Goal: Obtain resource: Download file/media

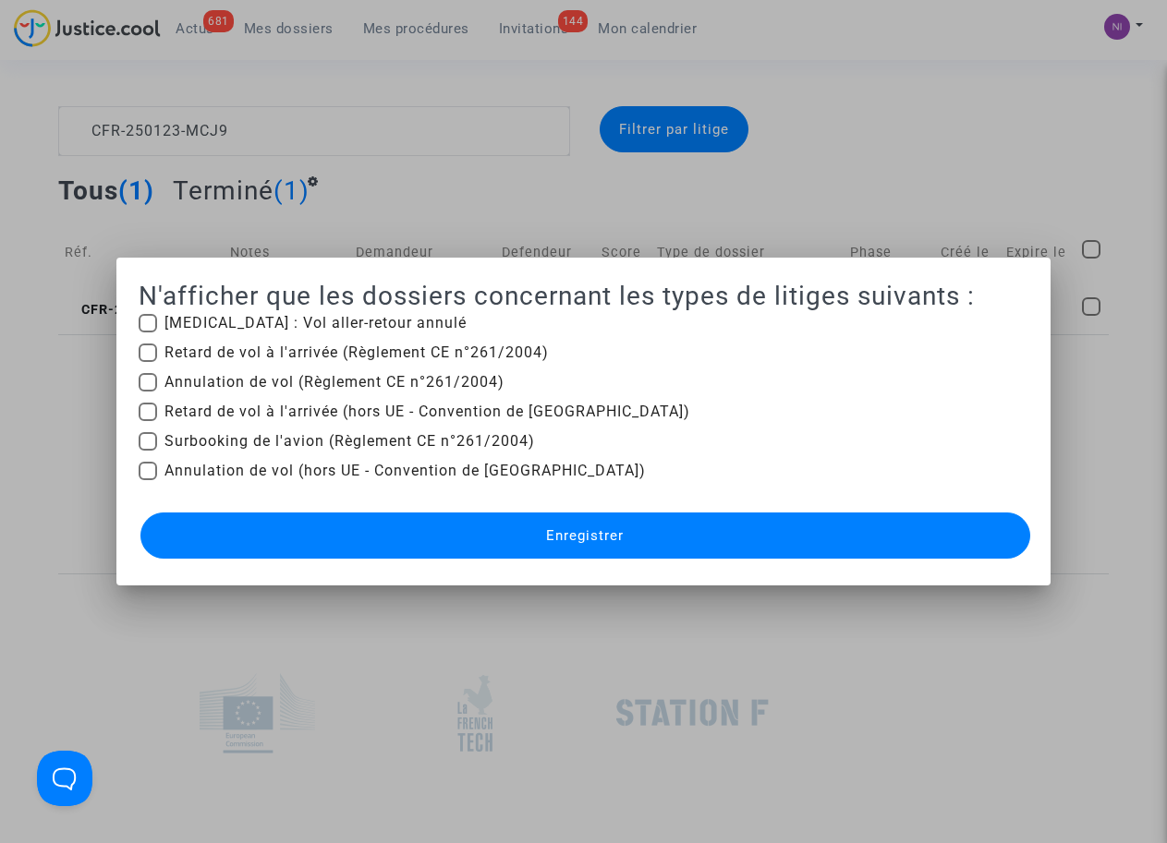
click at [941, 151] on div at bounding box center [583, 421] width 1167 height 843
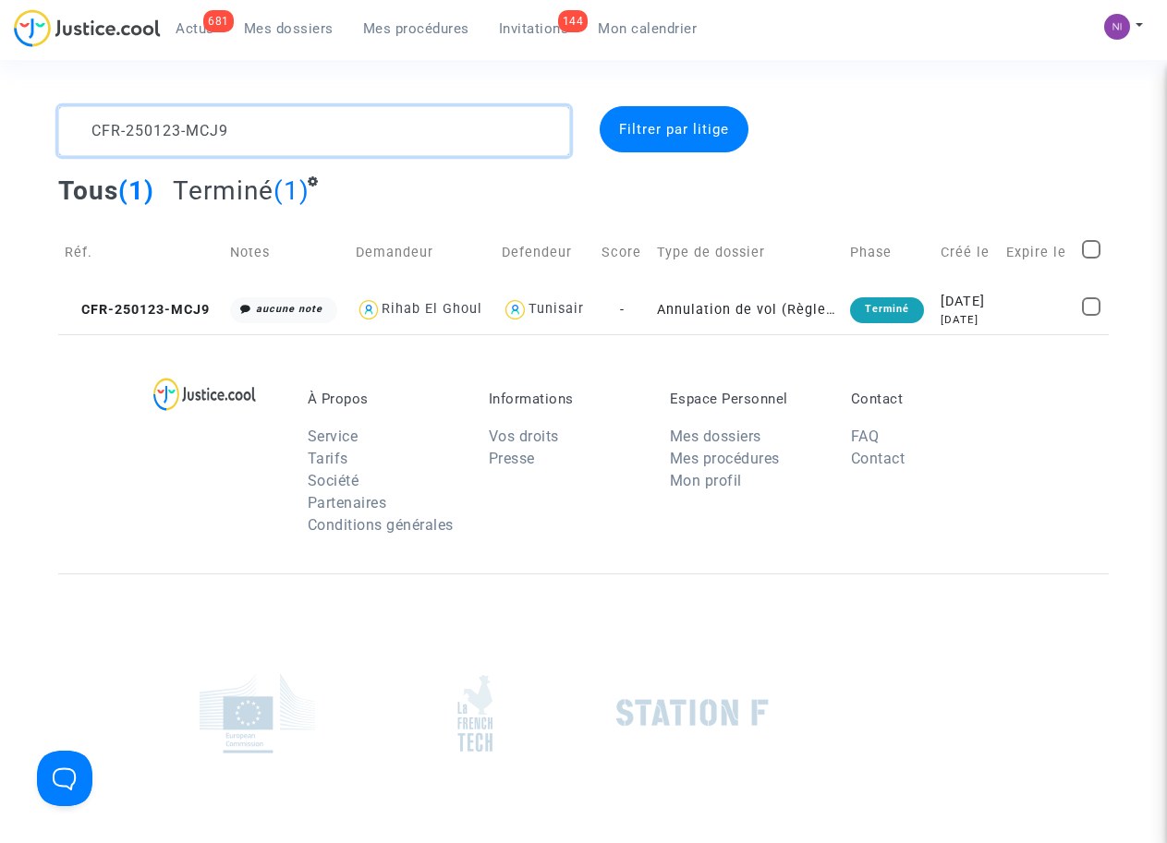
click at [258, 135] on textarea at bounding box center [313, 131] width 511 height 50
drag, startPoint x: 236, startPoint y: 133, endPoint x: 0, endPoint y: 127, distance: 235.7
click at [0, 127] on div "CFR-250123-MCJ9 Filtrer par litige Tous (1) Terminé (1) Réf. Notes Demandeur De…" at bounding box center [583, 220] width 1167 height 228
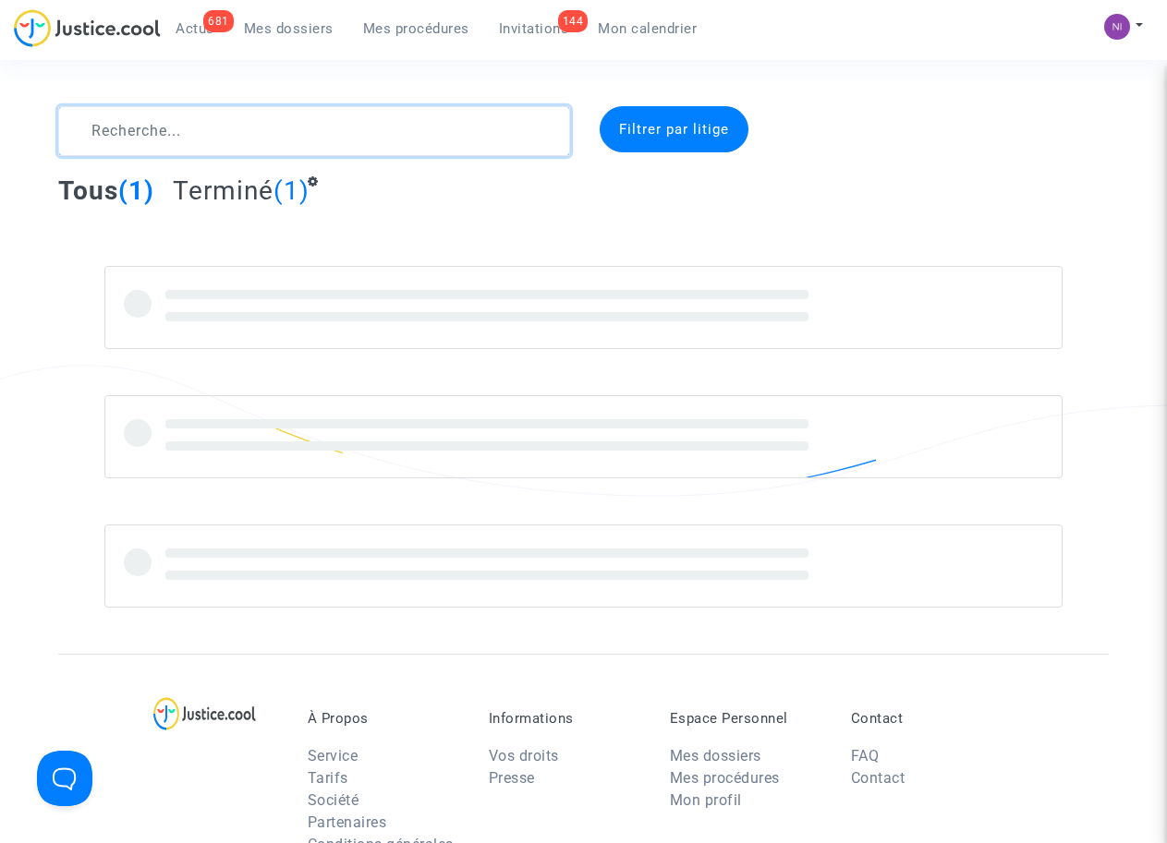
type textarea "CFR-250123-MCJ9"
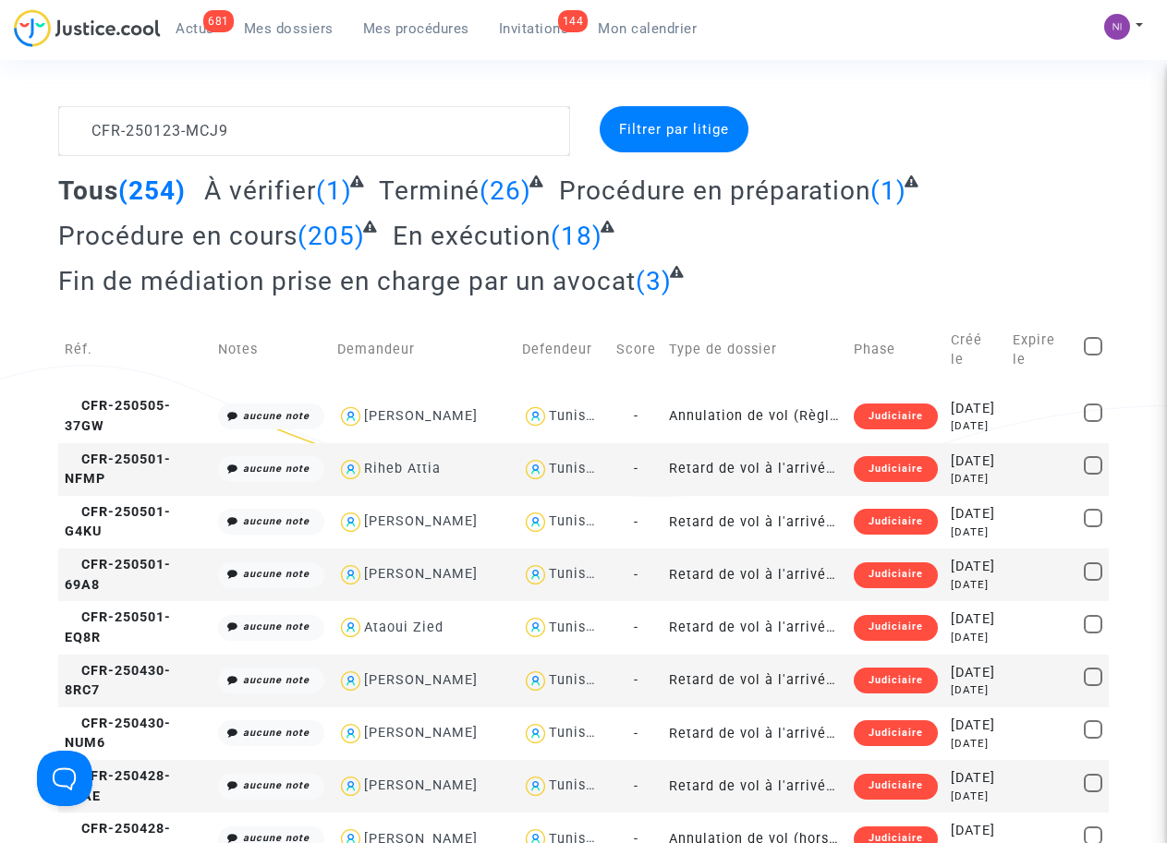
click at [993, 318] on td "Créé le" at bounding box center [974, 349] width 61 height 79
click at [334, 111] on textarea at bounding box center [313, 131] width 511 height 50
click at [358, 110] on textarea at bounding box center [313, 131] width 511 height 50
click at [448, 141] on textarea at bounding box center [313, 131] width 511 height 50
click at [86, 125] on textarea at bounding box center [313, 131] width 511 height 50
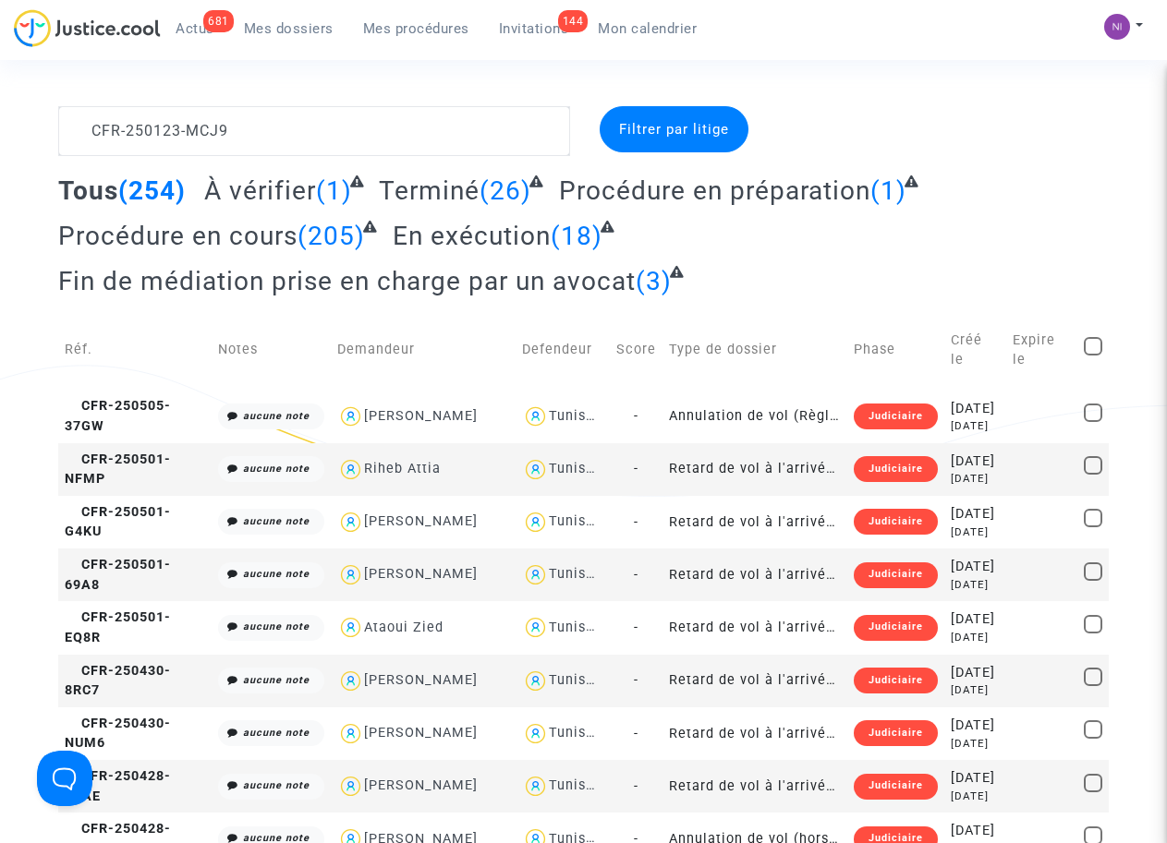
click at [643, 132] on span "Filtrer par litige" at bounding box center [674, 129] width 110 height 17
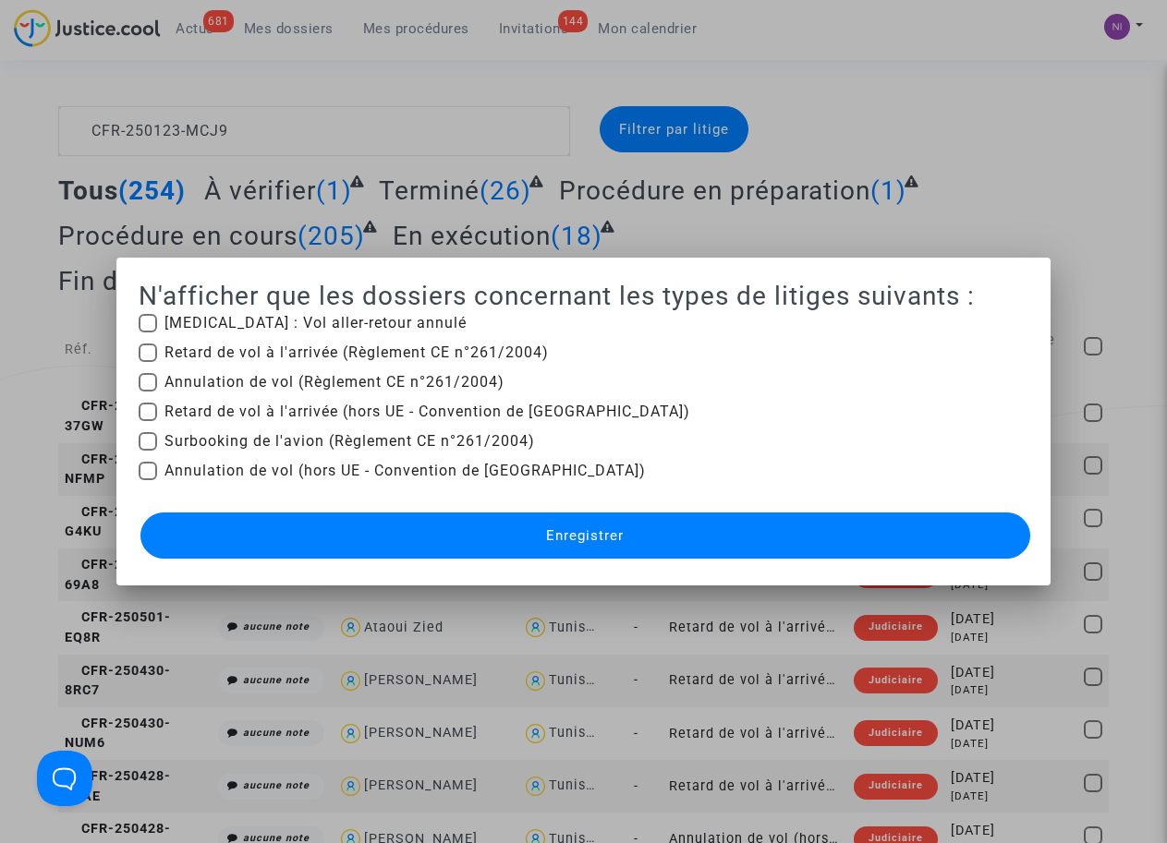
click at [961, 103] on div at bounding box center [583, 421] width 1167 height 843
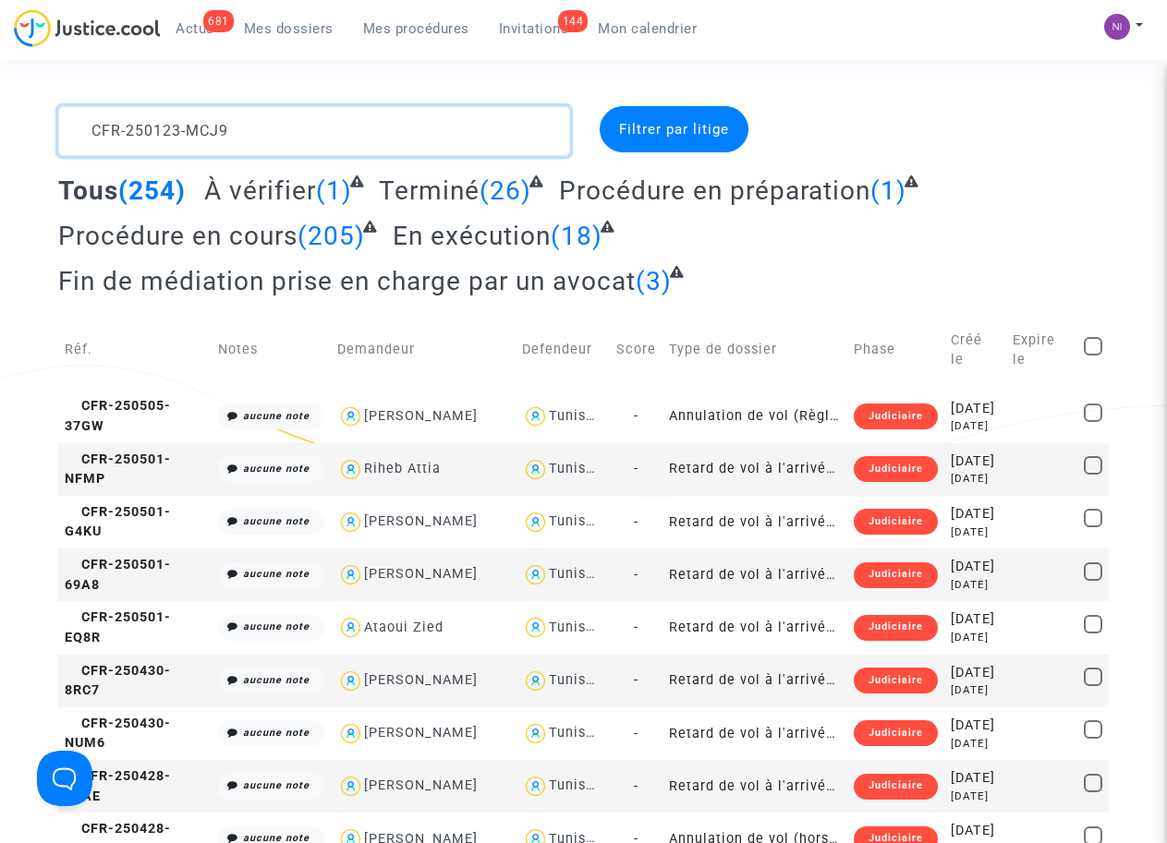
click at [384, 135] on textarea at bounding box center [313, 131] width 511 height 50
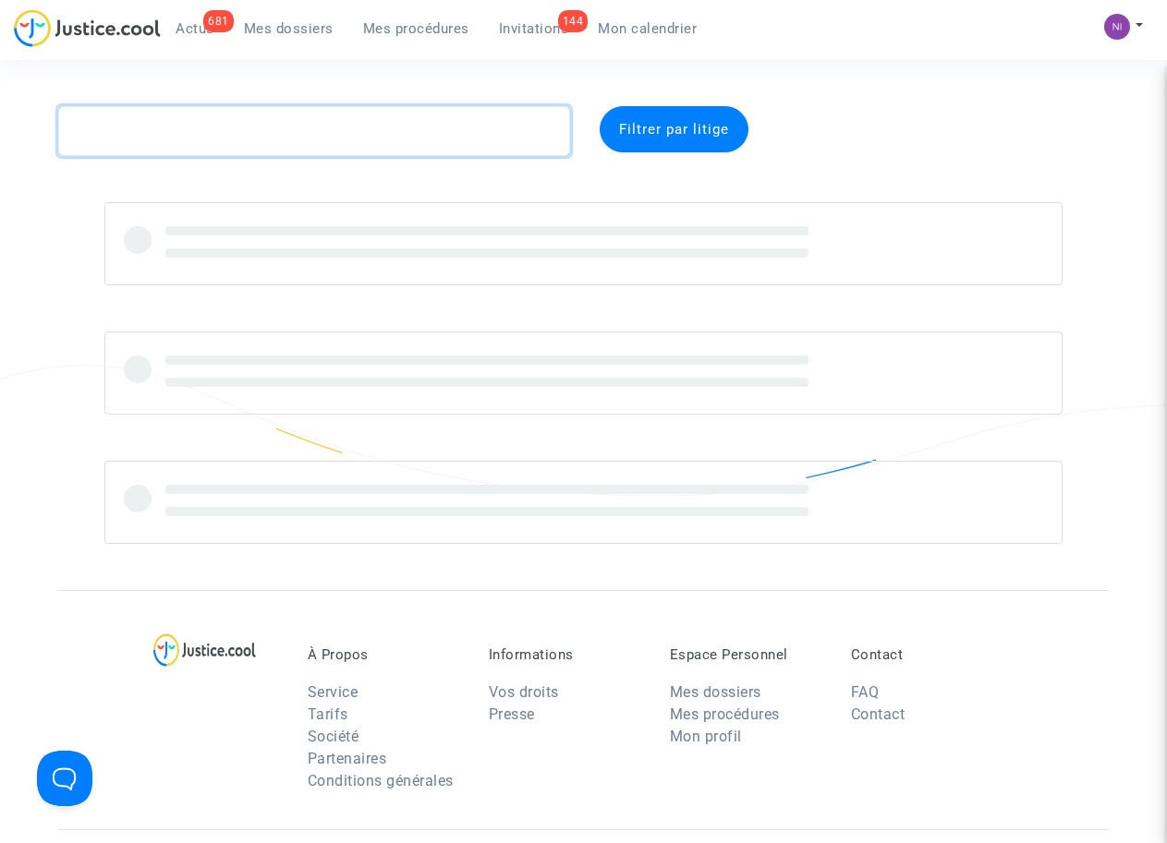
click at [206, 128] on textarea at bounding box center [313, 131] width 511 height 50
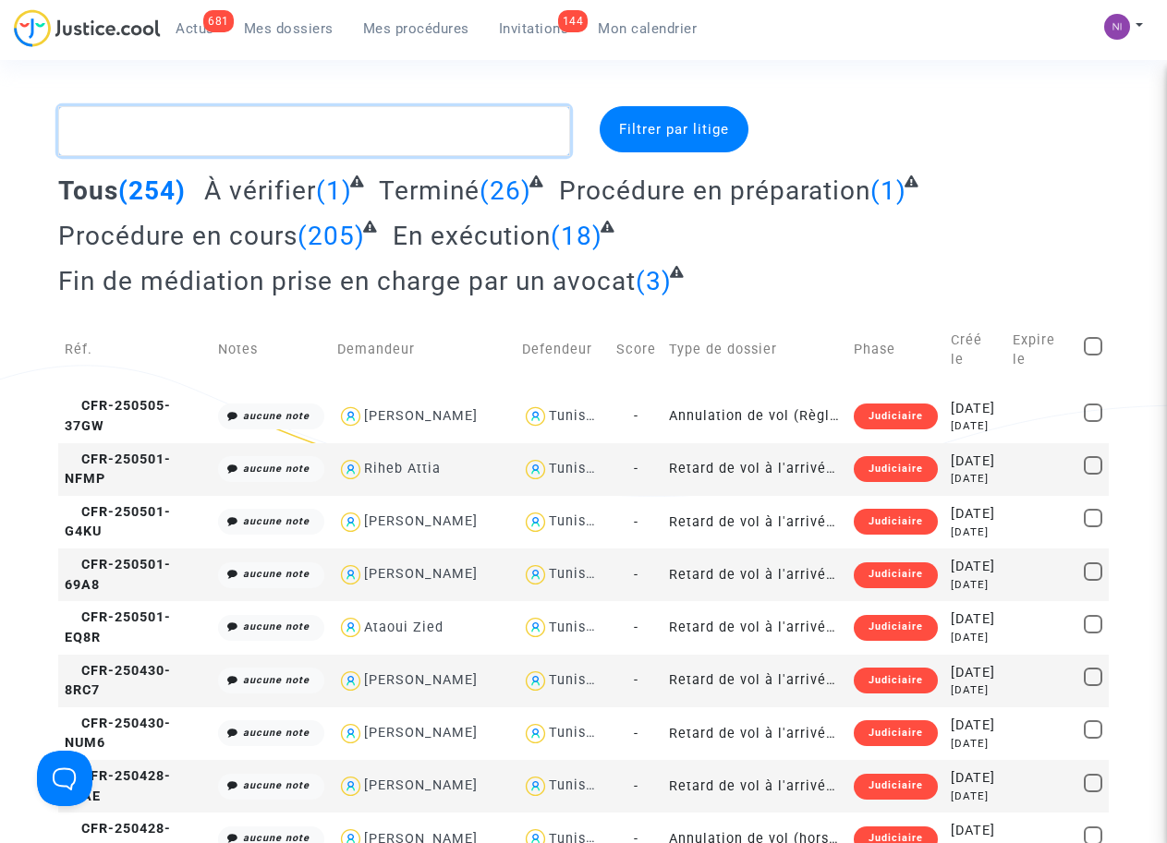
paste textarea "CFR-250123-MCJ9"
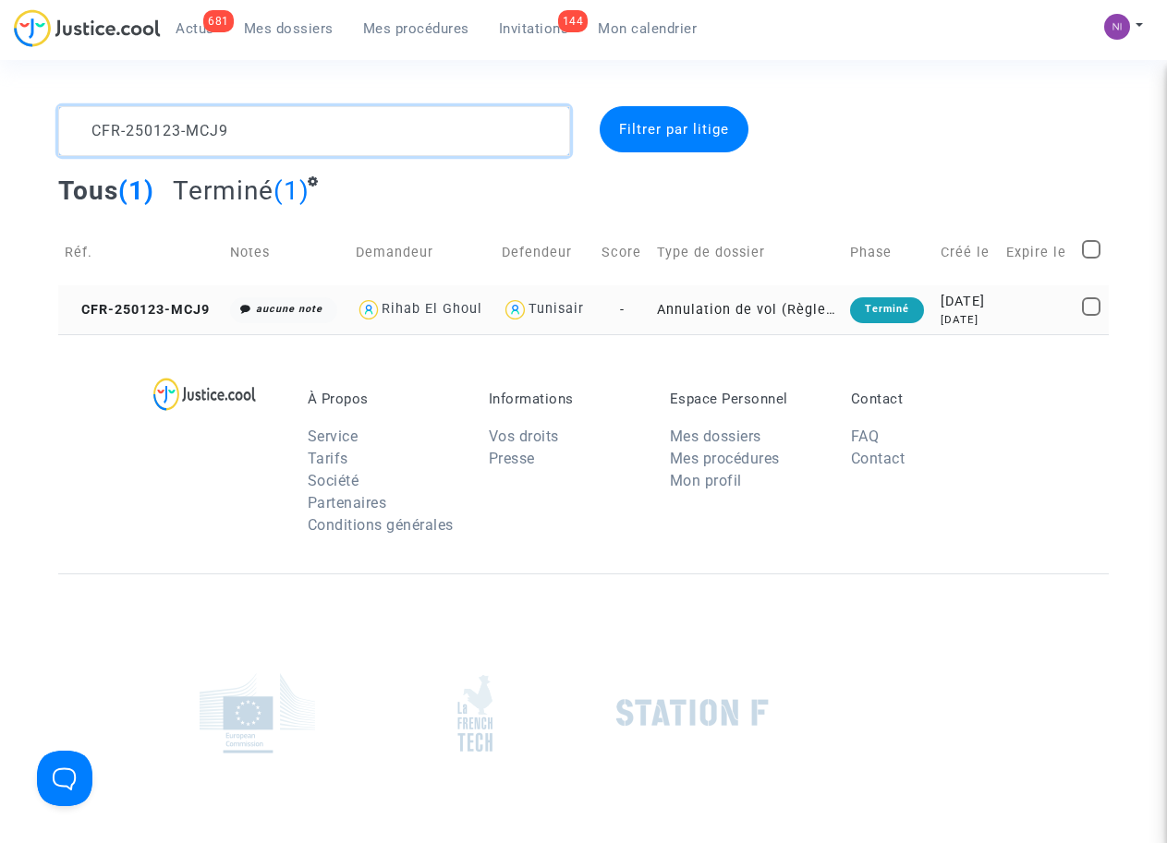
type textarea "CFR-250123-MCJ9"
click at [976, 301] on div "[DATE]" at bounding box center [966, 302] width 52 height 20
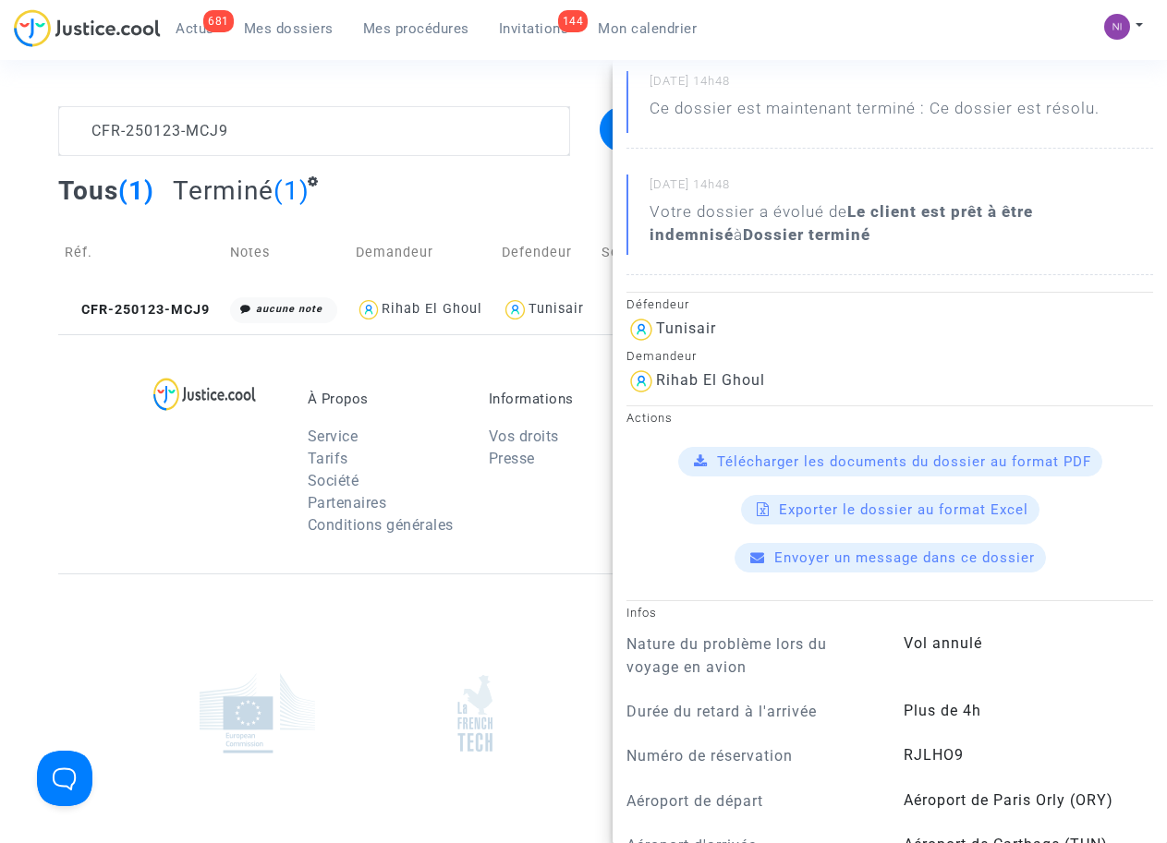
scroll to position [235, 0]
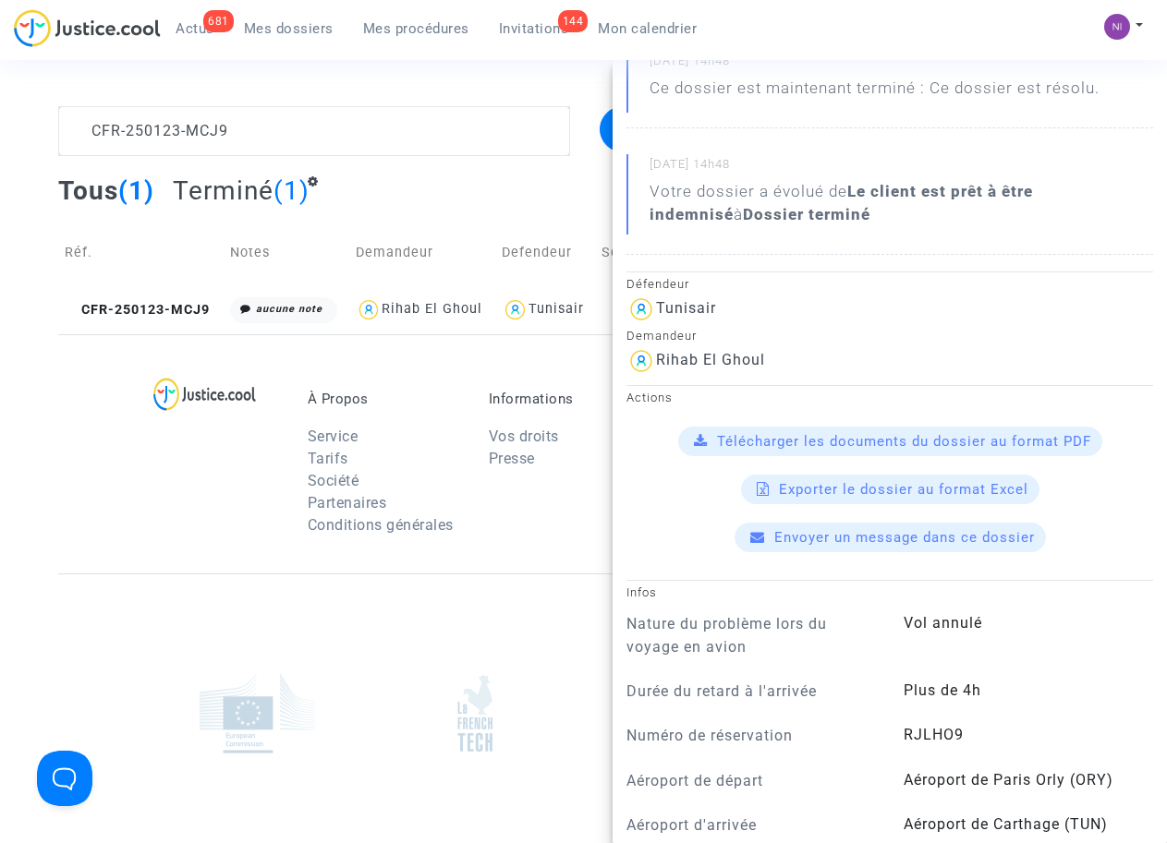
click at [879, 443] on span "Télécharger les documents du dossier au format PDF" at bounding box center [904, 441] width 374 height 17
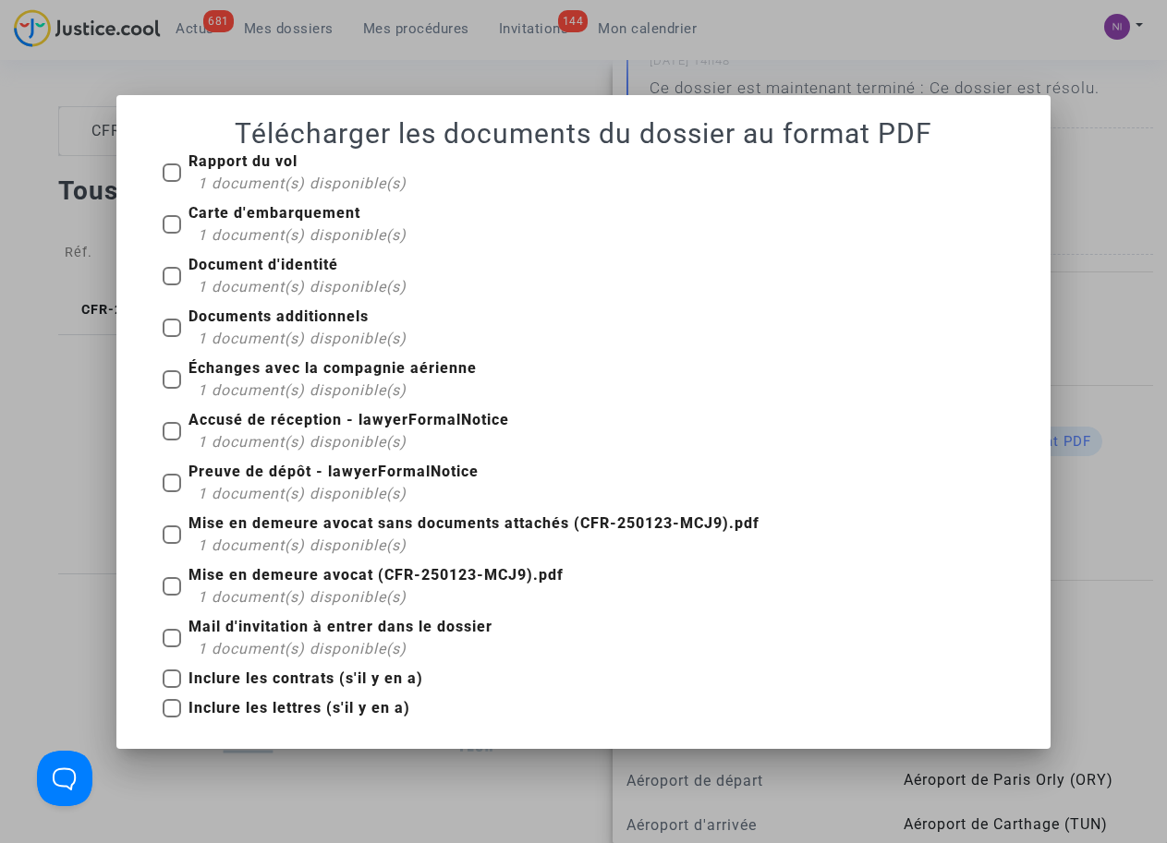
click at [176, 220] on span at bounding box center [172, 224] width 18 height 18
click at [172, 234] on input "Carte d'embarquement 1 document(s) disponible(s)" at bounding box center [171, 234] width 1 height 1
checkbox input "true"
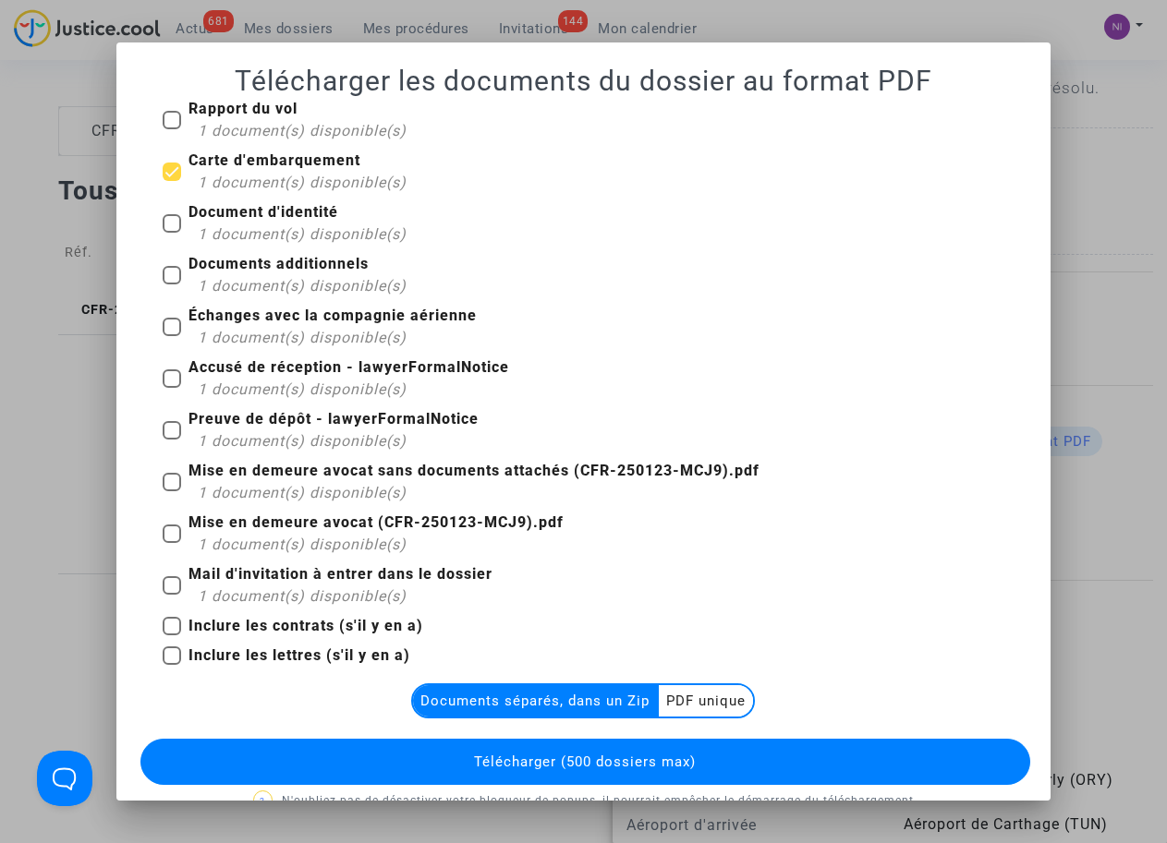
click at [704, 709] on multi-toggle-item "PDF unique" at bounding box center [706, 700] width 94 height 31
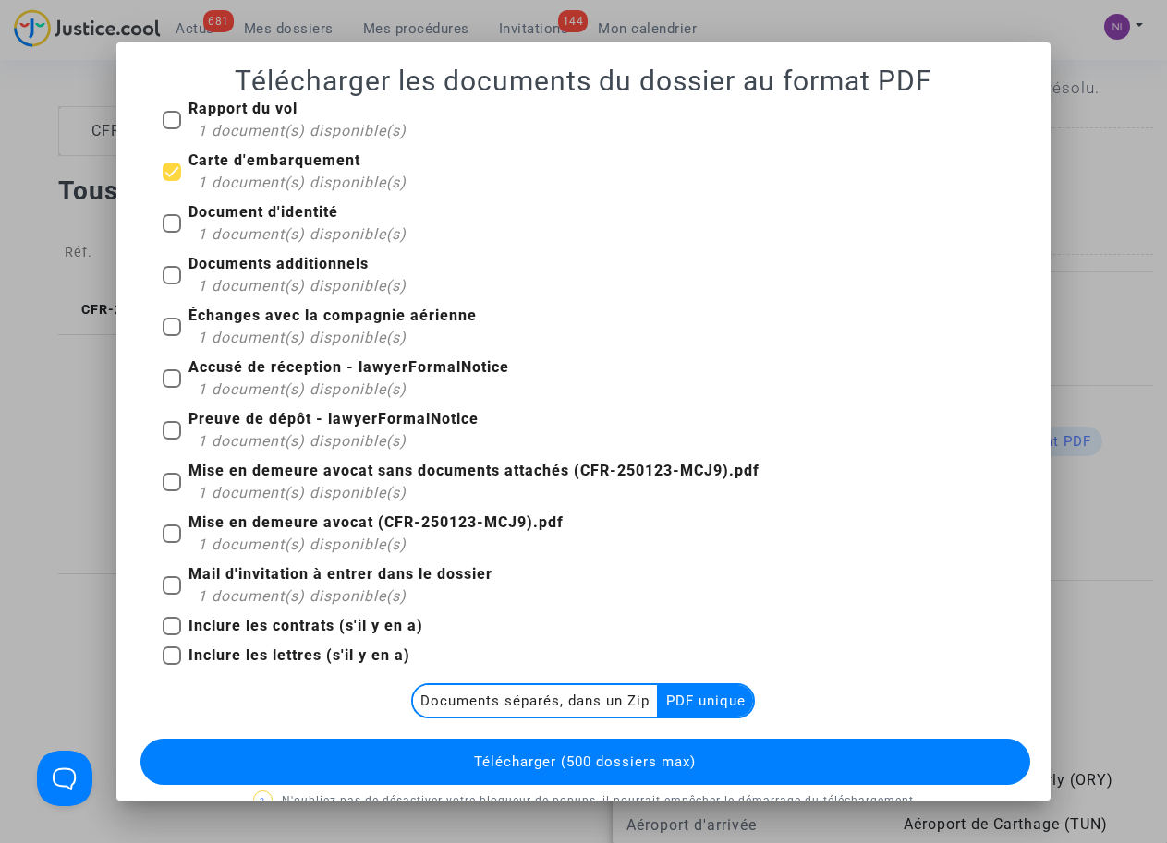
click at [611, 766] on span "Télécharger (500 dossiers max)" at bounding box center [585, 762] width 222 height 17
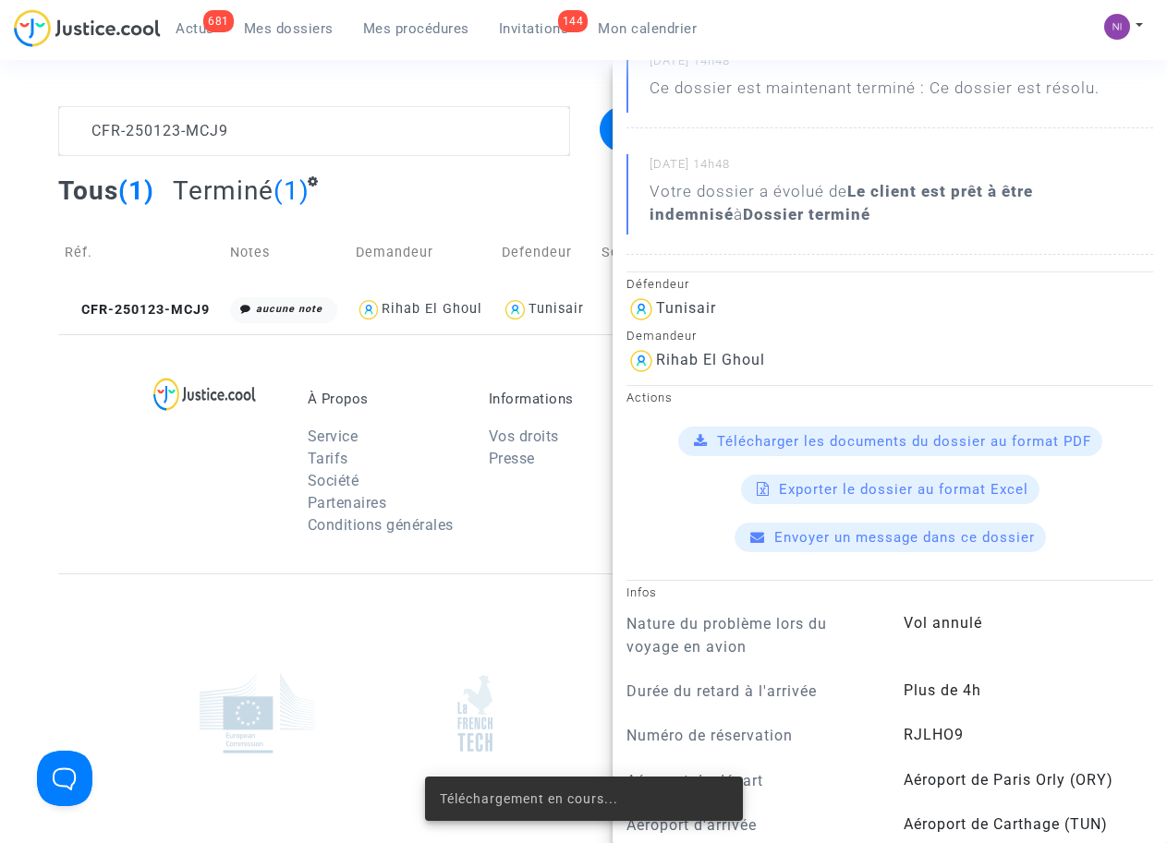
click at [170, 502] on div at bounding box center [221, 468] width 145 height 155
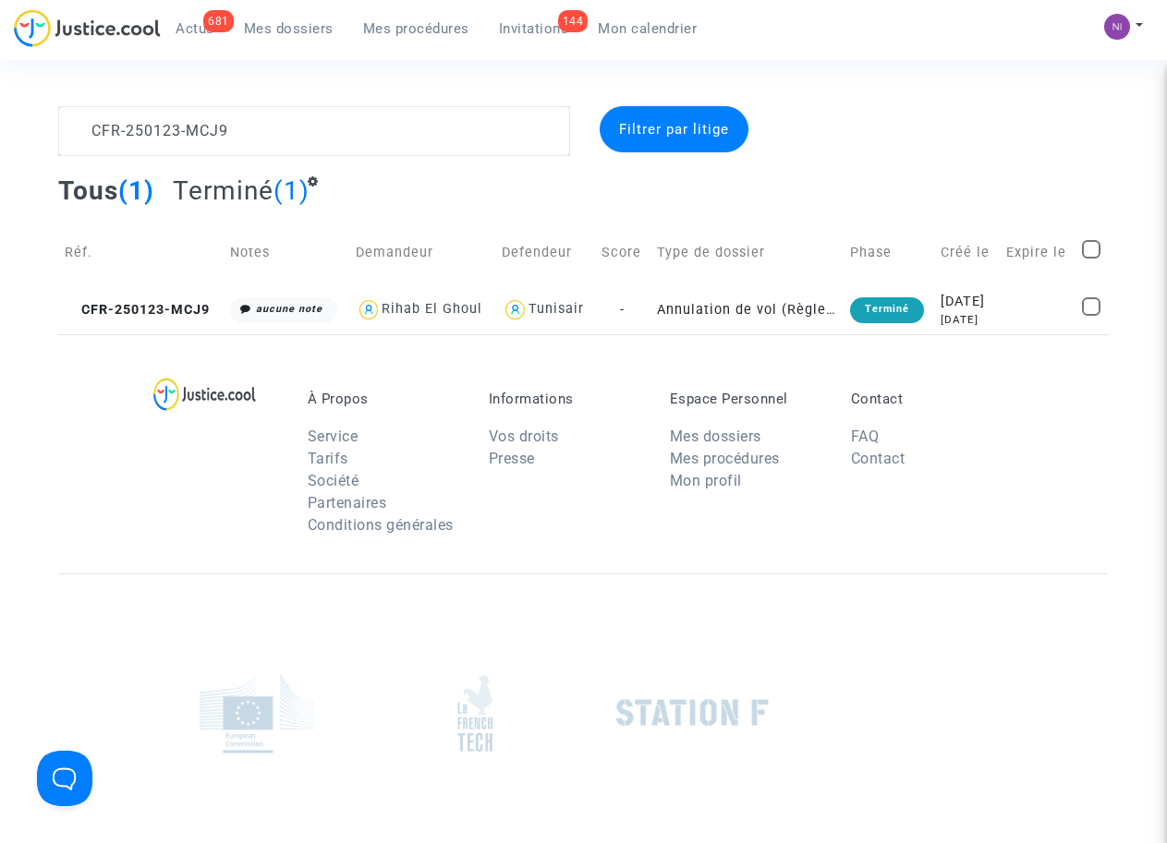
click at [284, 158] on complex-dispute-list "CFR-250123-MCJ9 Filtrer par litige Tous (1) Terminé (1) Réf. Notes Demandeur De…" at bounding box center [583, 220] width 1050 height 228
drag, startPoint x: 251, startPoint y: 131, endPoint x: 24, endPoint y: 119, distance: 227.6
click at [24, 119] on div "CFR-250123-MCJ9 Filtrer par litige Tous (1) Terminé (1) Réf. Notes Demandeur De…" at bounding box center [583, 220] width 1167 height 228
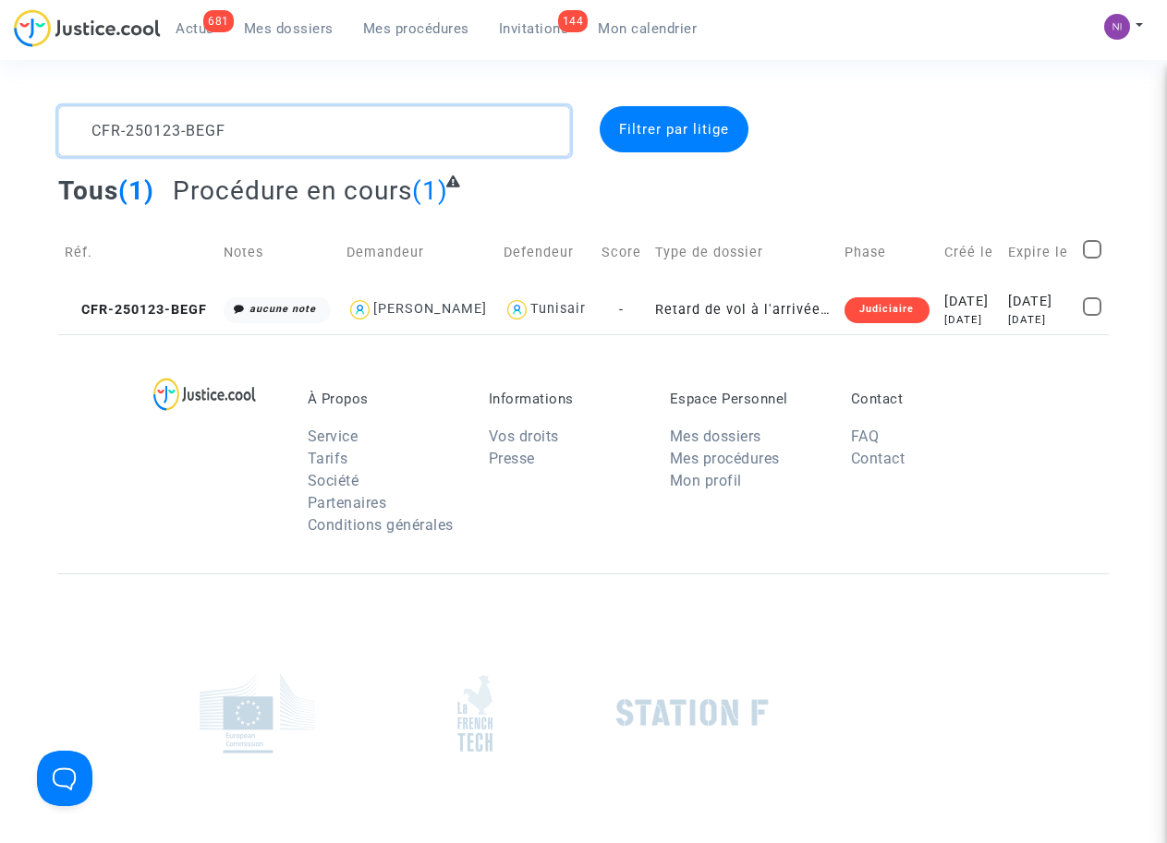
click at [81, 127] on textarea at bounding box center [313, 131] width 511 height 50
type textarea "CFR-250123-BEGF"
click at [1036, 312] on div "[DATE]" at bounding box center [1039, 302] width 62 height 20
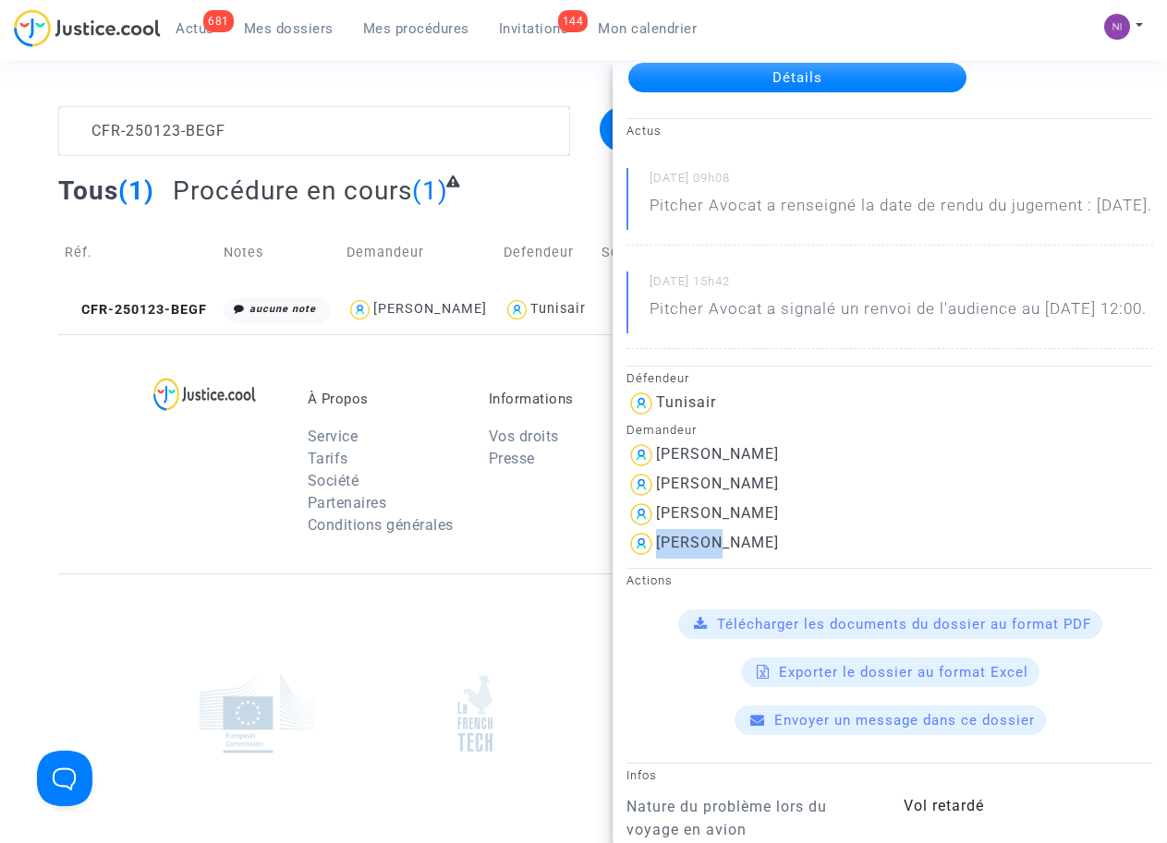
scroll to position [117, 0]
drag, startPoint x: 658, startPoint y: 592, endPoint x: 819, endPoint y: 586, distance: 160.9
click at [819, 559] on div "[PERSON_NAME]" at bounding box center [889, 544] width 527 height 30
copy div "[PERSON_NAME]"
click at [810, 639] on div "Télécharger les documents du dossier au format PDF" at bounding box center [890, 625] width 424 height 30
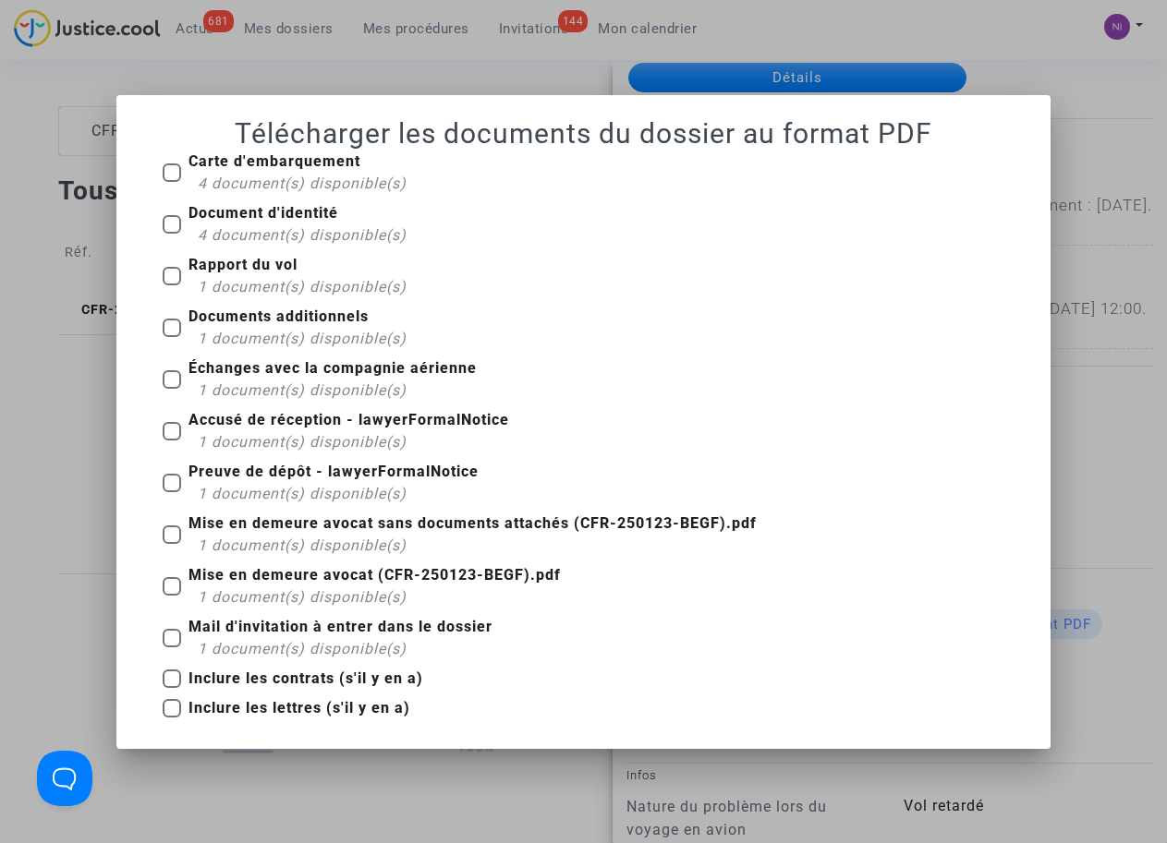
click at [173, 173] on span at bounding box center [172, 173] width 18 height 18
click at [172, 182] on input "Carte d'embarquement 4 document(s) disponible(s)" at bounding box center [171, 182] width 1 height 1
checkbox input "true"
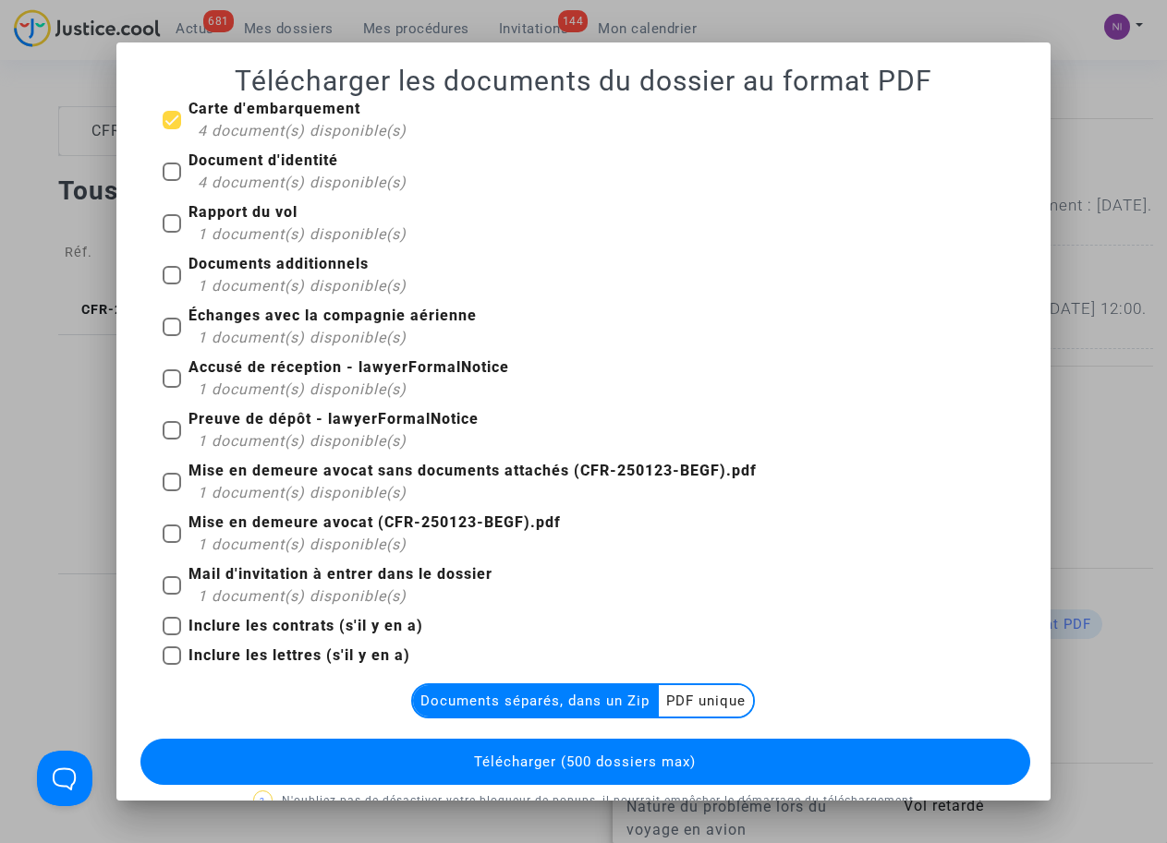
click at [668, 697] on multi-toggle-item "PDF unique" at bounding box center [706, 700] width 94 height 31
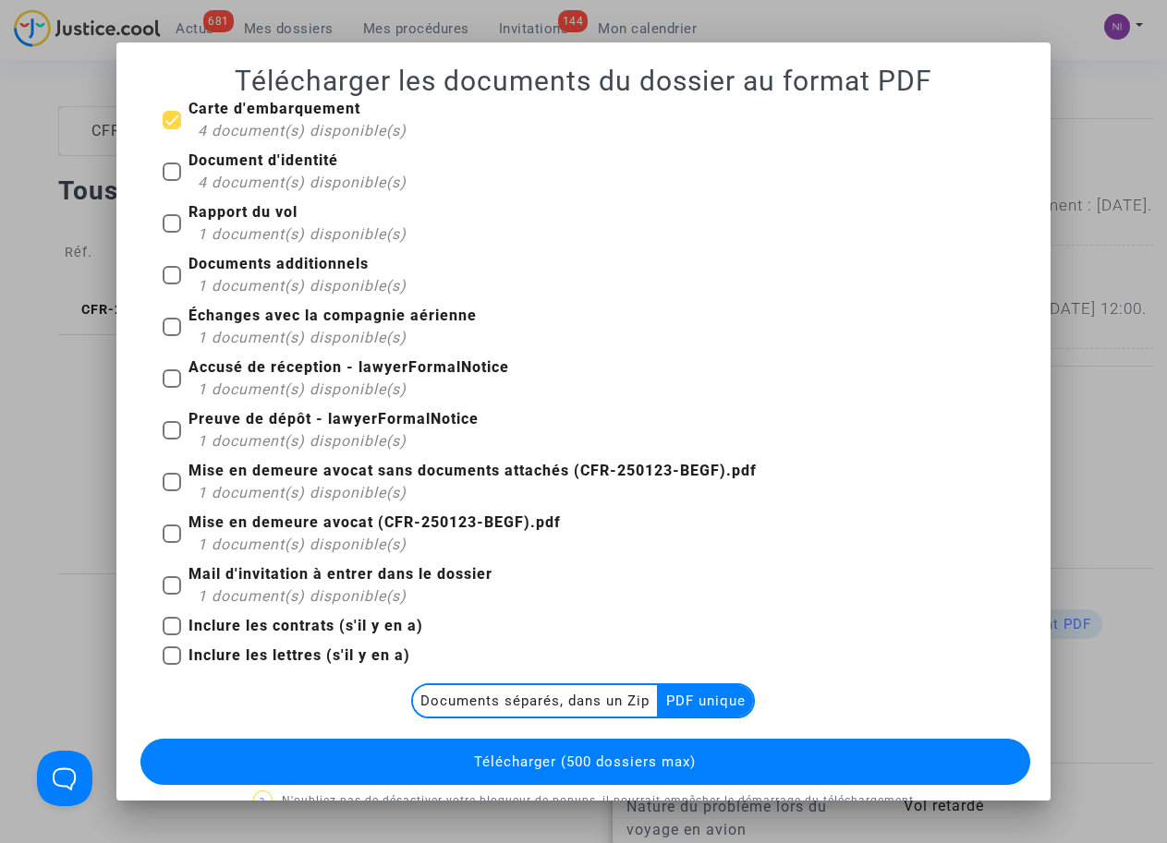
click at [597, 748] on button "Télécharger (500 dossiers max)" at bounding box center [584, 762] width 889 height 46
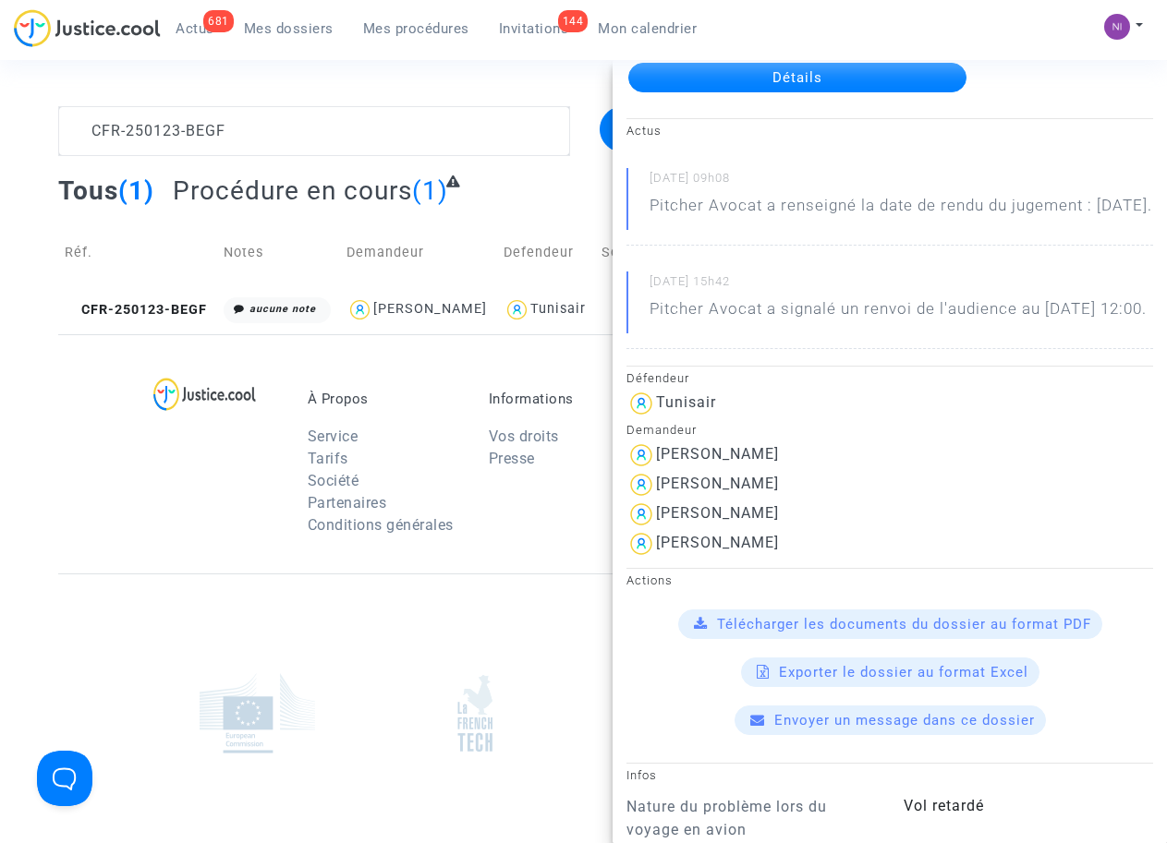
click at [121, 521] on div "À Propos Service Tarifs Société Partenaires Conditions générales Informations V…" at bounding box center [583, 453] width 1050 height 239
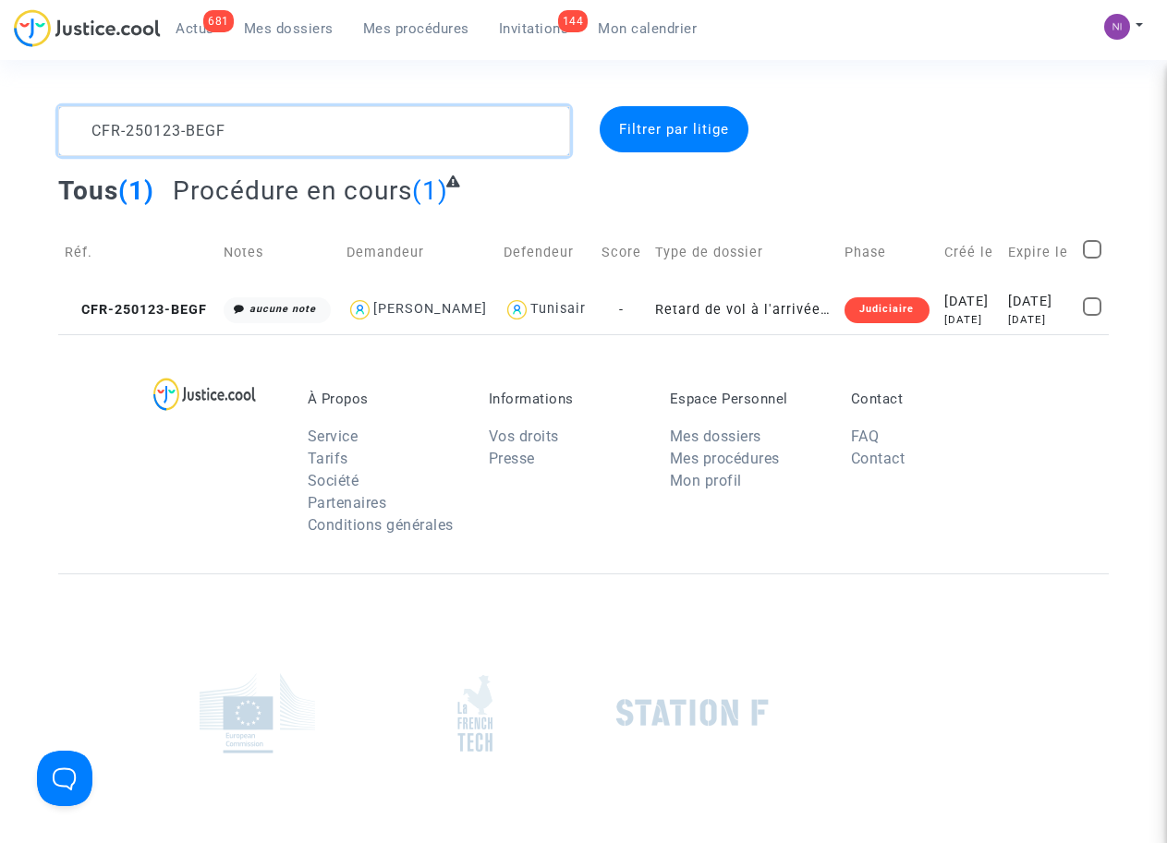
click at [240, 127] on textarea at bounding box center [313, 131] width 511 height 50
drag, startPoint x: 261, startPoint y: 127, endPoint x: 53, endPoint y: 123, distance: 208.8
click at [53, 123] on div "CFR-250123-BEGF" at bounding box center [313, 131] width 539 height 50
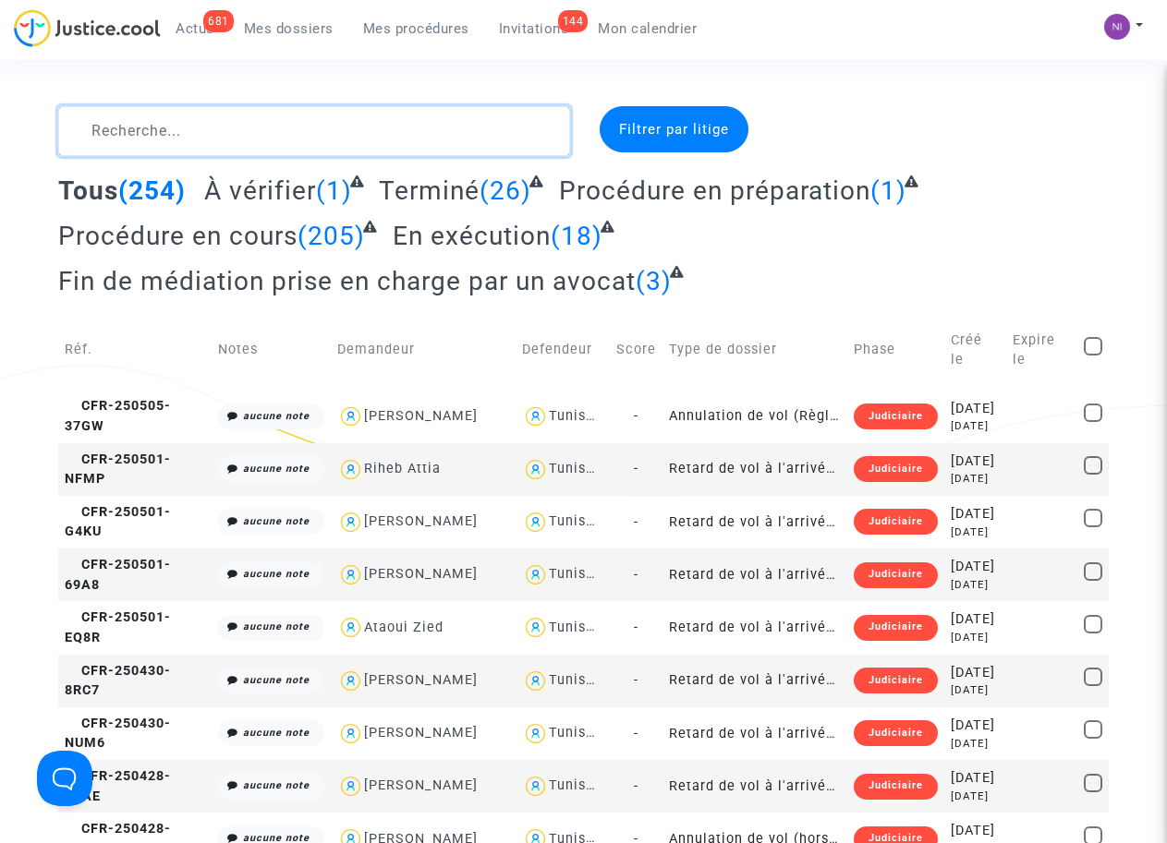
click at [242, 122] on textarea at bounding box center [313, 131] width 511 height 50
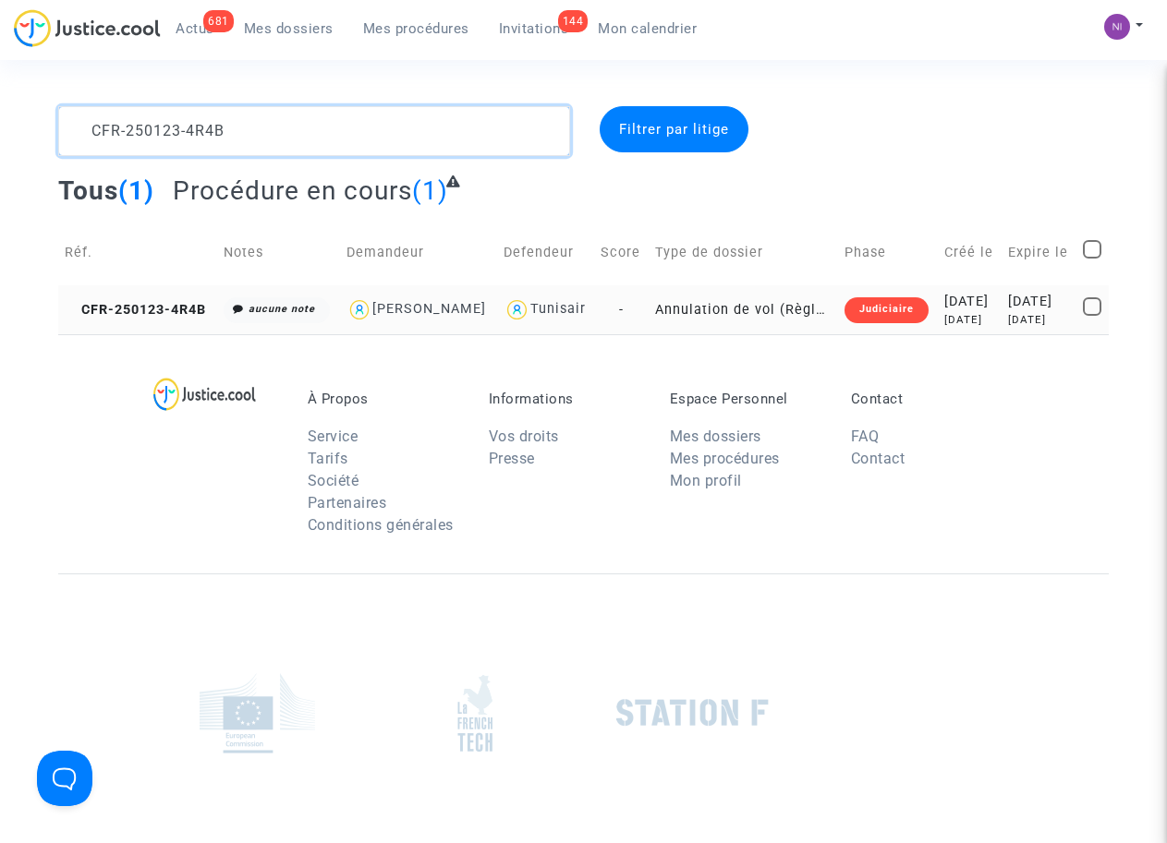
type textarea "CFR-250123-4R4B"
click at [1043, 312] on div "[DATE]" at bounding box center [1039, 302] width 62 height 20
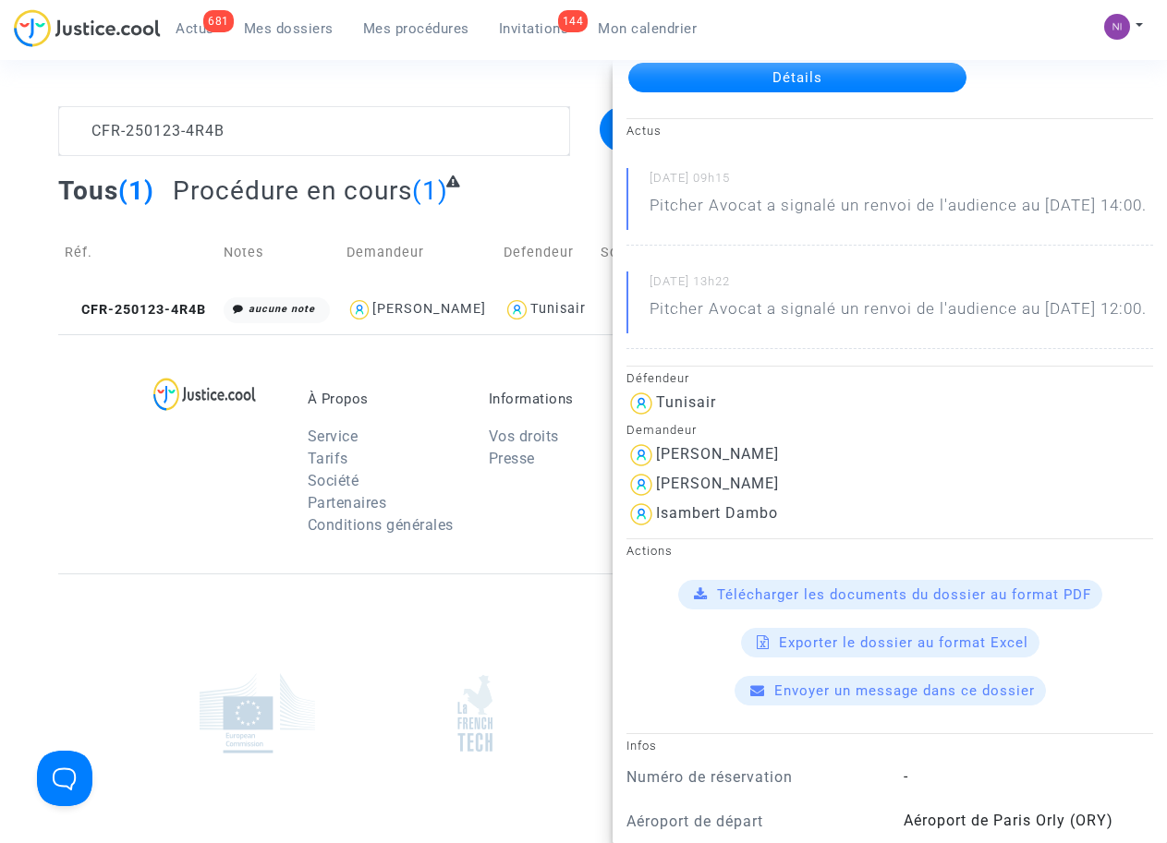
scroll to position [117, 0]
click at [843, 603] on span "Télécharger les documents du dossier au format PDF" at bounding box center [904, 595] width 374 height 17
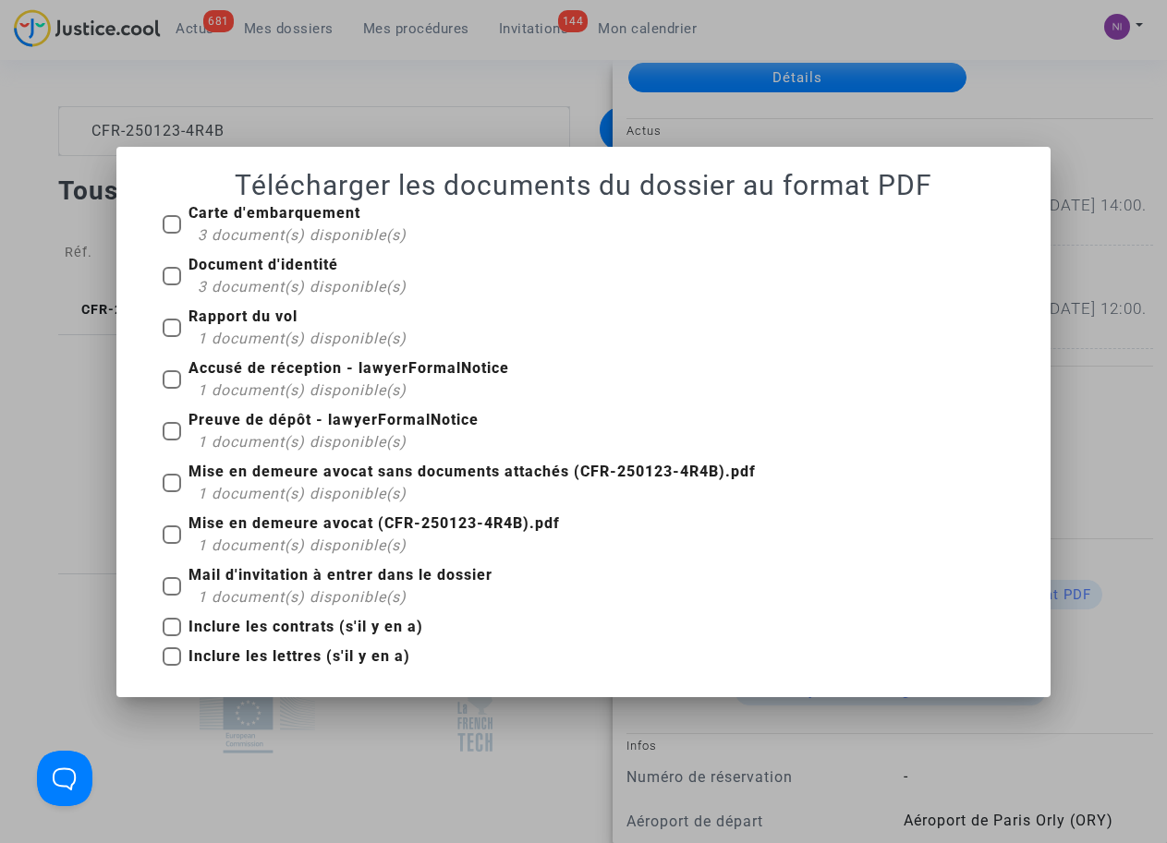
click at [179, 228] on span at bounding box center [172, 224] width 18 height 18
click at [172, 234] on input "Carte d'embarquement 3 document(s) disponible(s)" at bounding box center [171, 234] width 1 height 1
checkbox input "true"
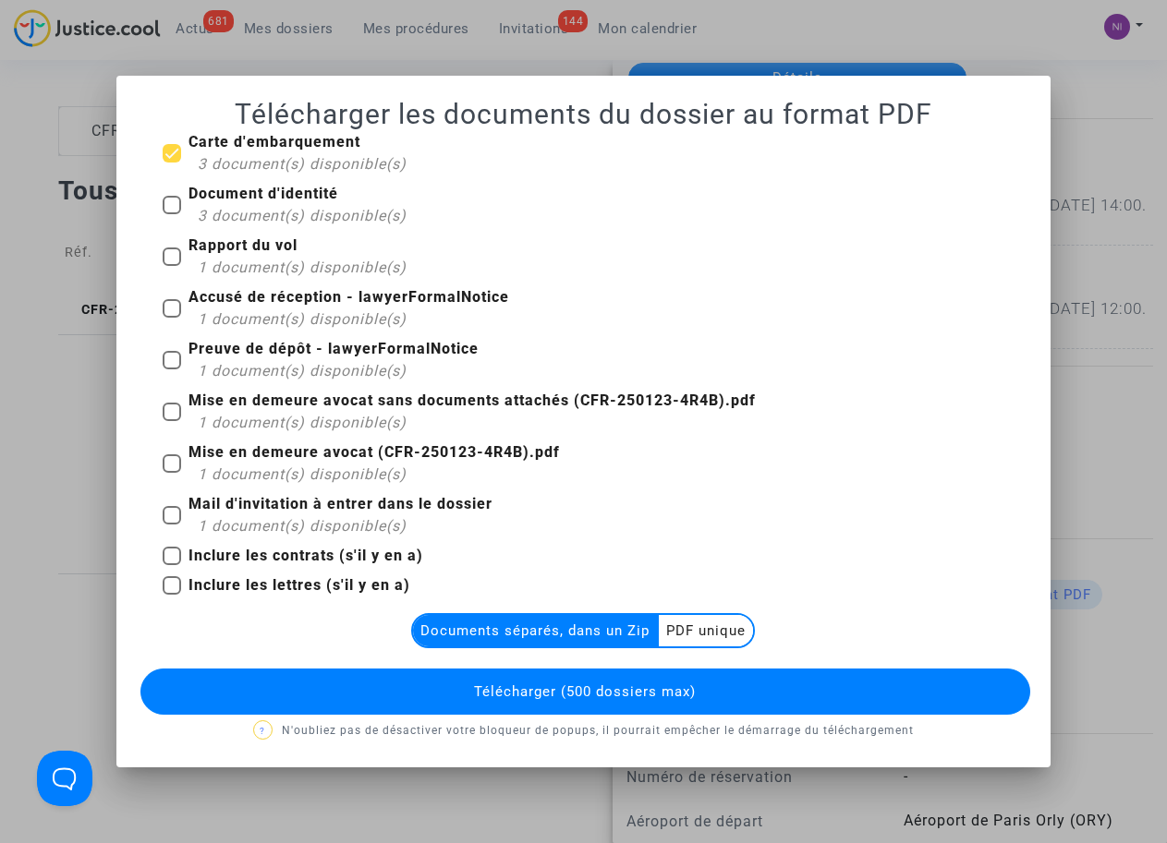
click at [723, 620] on multi-toggle-item "PDF unique" at bounding box center [706, 630] width 94 height 31
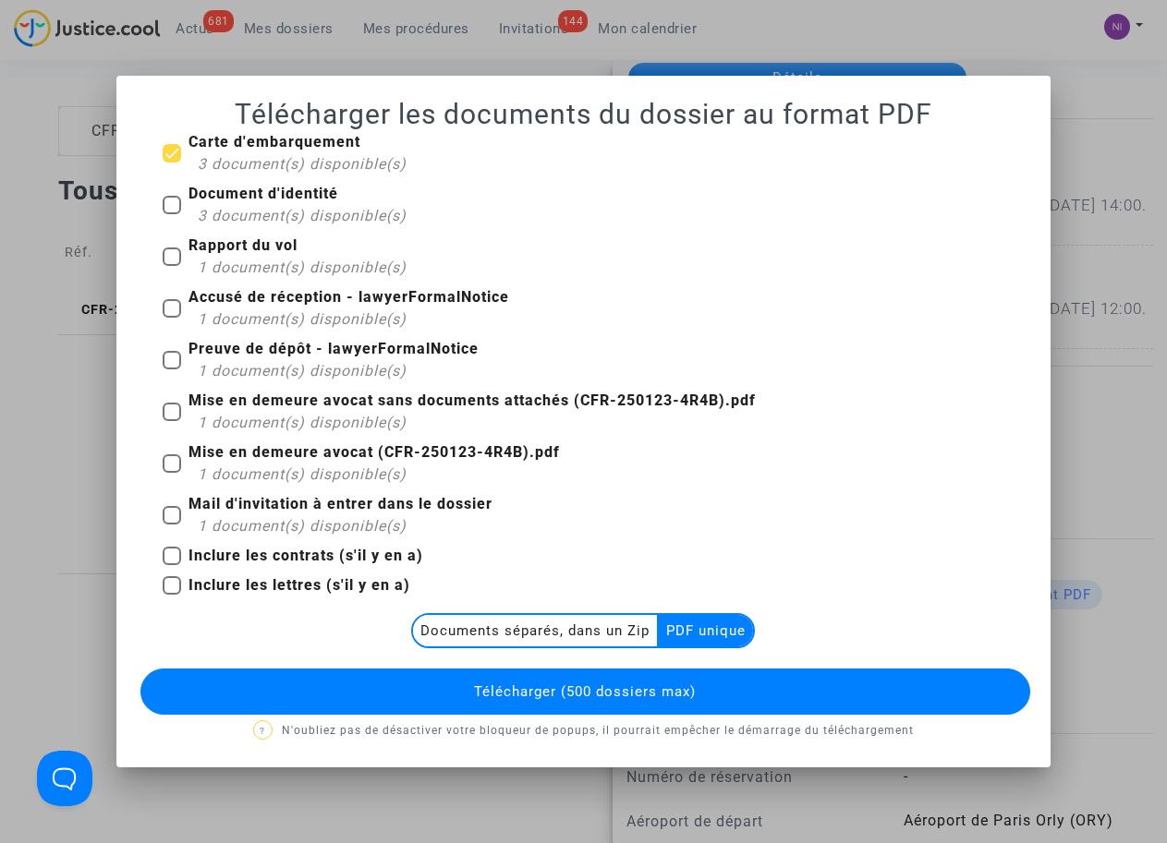
click at [594, 695] on span "Télécharger (500 dossiers max)" at bounding box center [585, 692] width 222 height 17
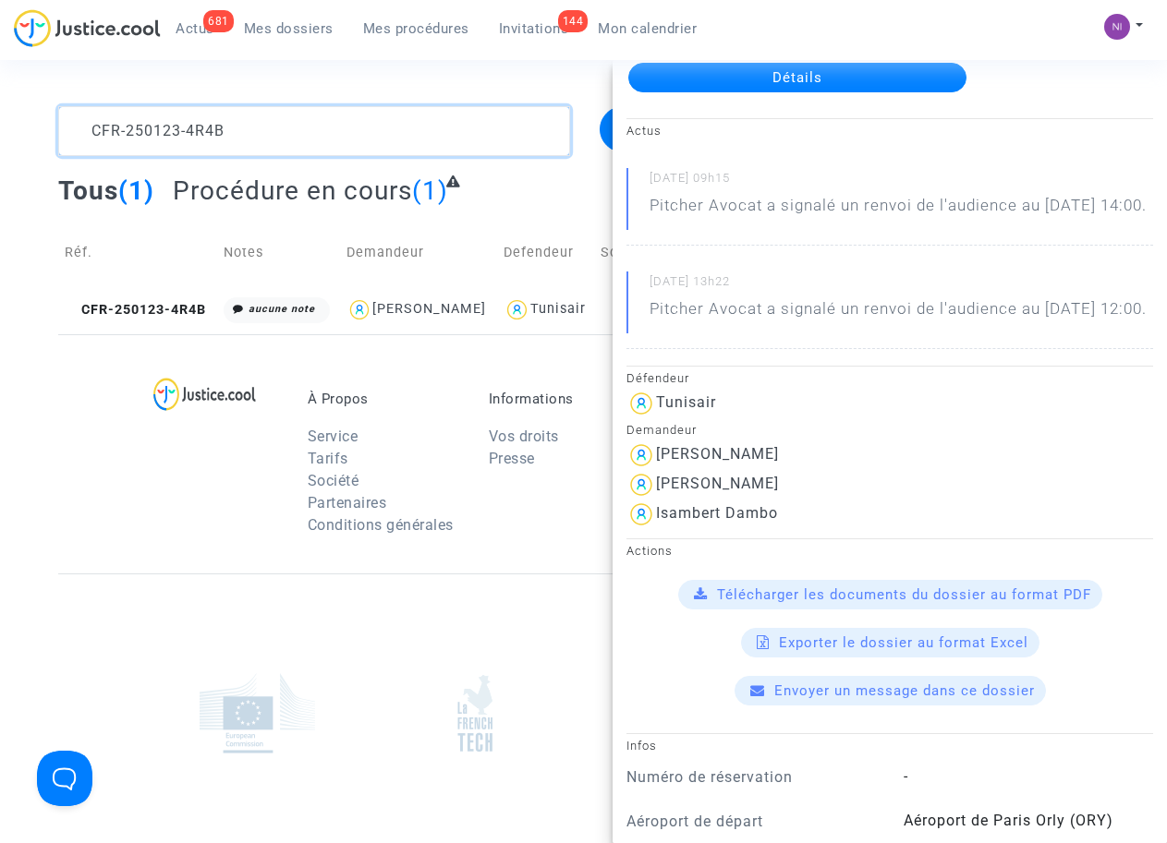
click at [383, 127] on textarea at bounding box center [313, 131] width 511 height 50
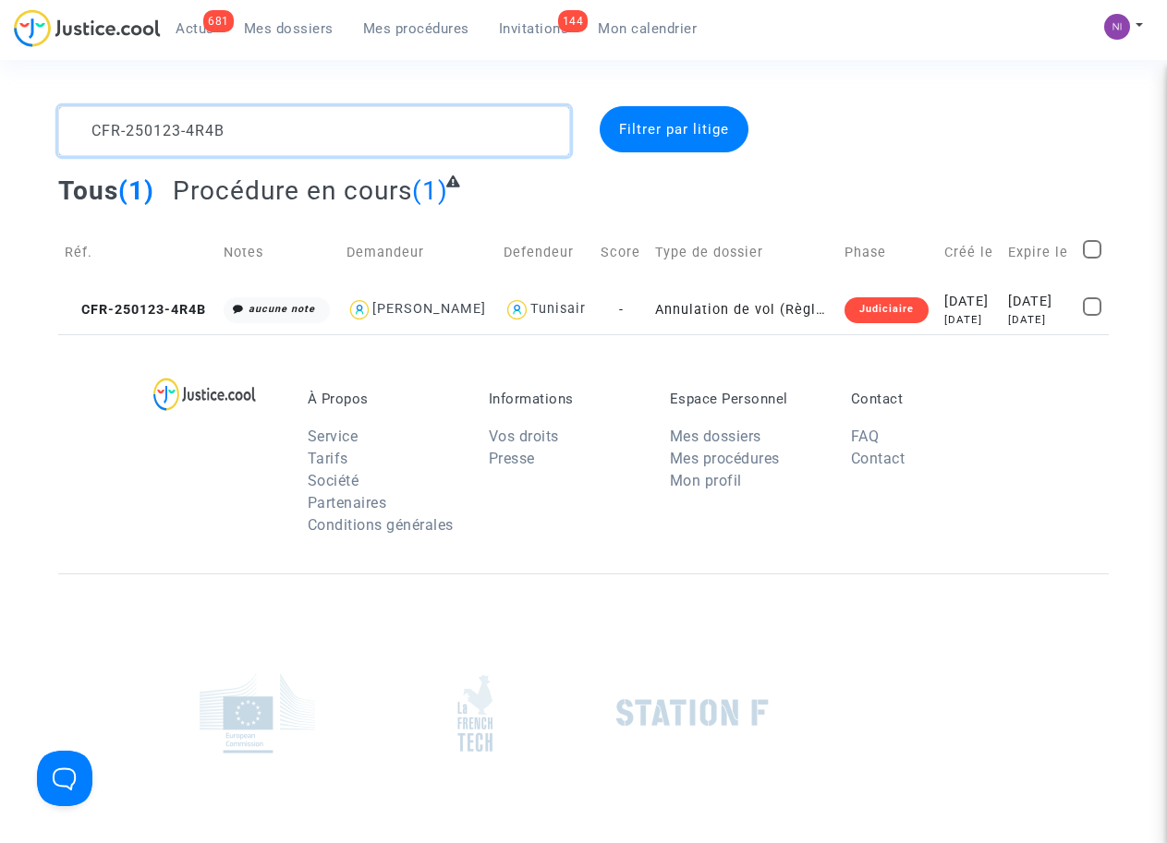
drag, startPoint x: 360, startPoint y: 125, endPoint x: 0, endPoint y: 133, distance: 360.4
click at [0, 133] on div "CFR-250123-4R4B Filtrer par litige Tous (1) Procédure en cours (1) Réf. Notes D…" at bounding box center [583, 220] width 1167 height 228
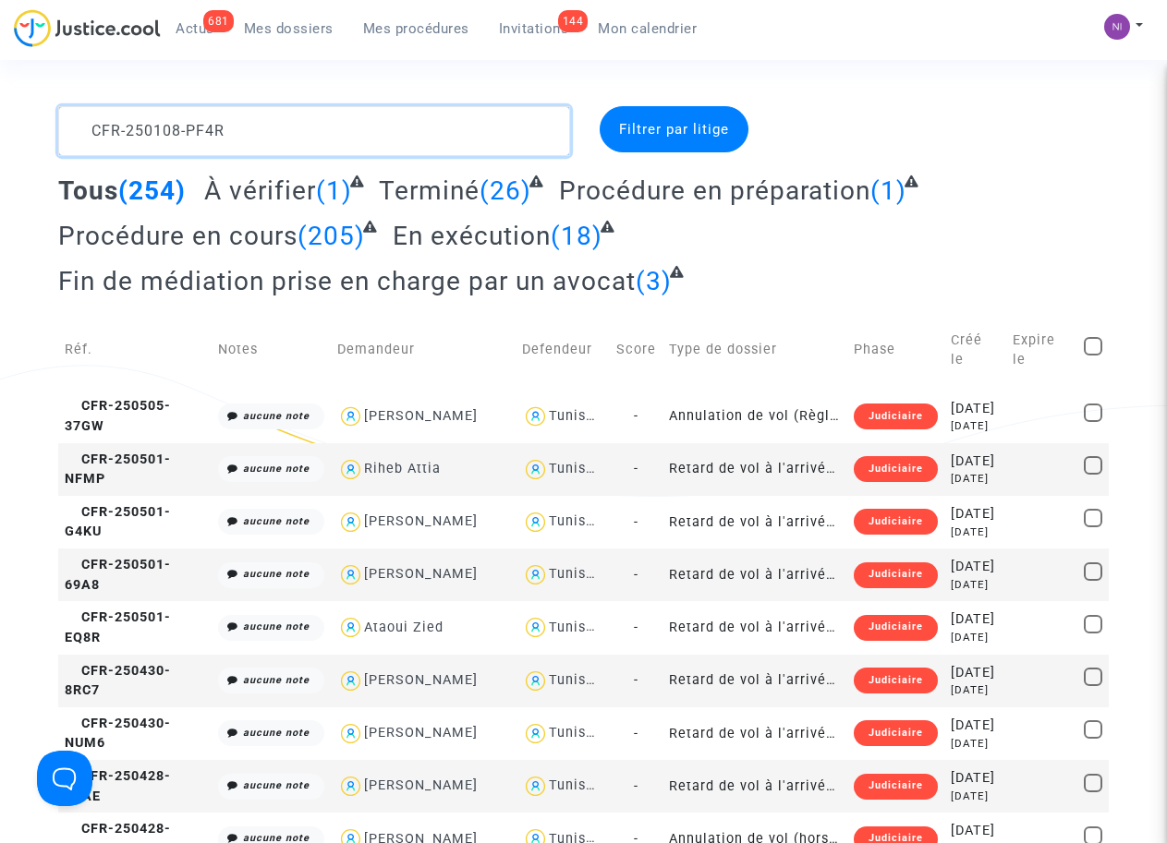
click at [94, 128] on textarea at bounding box center [313, 131] width 511 height 50
click at [84, 123] on textarea at bounding box center [313, 131] width 511 height 50
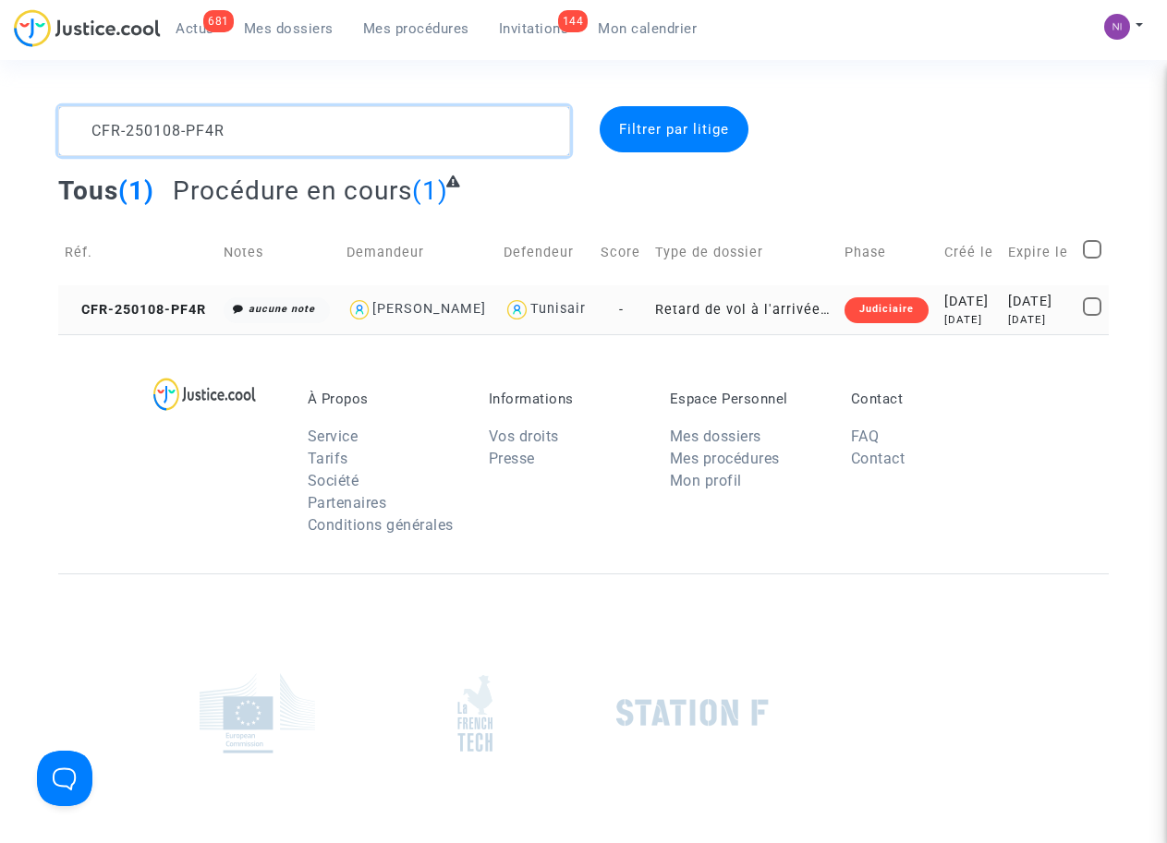
type textarea "CFR-250108-PF4R"
click at [1008, 312] on div "[DATE]" at bounding box center [1039, 302] width 62 height 20
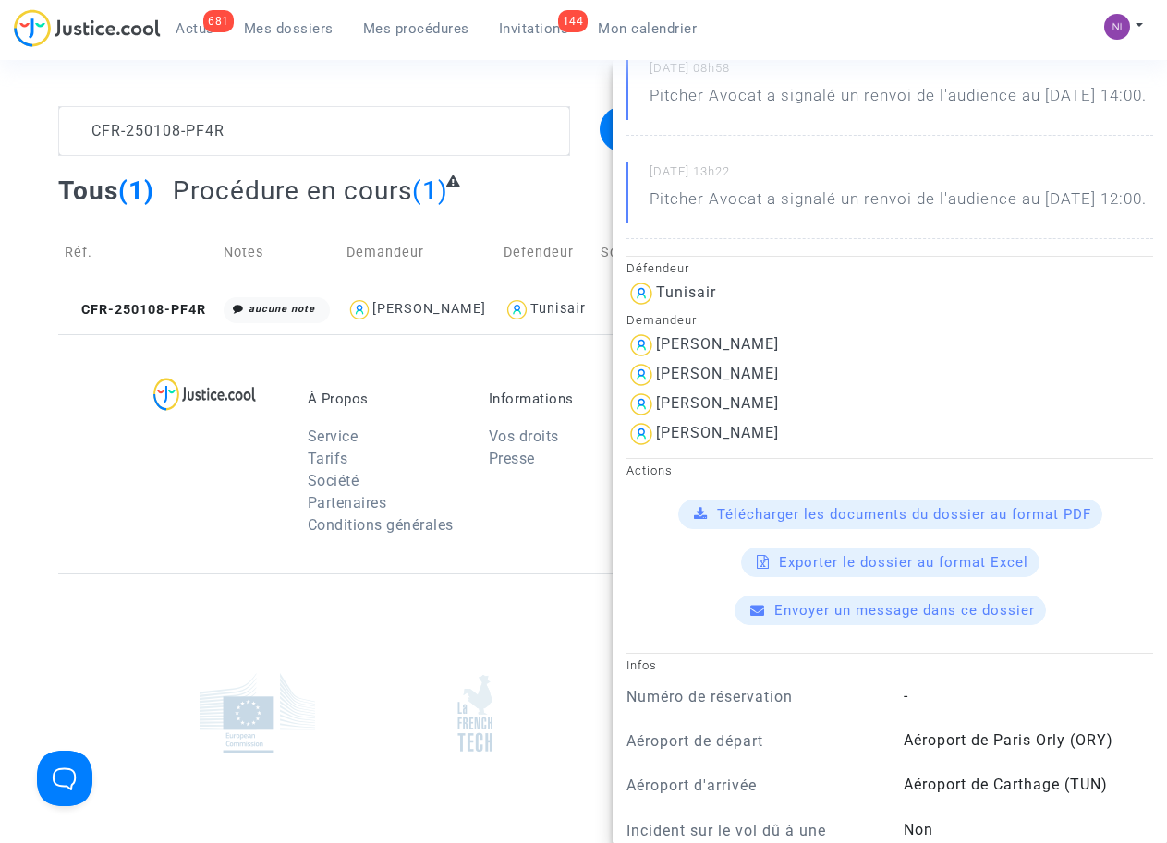
scroll to position [235, 0]
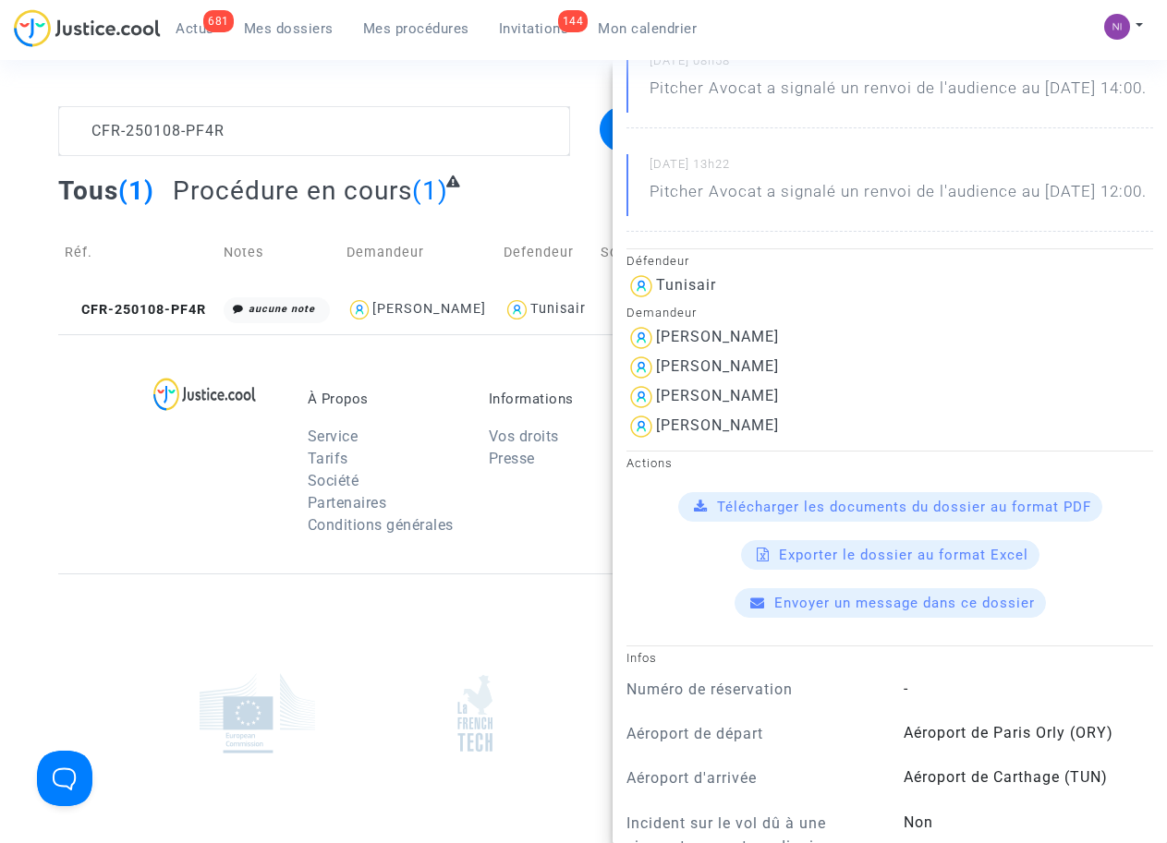
click at [831, 515] on span "Télécharger les documents du dossier au format PDF" at bounding box center [904, 507] width 374 height 17
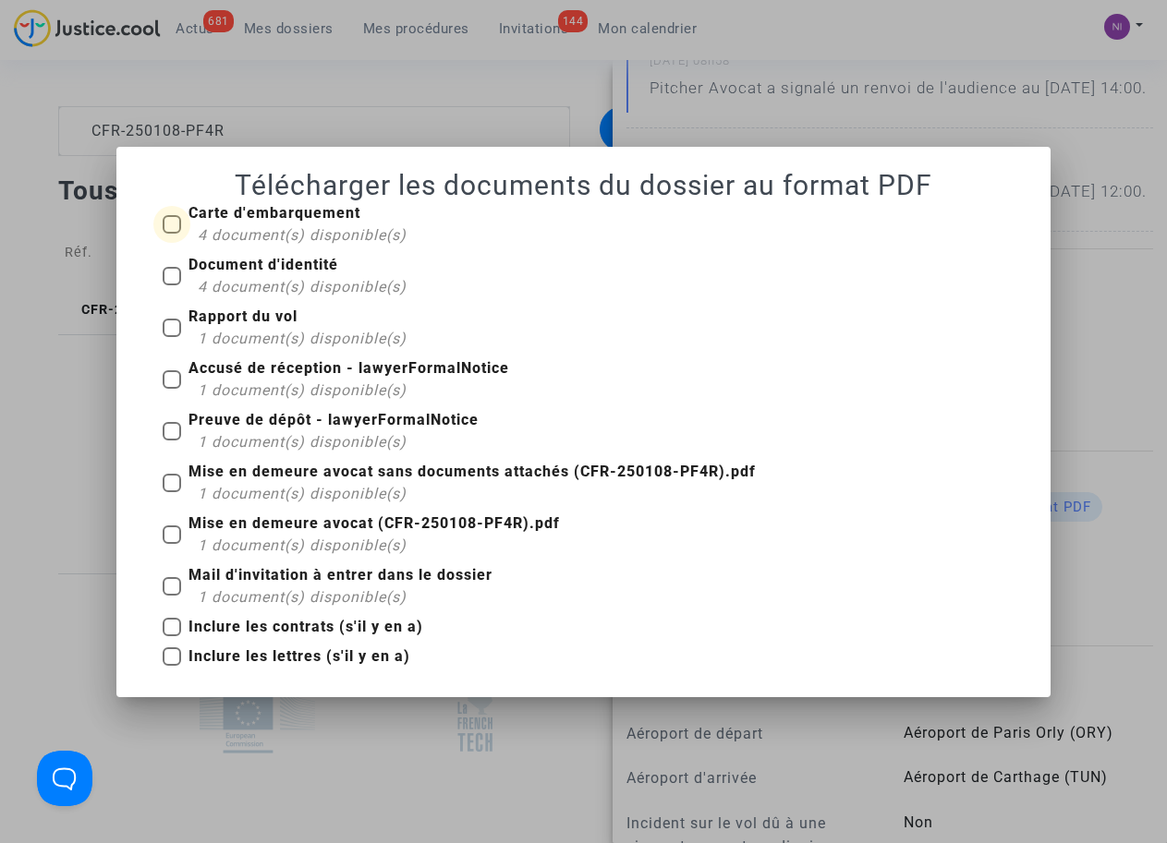
click at [165, 227] on span at bounding box center [172, 224] width 18 height 18
click at [171, 234] on input "Carte d'embarquement 4 document(s) disponible(s)" at bounding box center [171, 234] width 1 height 1
checkbox input "true"
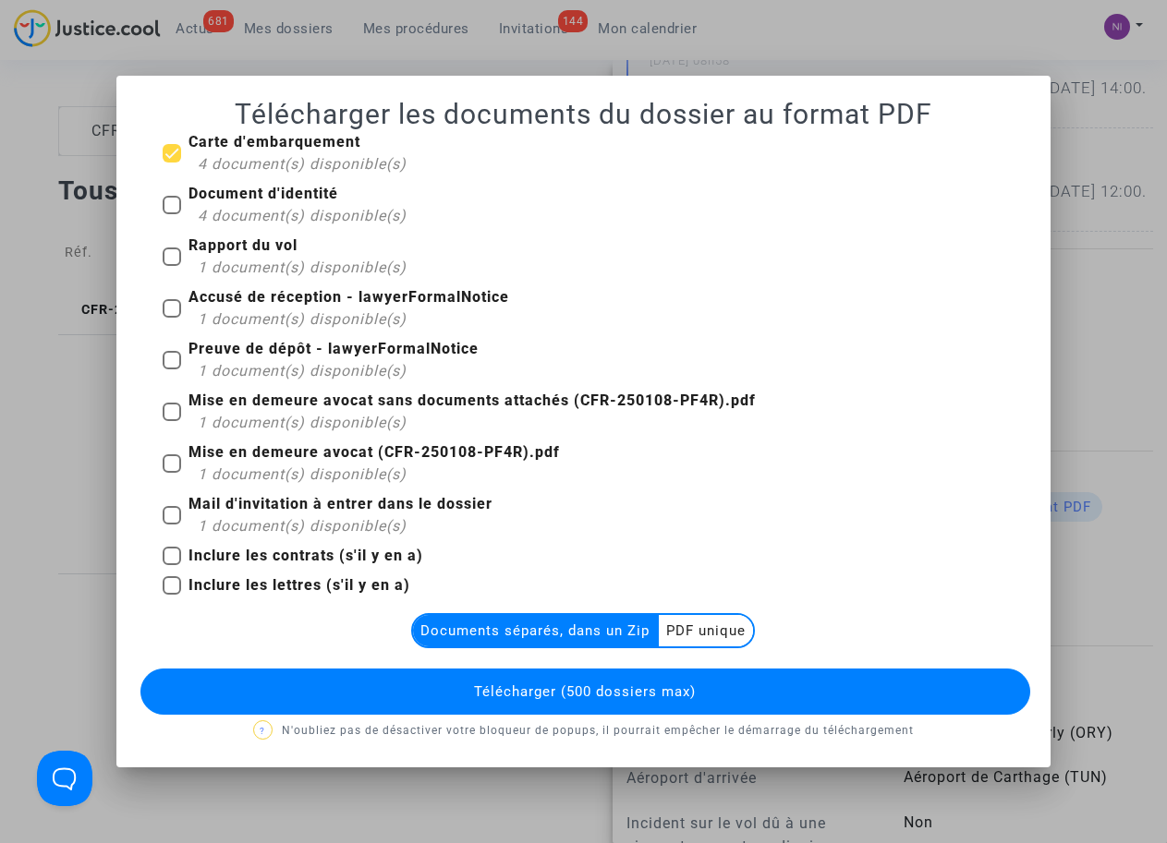
click at [684, 629] on multi-toggle-item "PDF unique" at bounding box center [706, 630] width 94 height 31
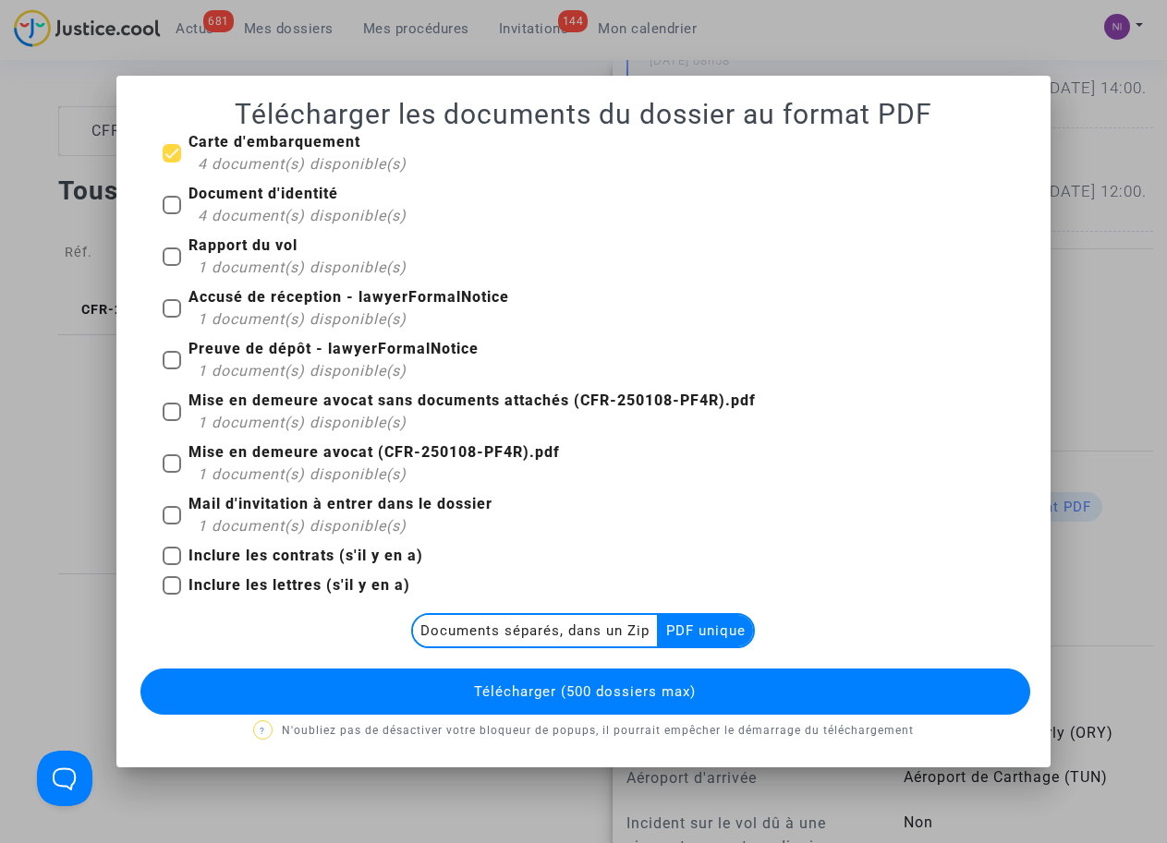
click at [639, 682] on button "Télécharger (500 dossiers max)" at bounding box center [584, 692] width 889 height 46
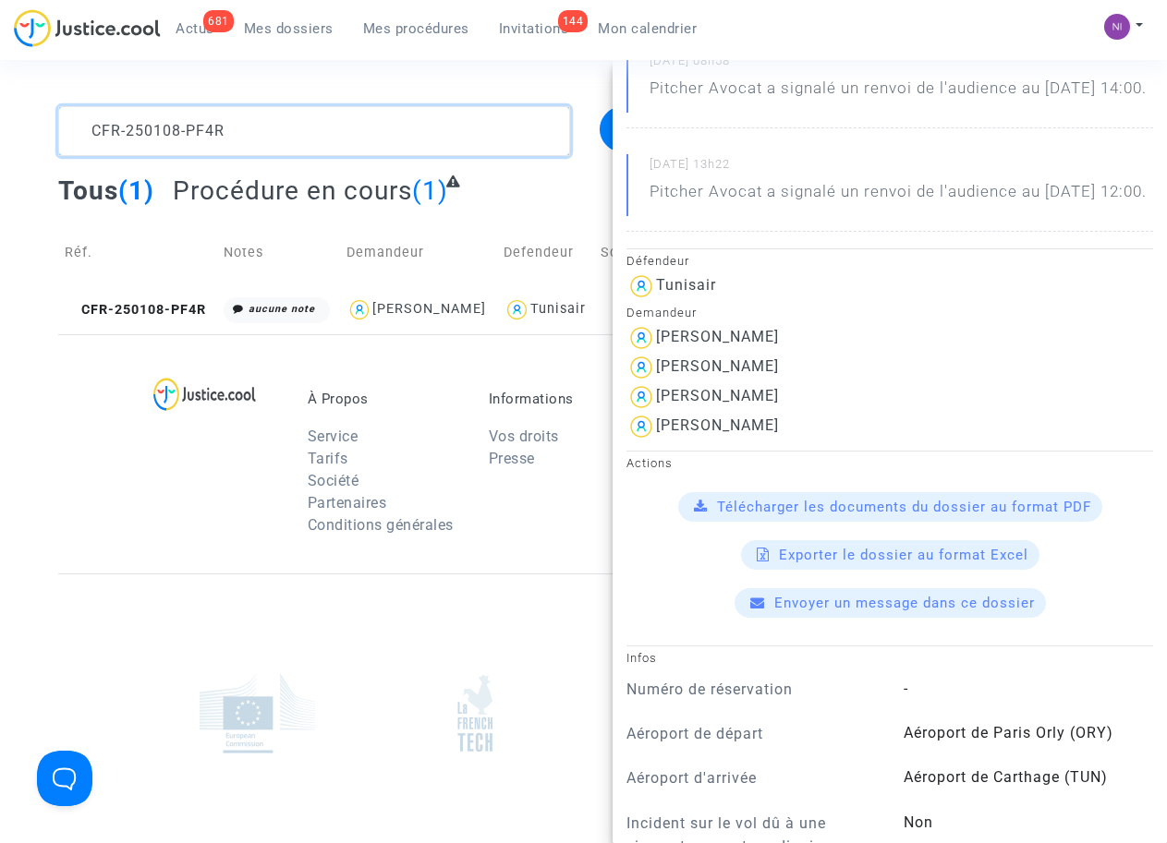
click at [241, 138] on textarea at bounding box center [313, 131] width 511 height 50
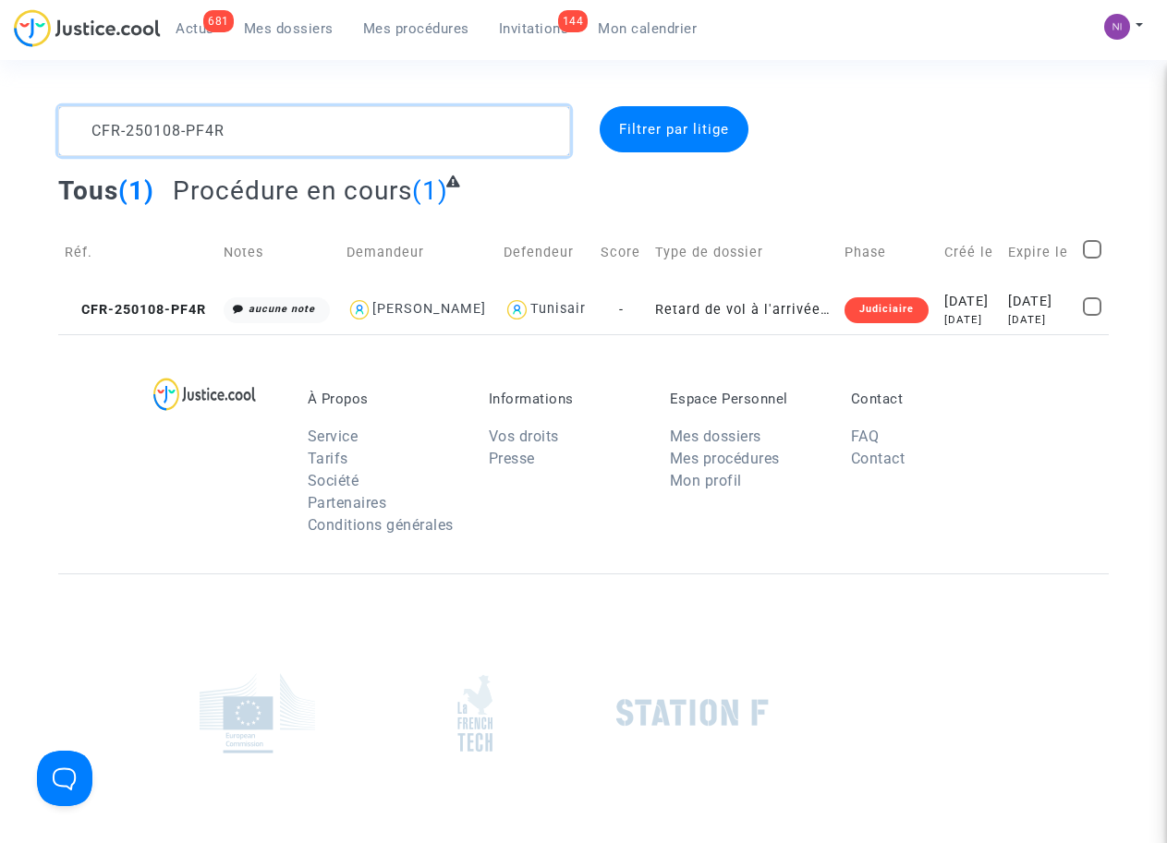
scroll to position [0, 0]
drag, startPoint x: 260, startPoint y: 124, endPoint x: 0, endPoint y: 124, distance: 259.6
click at [0, 124] on div "CFR-250108-PF4R Filtrer par litige Tous (1) Procédure en cours (1) Réf. Notes D…" at bounding box center [583, 220] width 1167 height 228
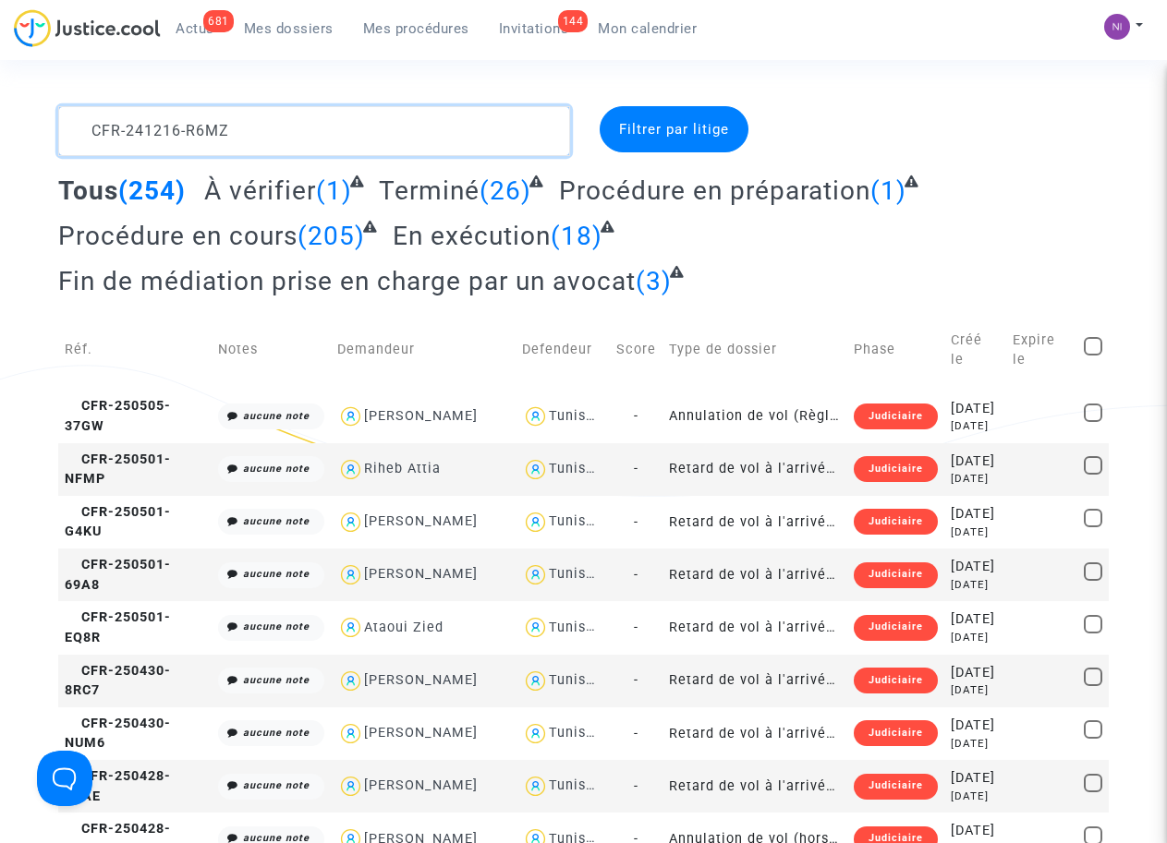
click at [90, 128] on textarea at bounding box center [313, 131] width 511 height 50
click at [501, 125] on textarea at bounding box center [313, 131] width 511 height 50
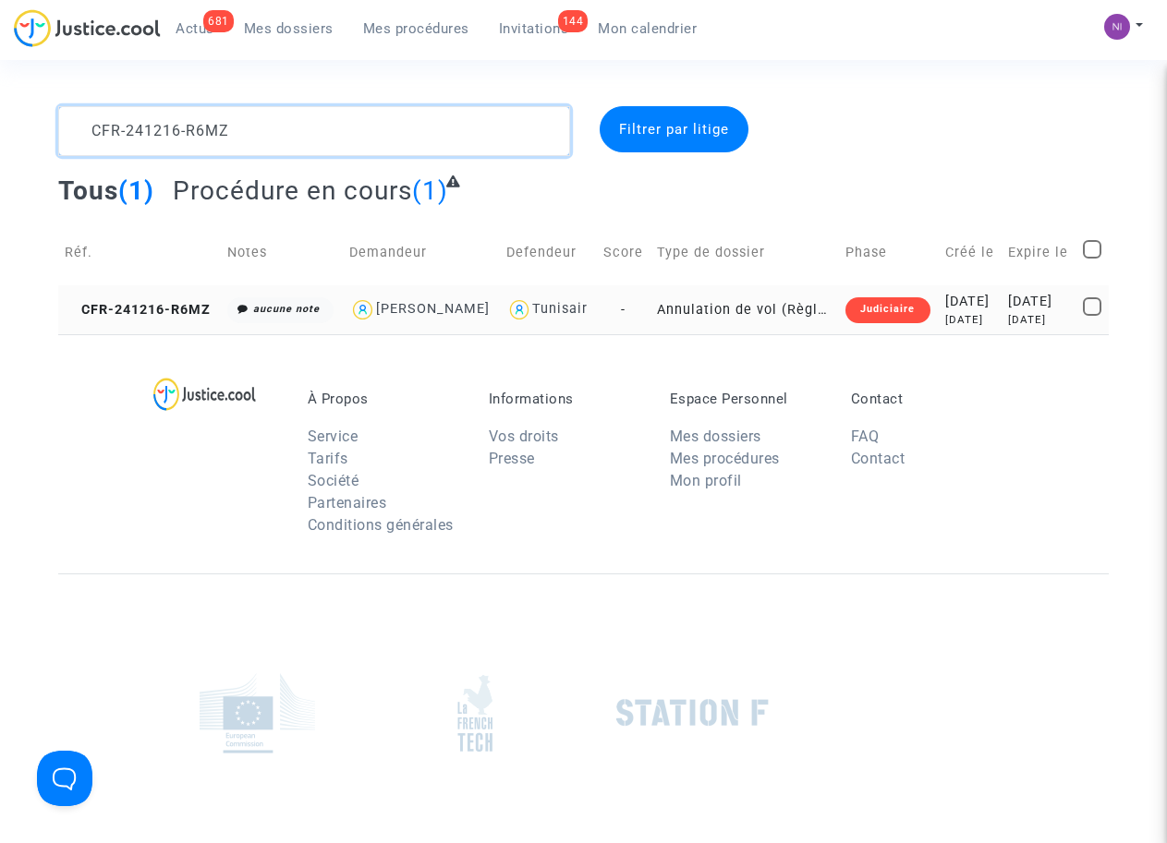
type textarea "CFR-241216-R6MZ"
click at [1008, 312] on div "[DATE]" at bounding box center [1039, 302] width 62 height 20
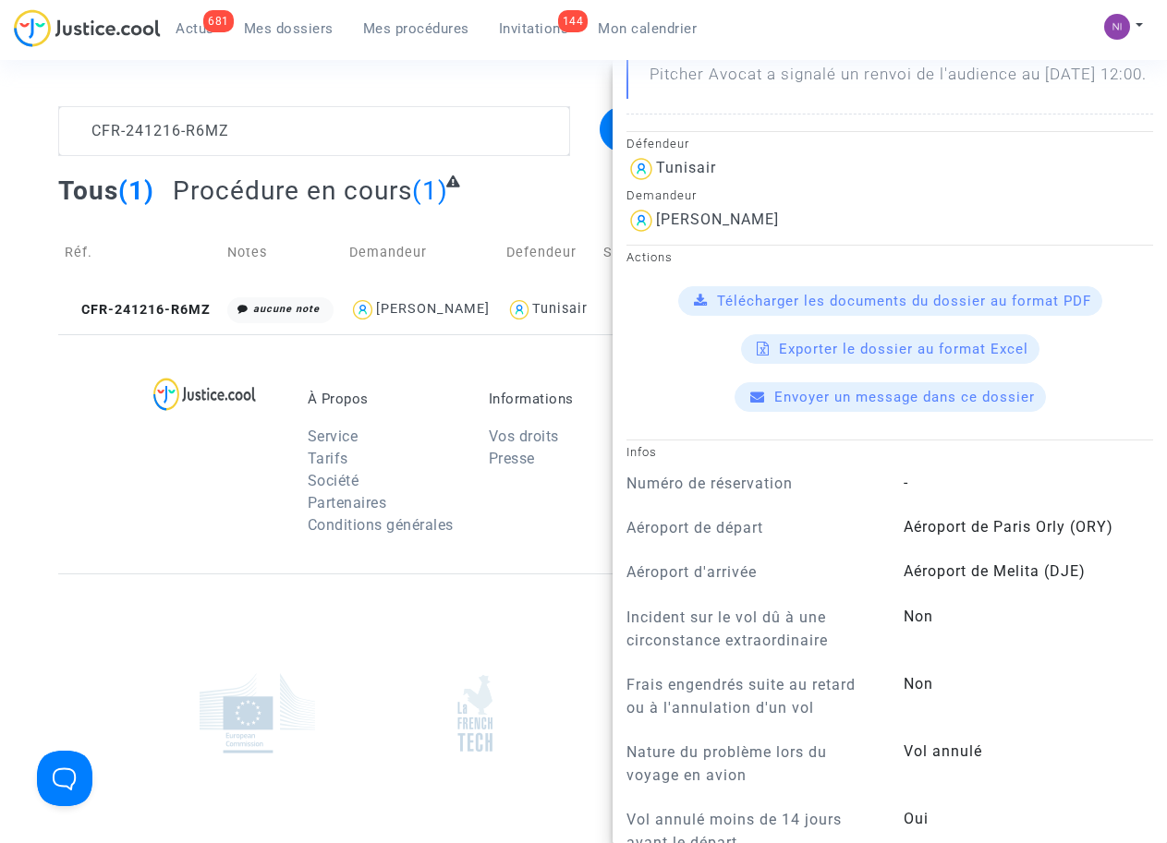
scroll to position [352, 0]
click at [875, 309] on span "Télécharger les documents du dossier au format PDF" at bounding box center [904, 301] width 374 height 17
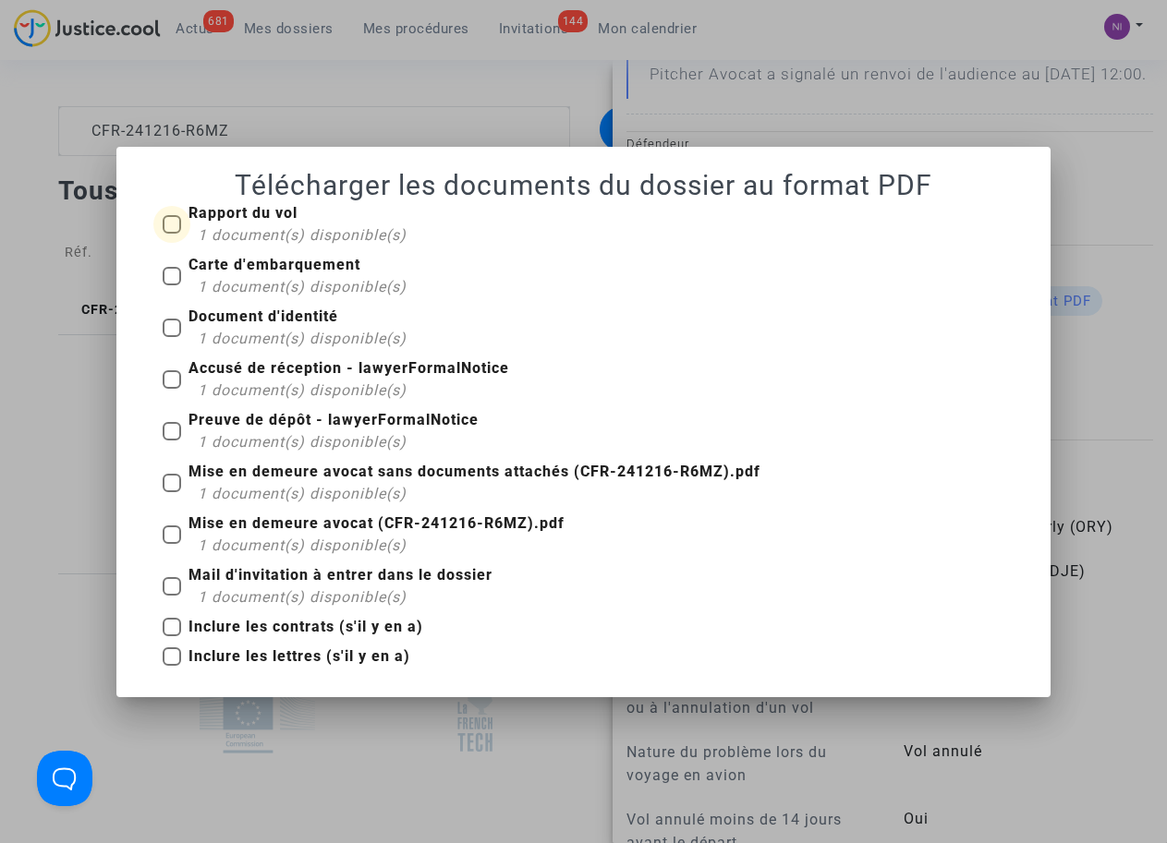
click at [174, 232] on span at bounding box center [172, 224] width 18 height 18
click at [172, 234] on input "Rapport du vol 1 document(s) disponible(s)" at bounding box center [171, 234] width 1 height 1
checkbox input "true"
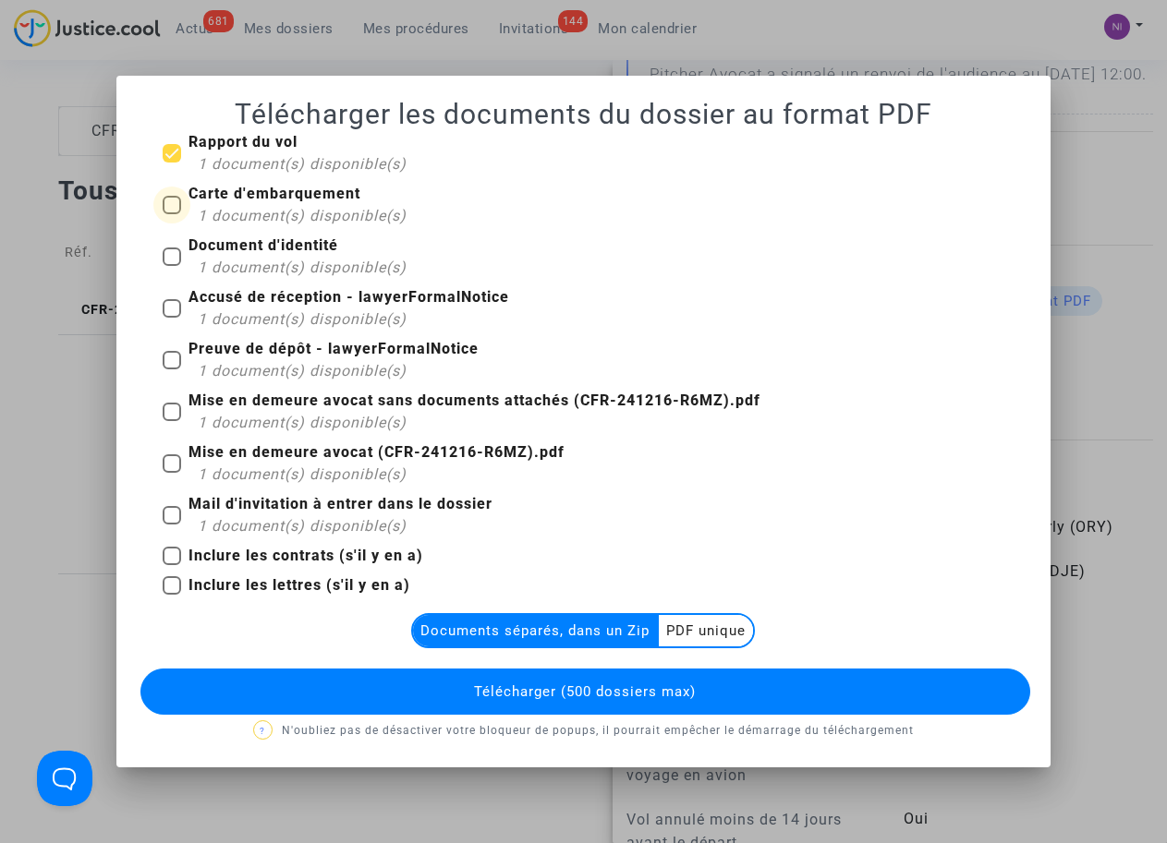
click at [184, 209] on label "Carte d'embarquement 1 document(s) disponible(s)" at bounding box center [285, 205] width 244 height 44
click at [172, 214] on input "Carte d'embarquement 1 document(s) disponible(s)" at bounding box center [171, 214] width 1 height 1
checkbox input "true"
click at [170, 151] on span at bounding box center [172, 153] width 18 height 18
click at [171, 163] on input "Rapport du vol 1 document(s) disponible(s)" at bounding box center [171, 163] width 1 height 1
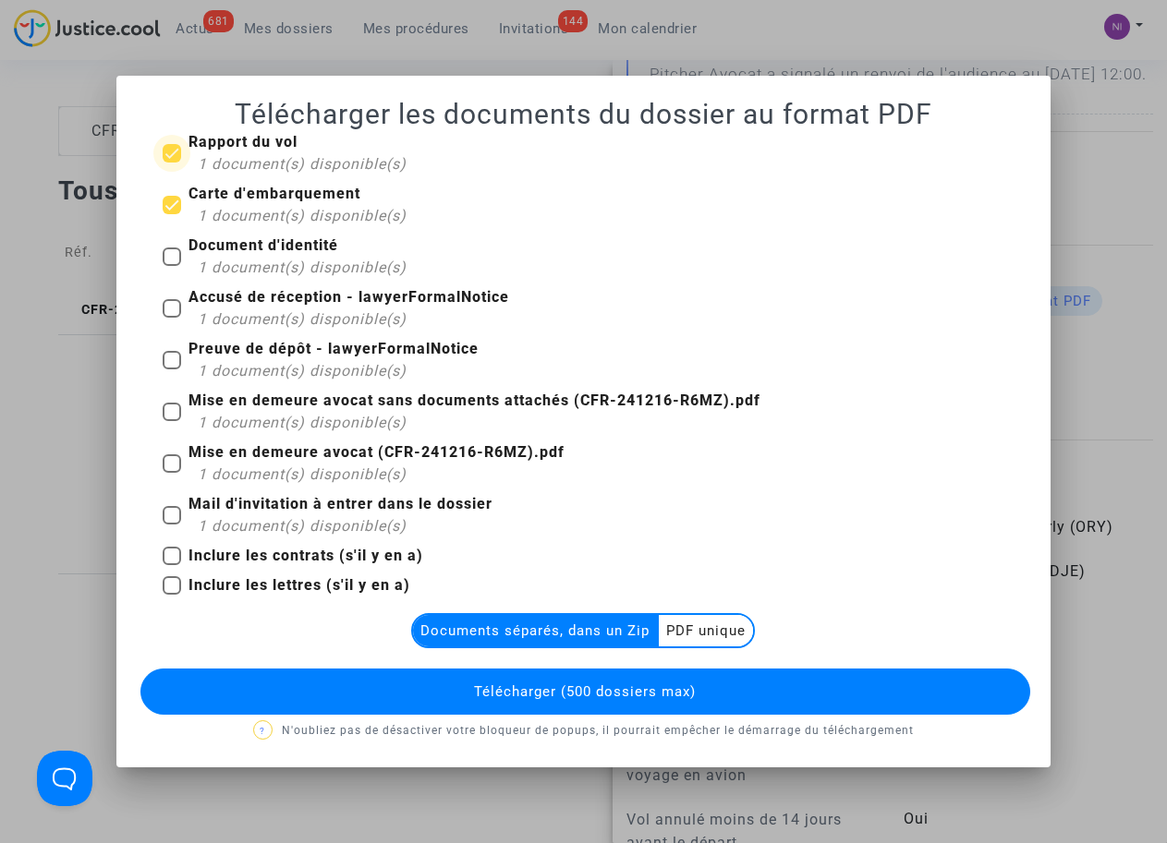
checkbox input "false"
click at [682, 638] on multi-toggle-item "PDF unique" at bounding box center [706, 630] width 94 height 31
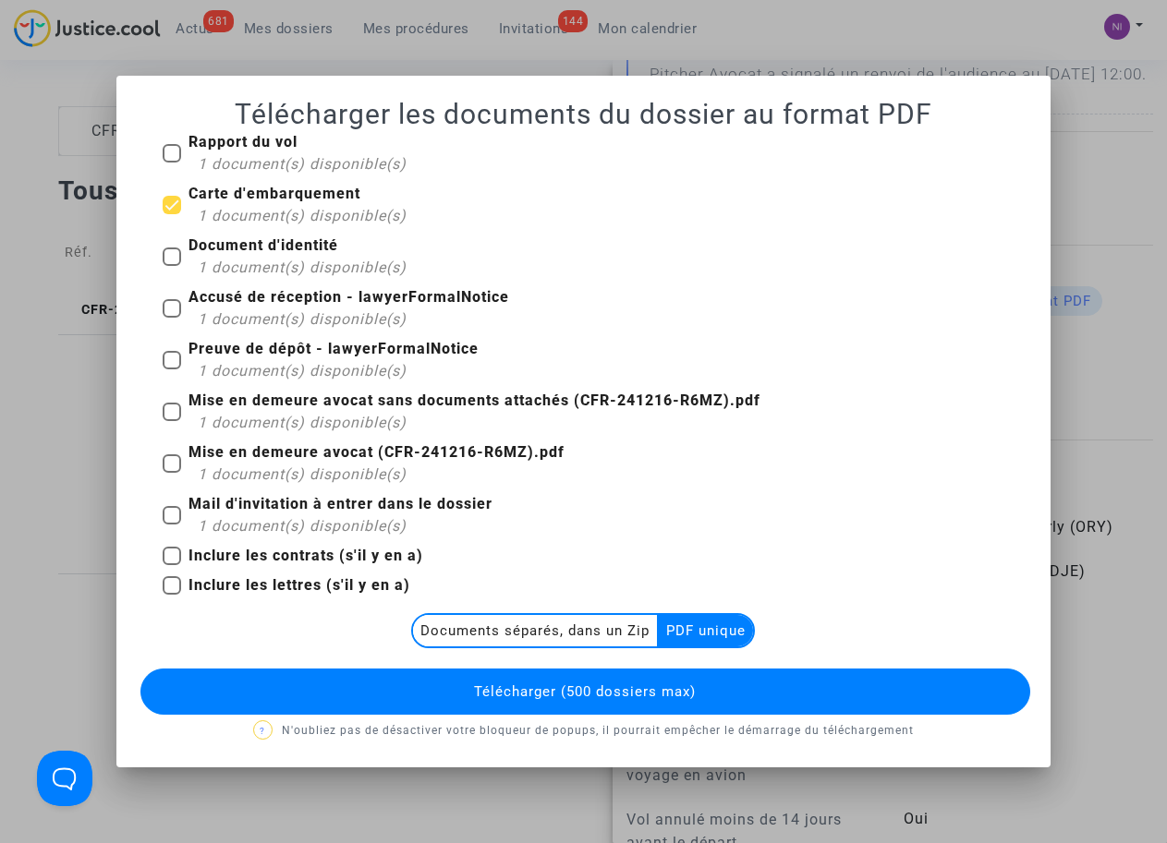
click at [617, 694] on span "Télécharger (500 dossiers max)" at bounding box center [585, 692] width 222 height 17
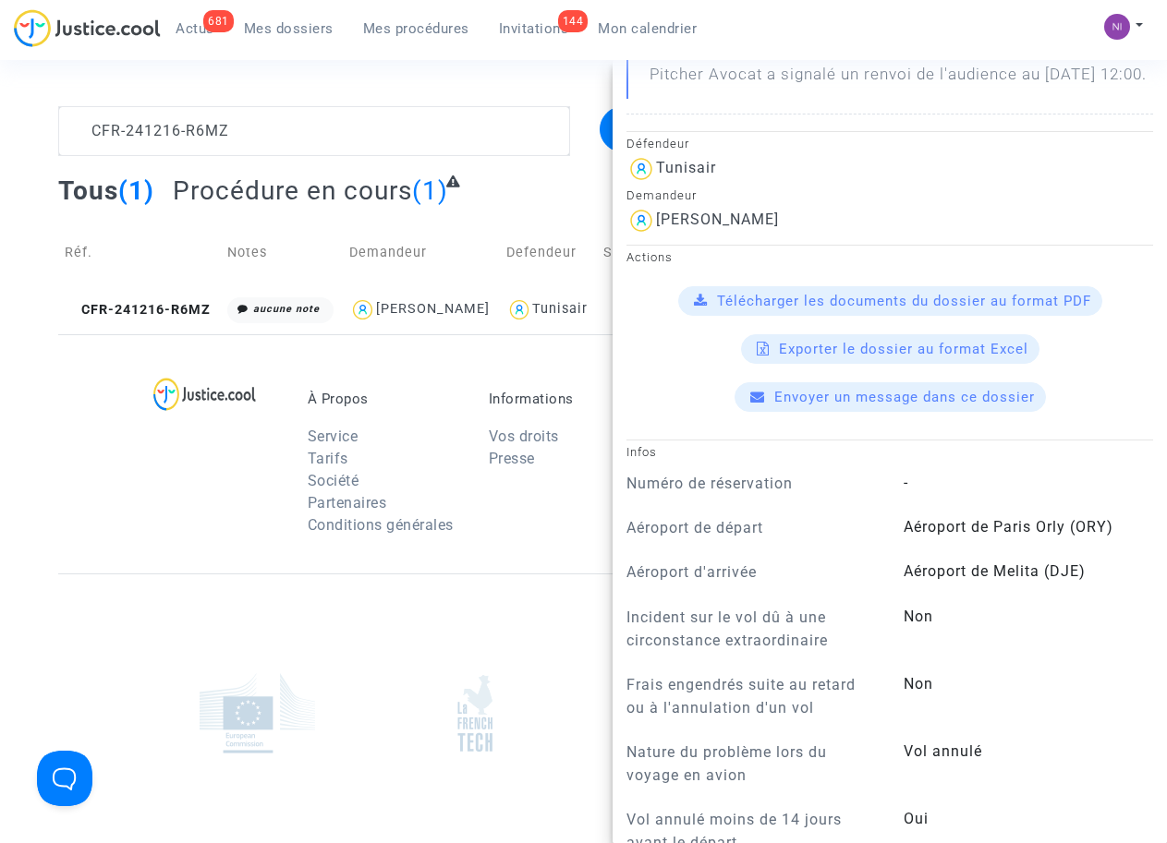
click at [920, 309] on span "Télécharger les documents du dossier au format PDF" at bounding box center [904, 301] width 374 height 17
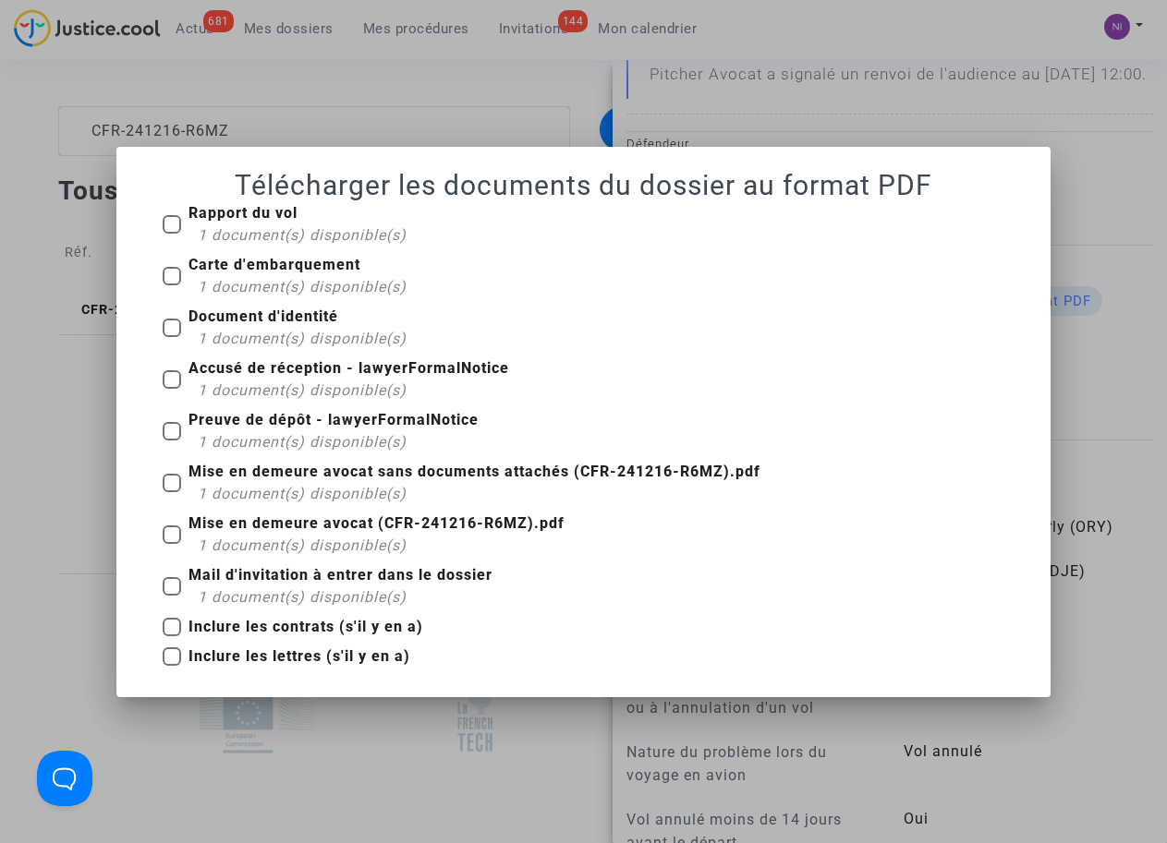
click at [180, 223] on span at bounding box center [172, 224] width 18 height 18
click at [172, 234] on input "Rapport du vol 1 document(s) disponible(s)" at bounding box center [171, 234] width 1 height 1
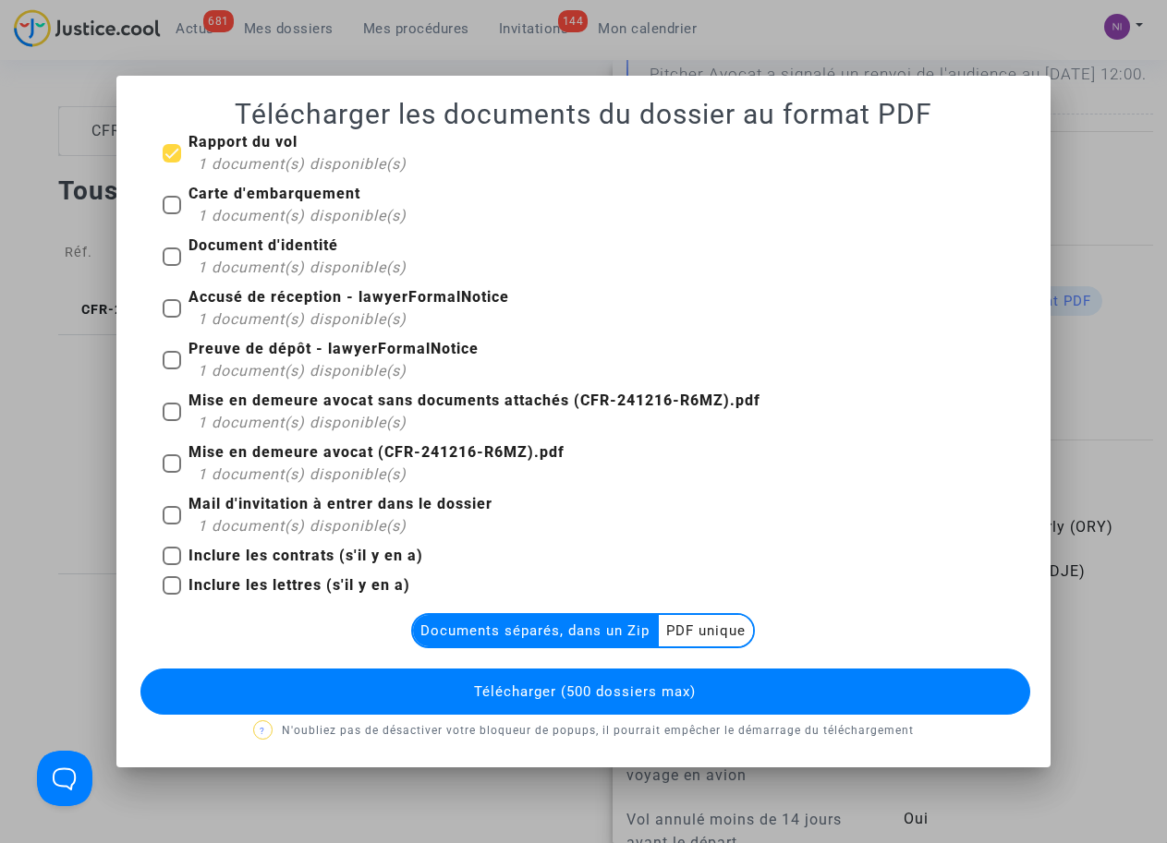
click at [162, 205] on div "Carte d'embarquement 1 document(s) disponible(s)" at bounding box center [583, 209] width 869 height 52
click at [179, 153] on span at bounding box center [172, 153] width 18 height 18
click at [172, 163] on input "Rapport du vol 1 document(s) disponible(s)" at bounding box center [171, 163] width 1 height 1
checkbox input "false"
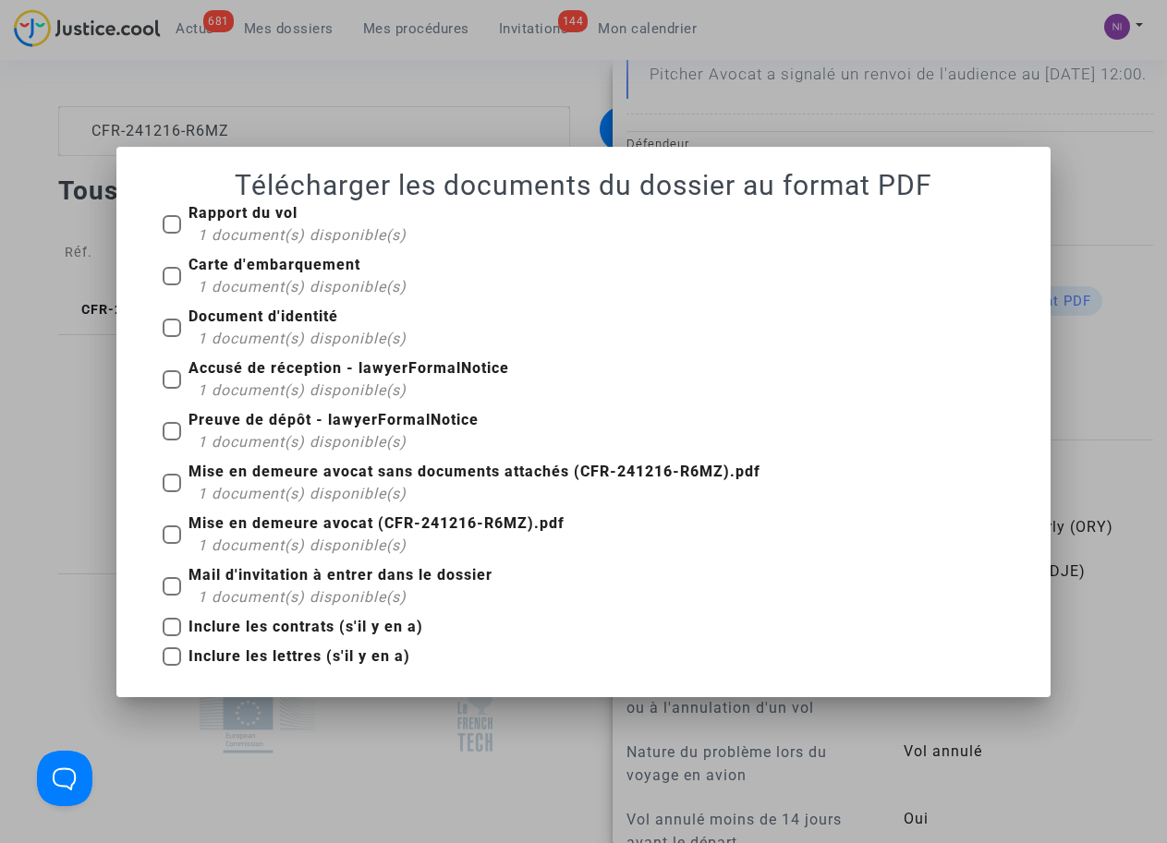
click at [168, 280] on span at bounding box center [172, 276] width 18 height 18
click at [171, 285] on input "Carte d'embarquement 1 document(s) disponible(s)" at bounding box center [171, 285] width 1 height 1
checkbox input "true"
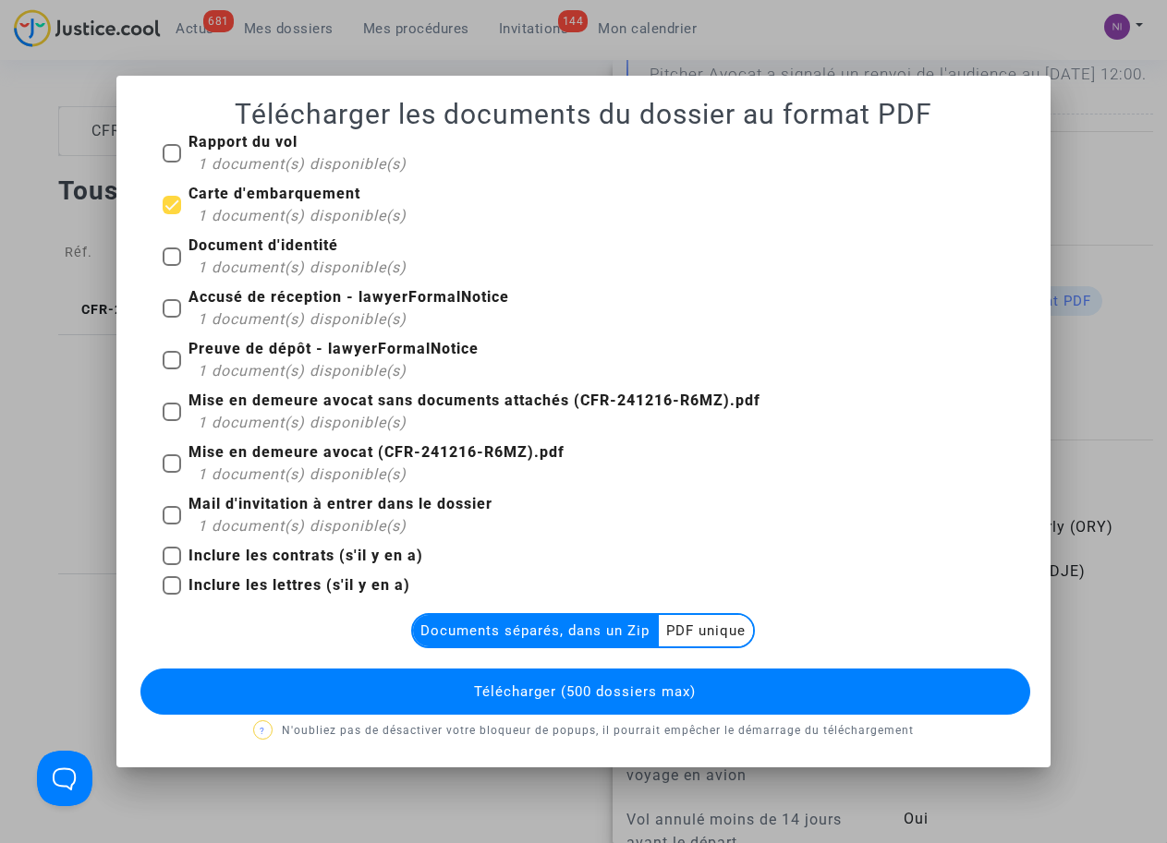
click at [702, 637] on multi-toggle-item "PDF unique" at bounding box center [706, 630] width 94 height 31
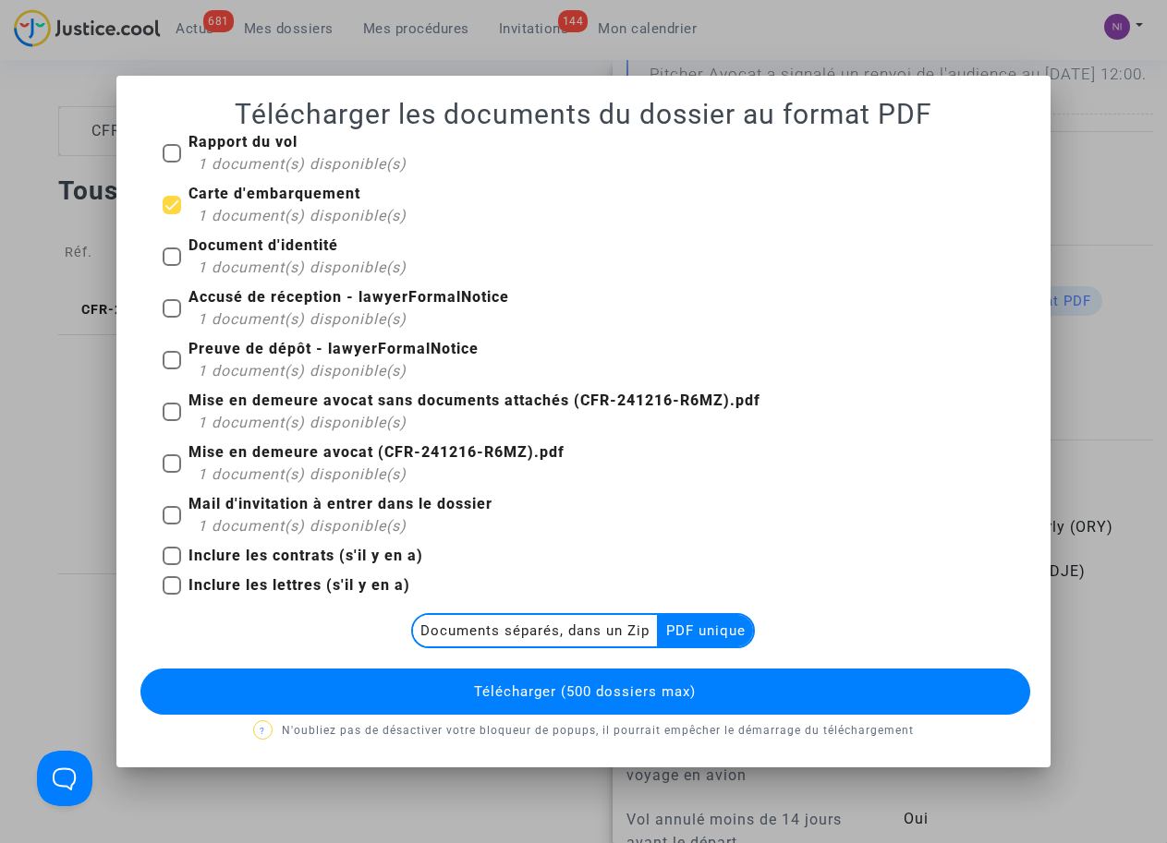
click at [577, 687] on span "Télécharger (500 dossiers max)" at bounding box center [585, 692] width 222 height 17
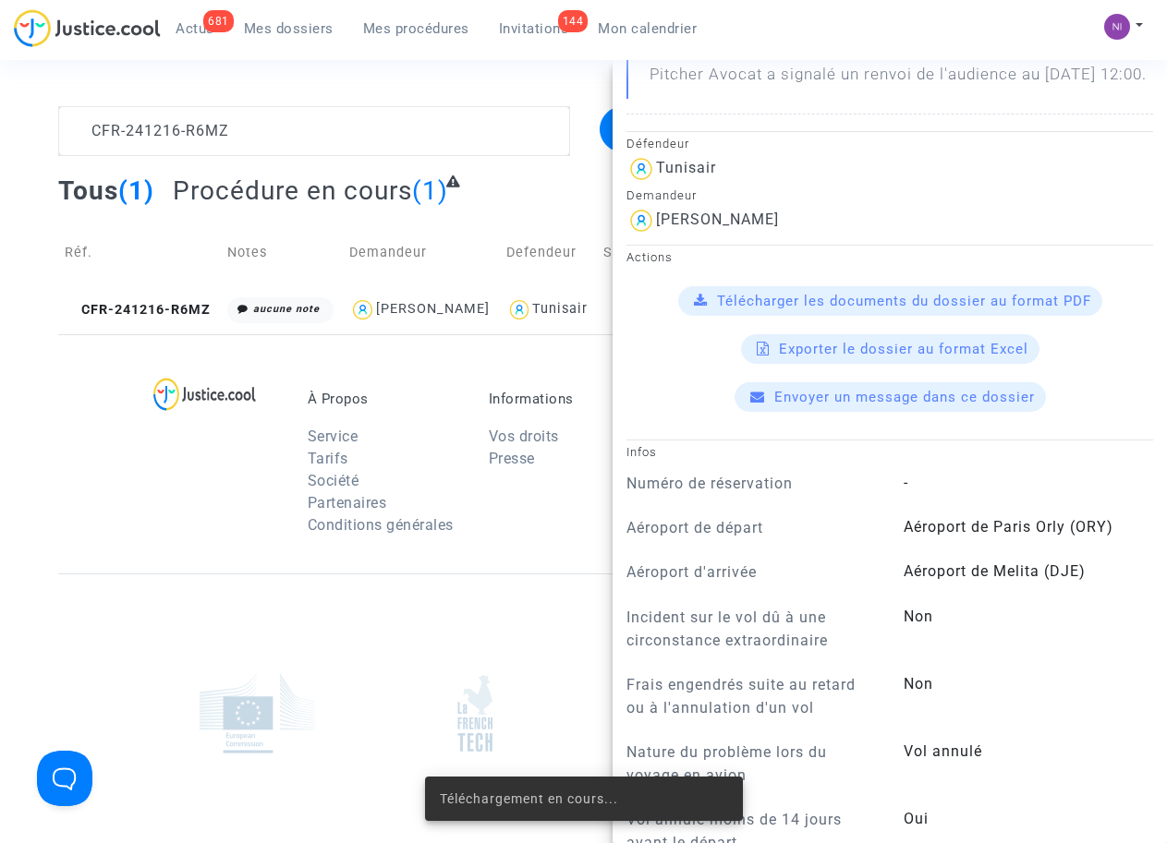
click at [48, 651] on footerbar "À Propos Service Tarifs Société Partenaires Conditions générales Informations V…" at bounding box center [583, 676] width 1167 height 685
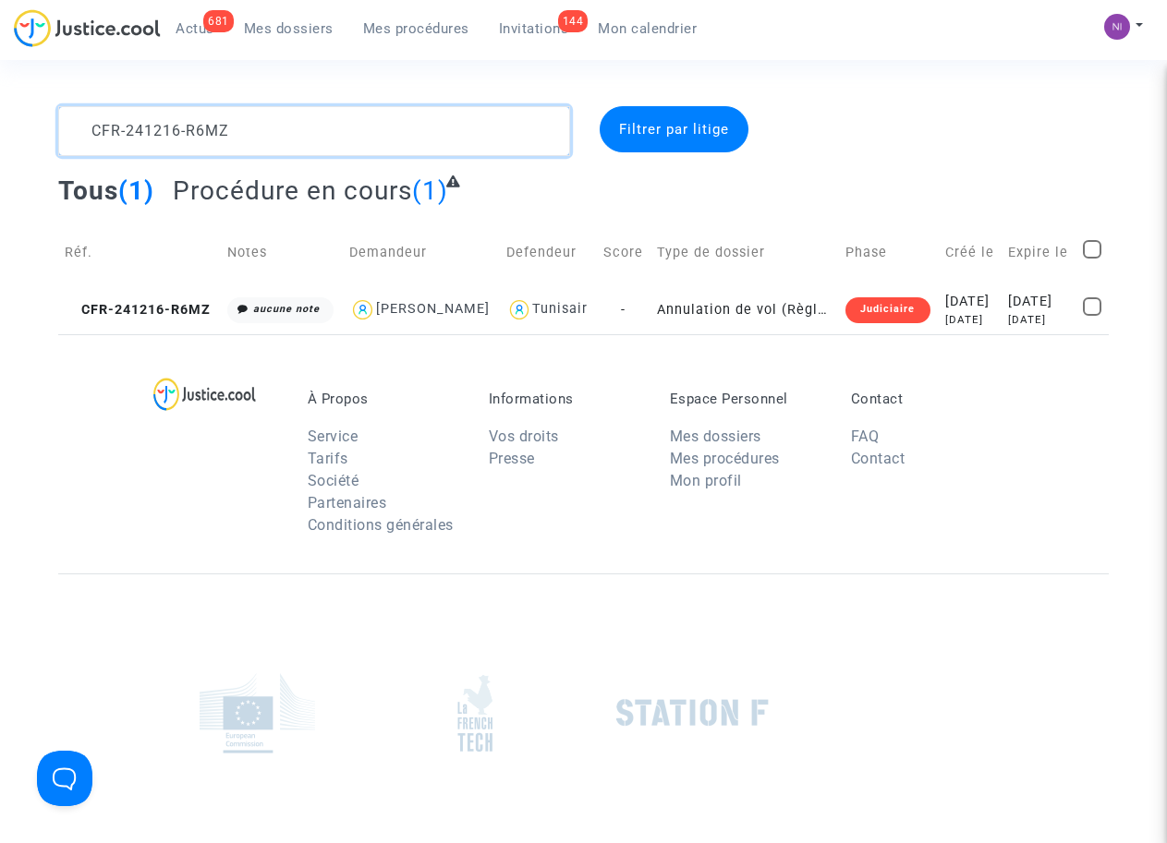
click at [245, 127] on textarea at bounding box center [313, 131] width 511 height 50
drag, startPoint x: 255, startPoint y: 125, endPoint x: 76, endPoint y: 124, distance: 179.2
click at [76, 124] on textarea at bounding box center [313, 131] width 511 height 50
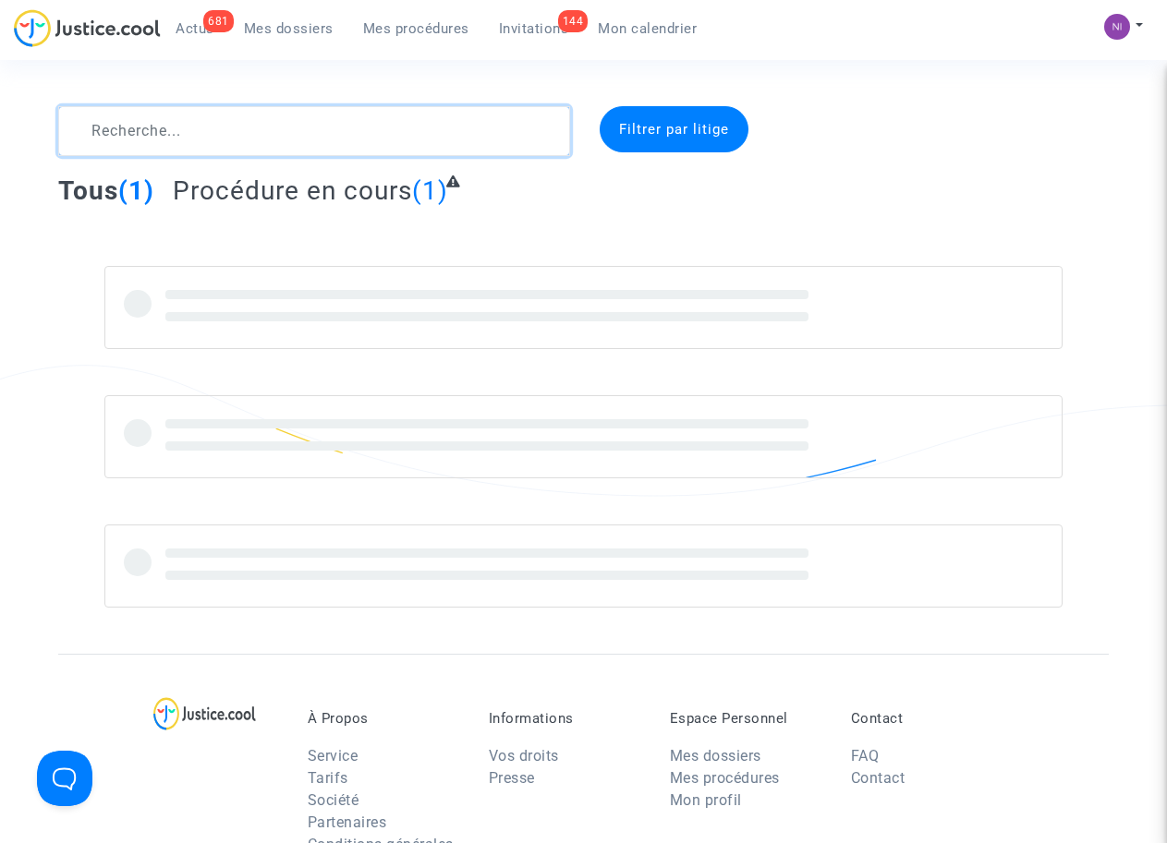
type textarea "199-2413332195"
click at [98, 128] on textarea at bounding box center [313, 131] width 511 height 50
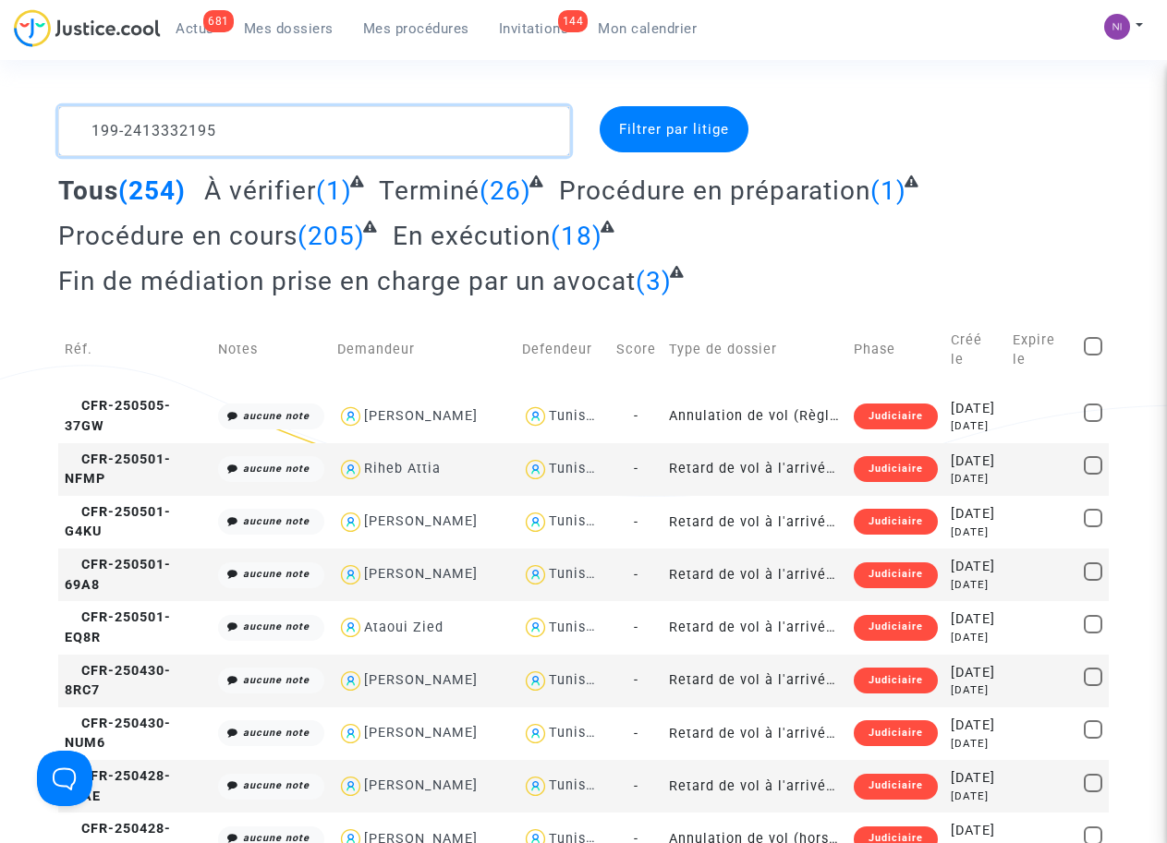
click at [93, 125] on textarea at bounding box center [313, 131] width 511 height 50
click at [88, 125] on textarea at bounding box center [313, 131] width 511 height 50
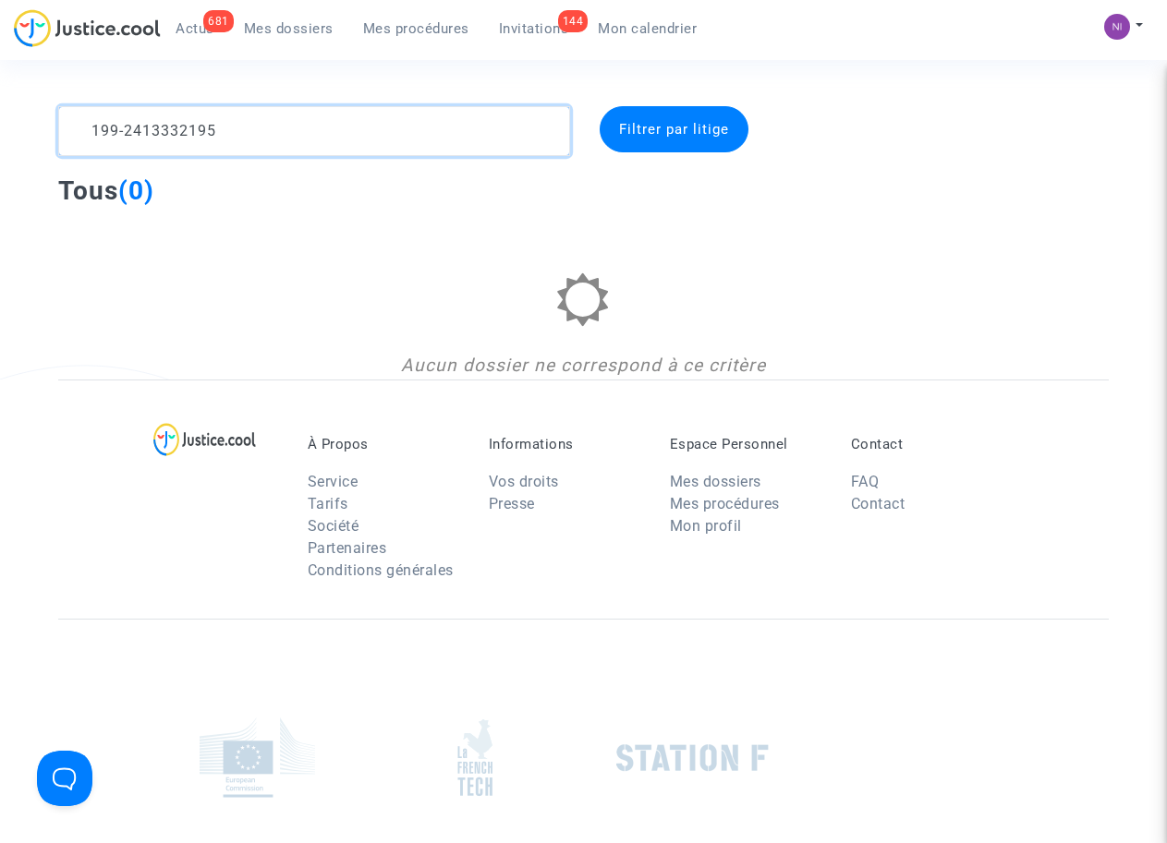
drag, startPoint x: 240, startPoint y: 131, endPoint x: 2, endPoint y: 107, distance: 239.6
click at [2, 107] on div "199-2413332195 Filtrer par litige Tous (0) Aucun dossier ne correspond à ce cri…" at bounding box center [583, 242] width 1167 height 273
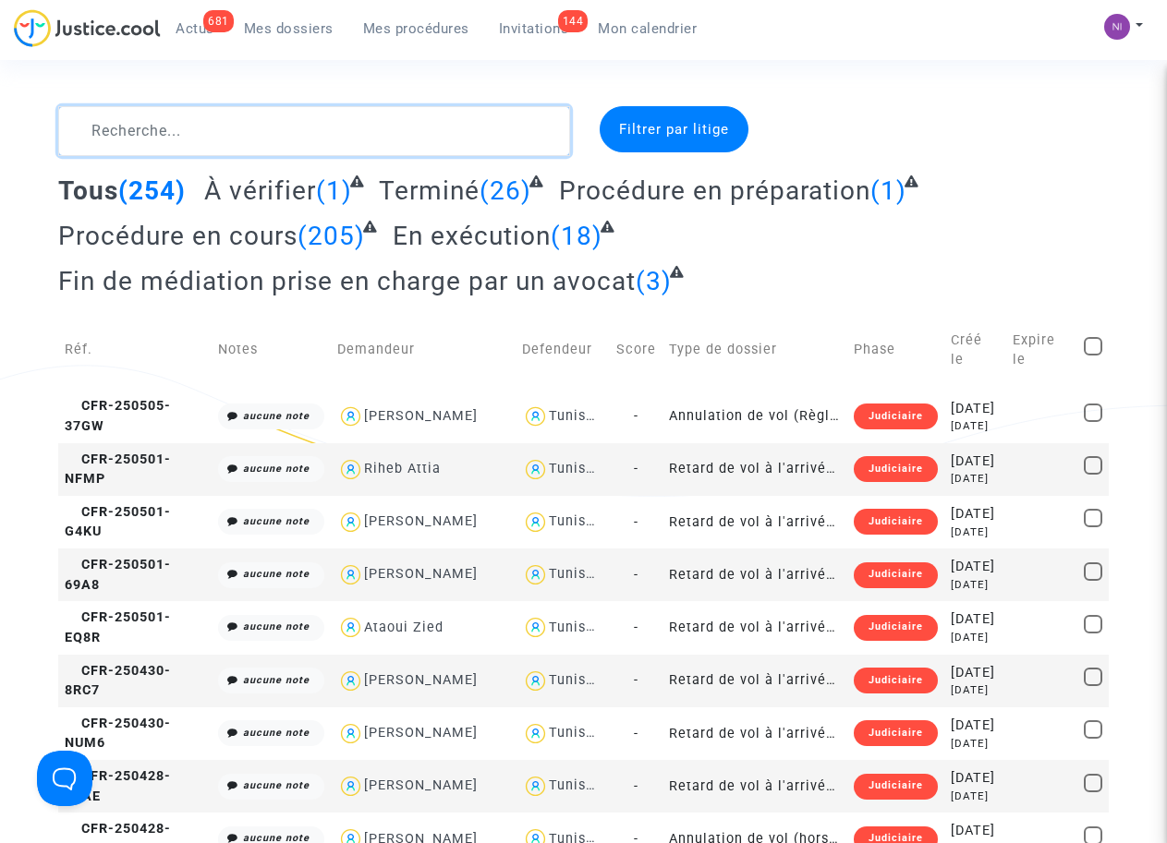
click at [291, 123] on textarea at bounding box center [313, 131] width 511 height 50
paste textarea "CFR-241118-DAR6"
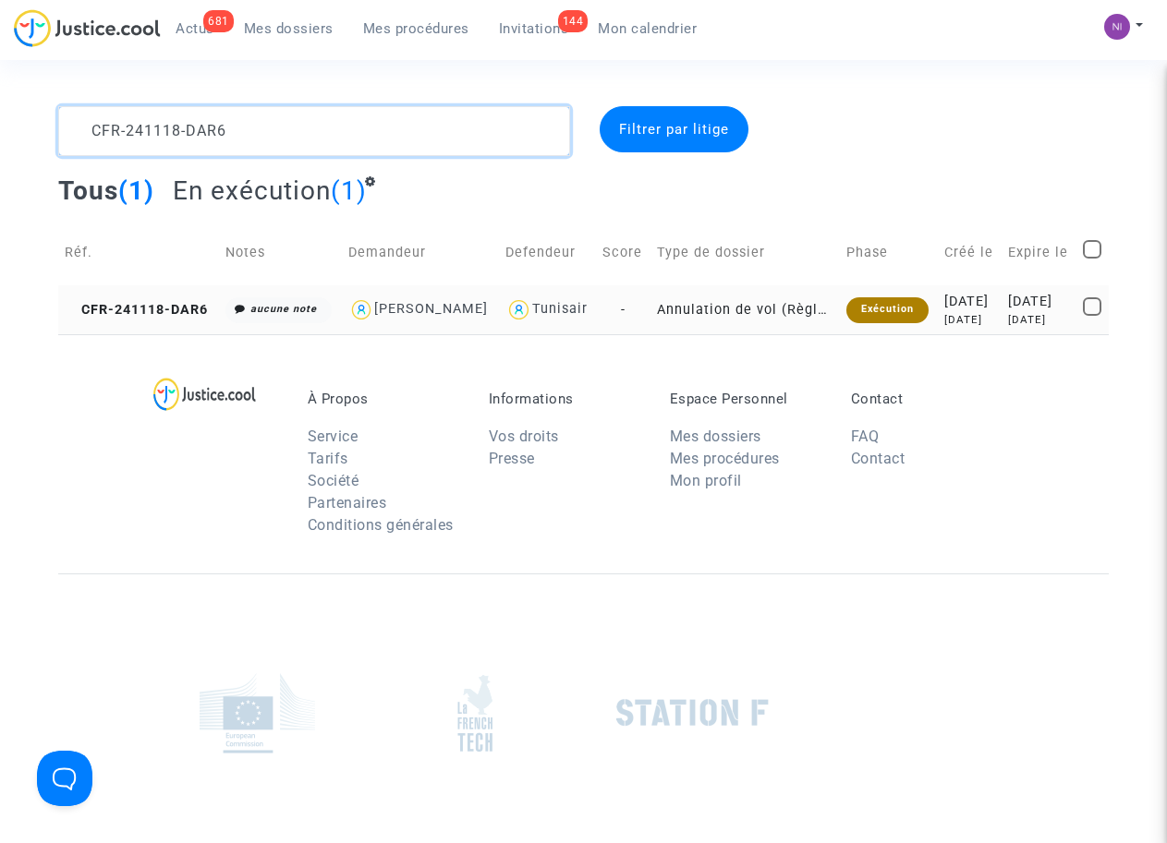
type textarea "CFR-241118-DAR6"
click at [1037, 305] on div "[DATE]" at bounding box center [1039, 302] width 62 height 20
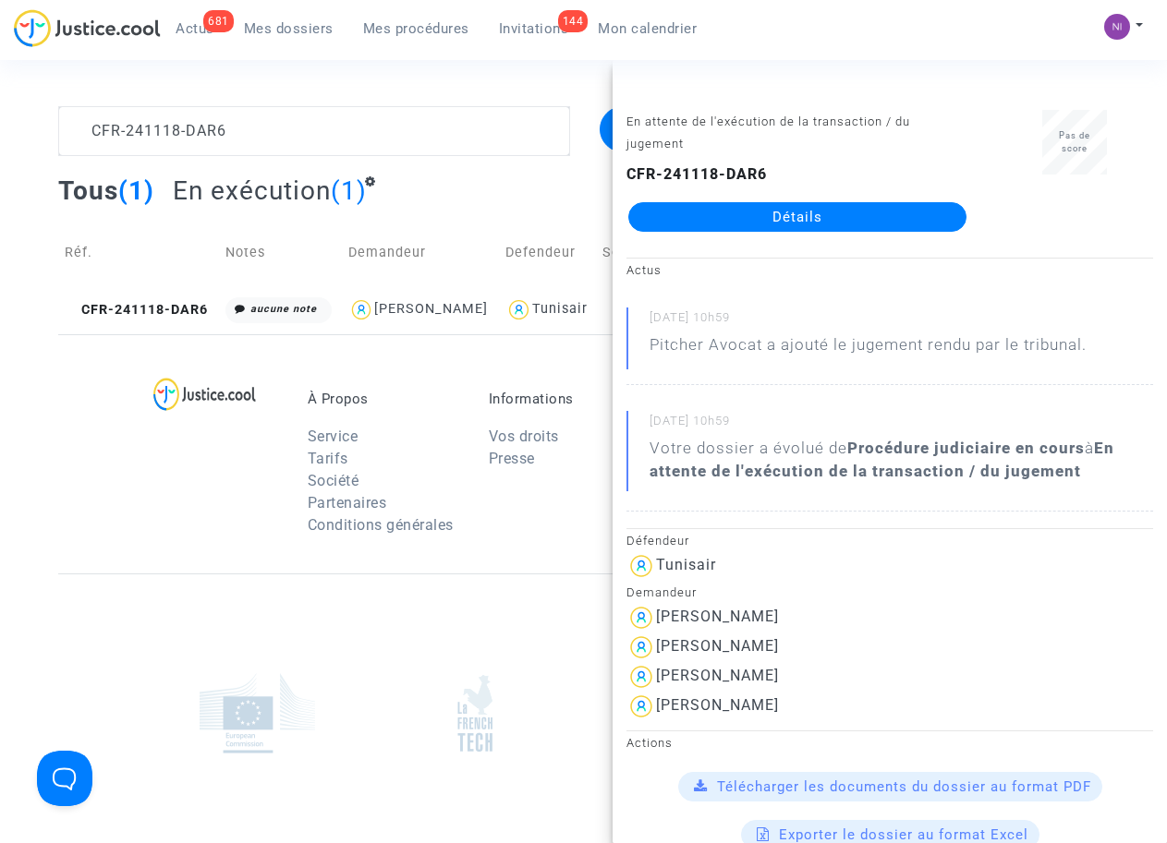
scroll to position [117, 0]
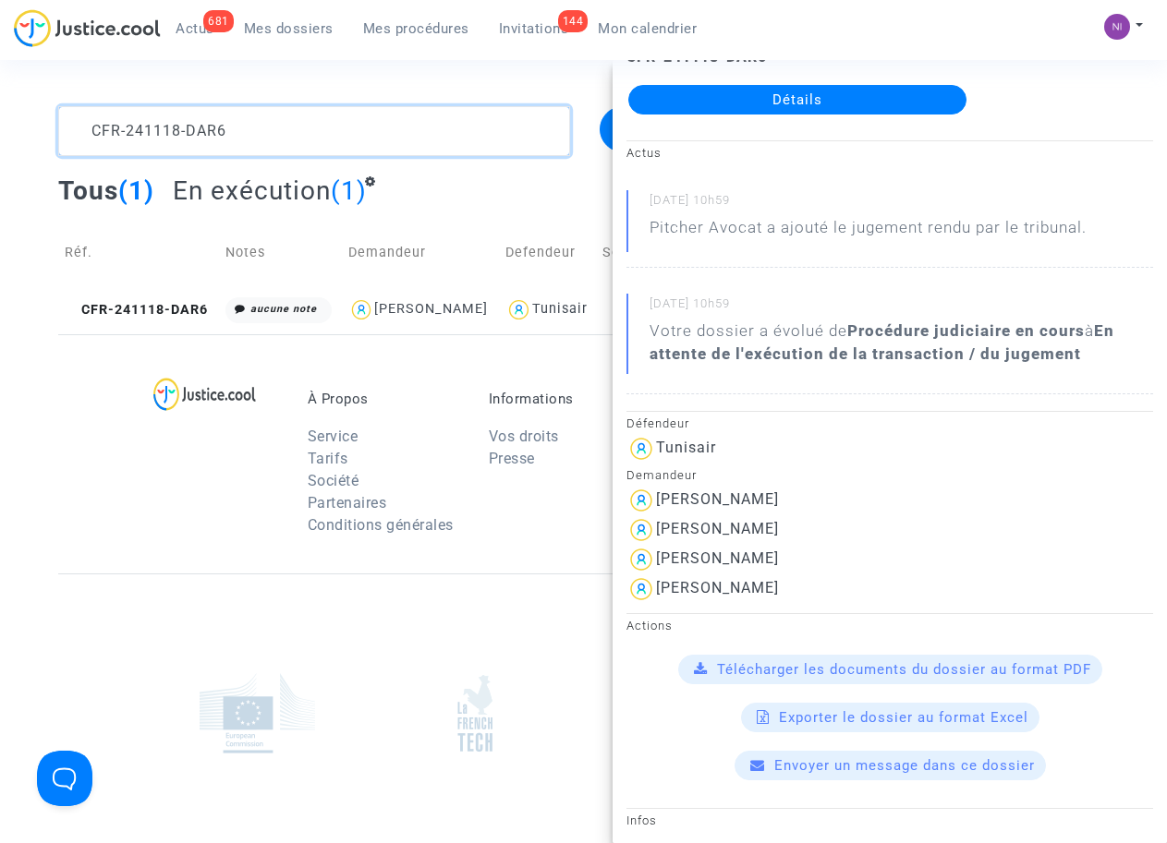
click at [300, 141] on textarea at bounding box center [313, 131] width 511 height 50
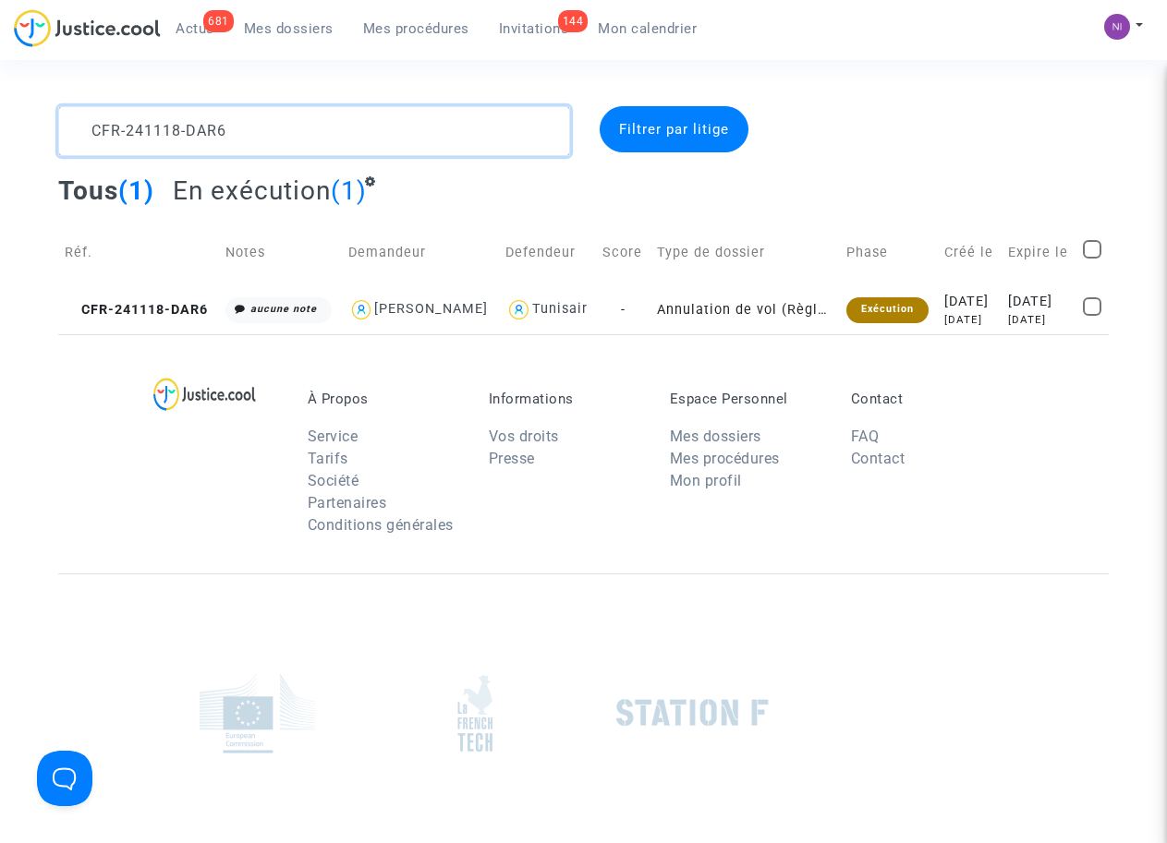
scroll to position [0, 0]
drag, startPoint x: 296, startPoint y: 127, endPoint x: 0, endPoint y: 130, distance: 295.6
click at [0, 130] on div "CFR-241118-DAR6 Filtrer par litige Tous (1) En exécution (1) Réf. Notes Demande…" at bounding box center [583, 220] width 1167 height 228
type textarea "CFR-241118-HK4M"
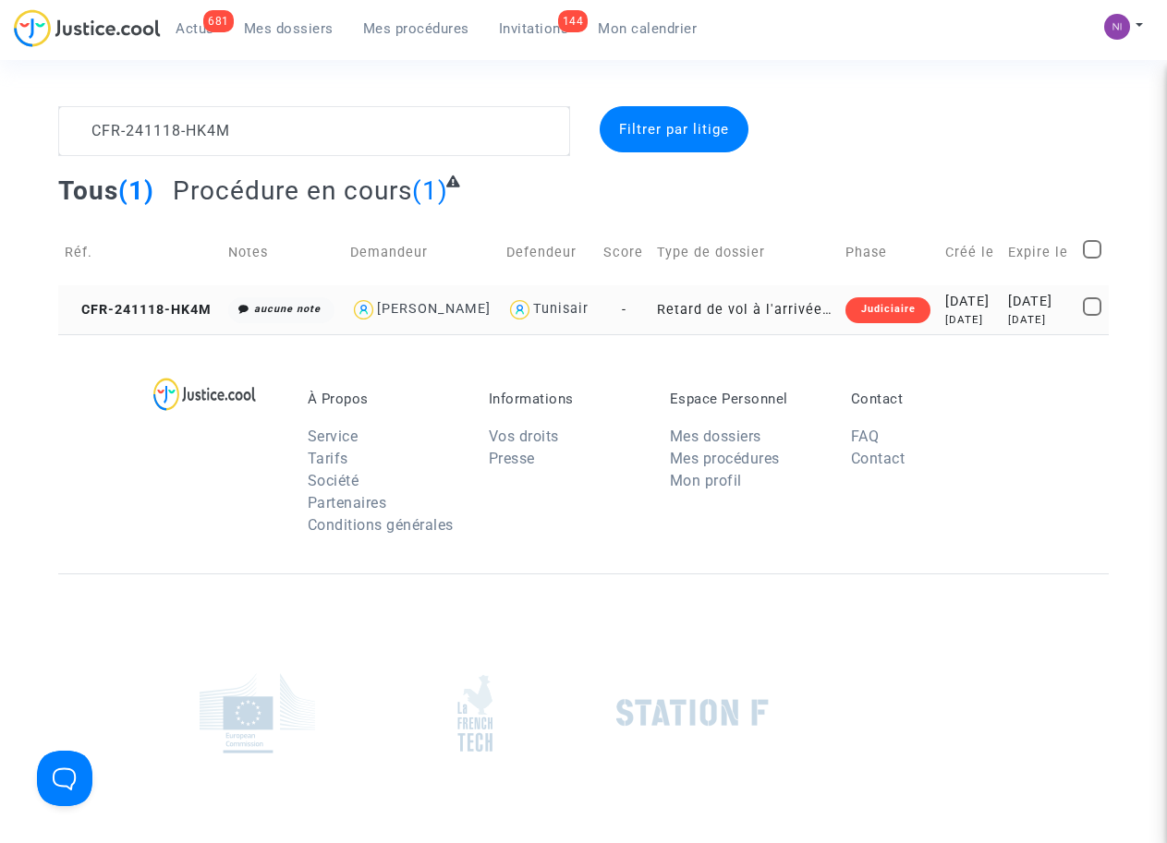
click at [976, 324] on div "[DATE]" at bounding box center [970, 320] width 50 height 16
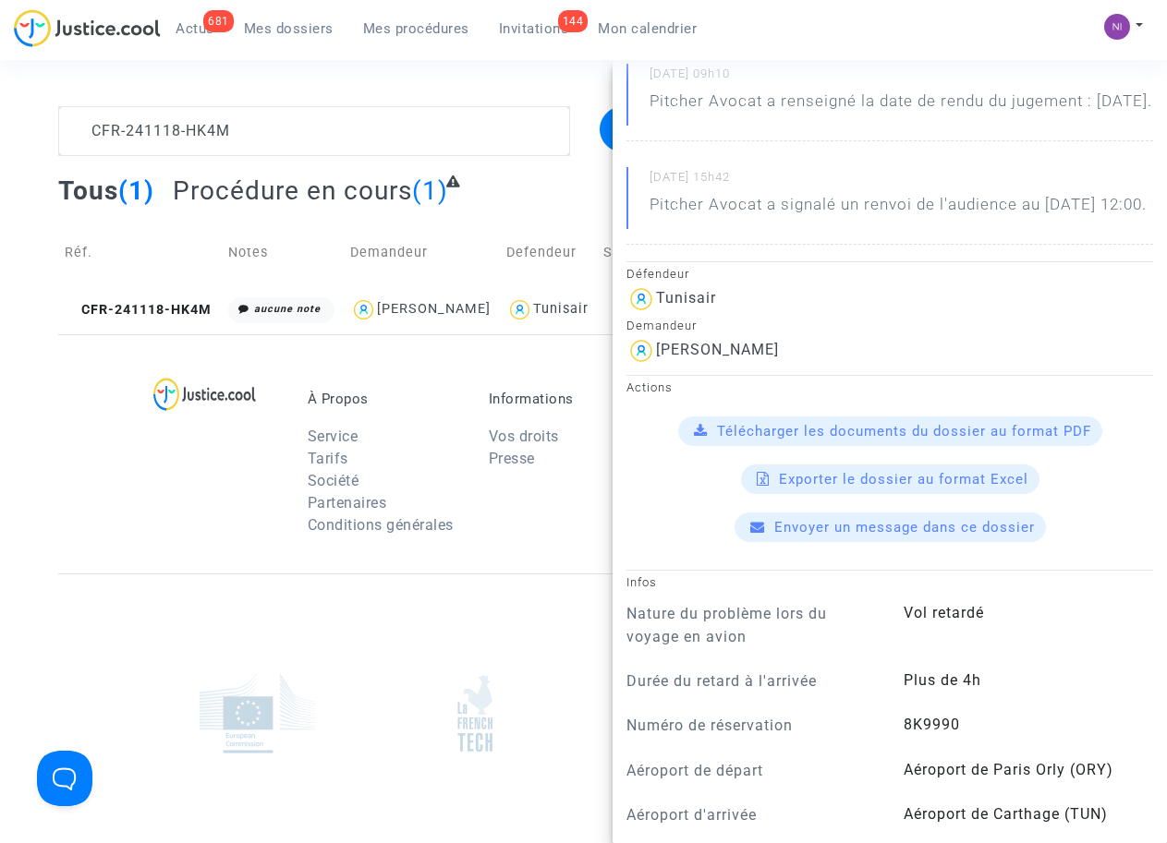
scroll to position [235, 0]
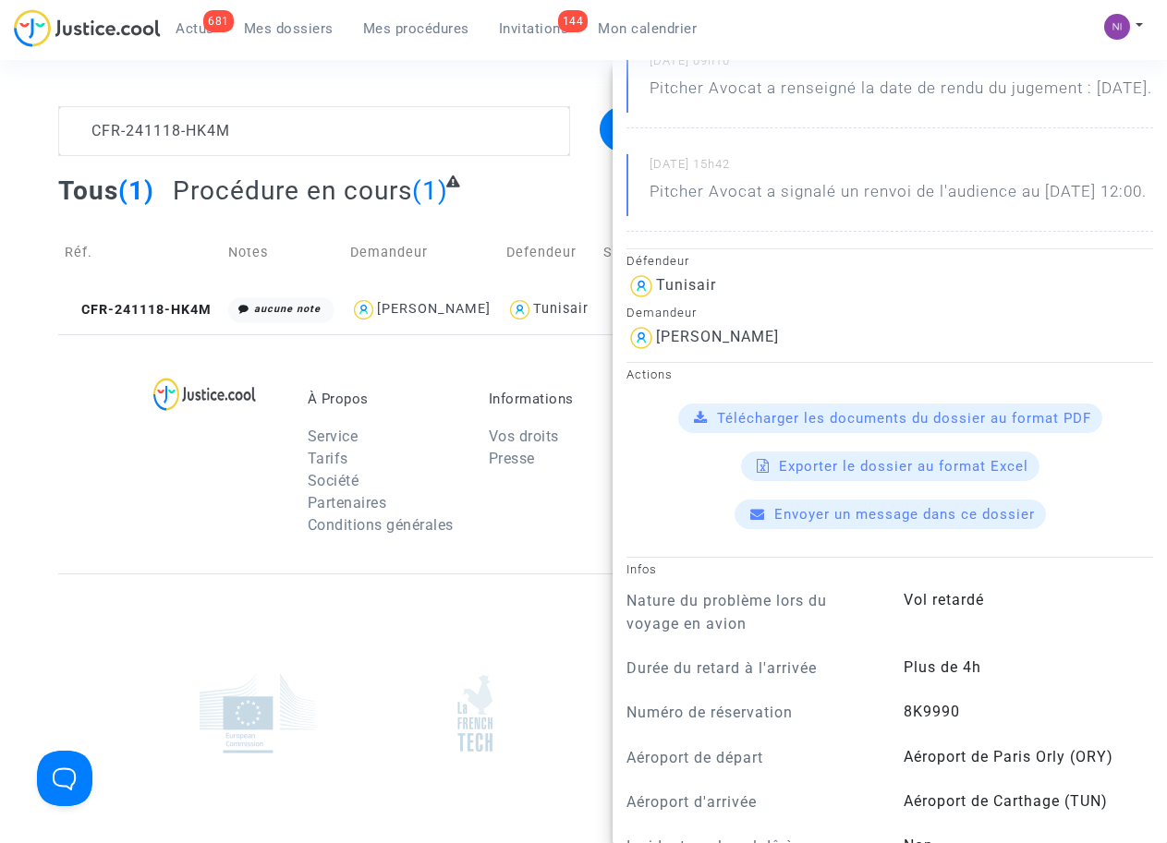
click at [854, 427] on span "Télécharger les documents du dossier au format PDF" at bounding box center [904, 418] width 374 height 17
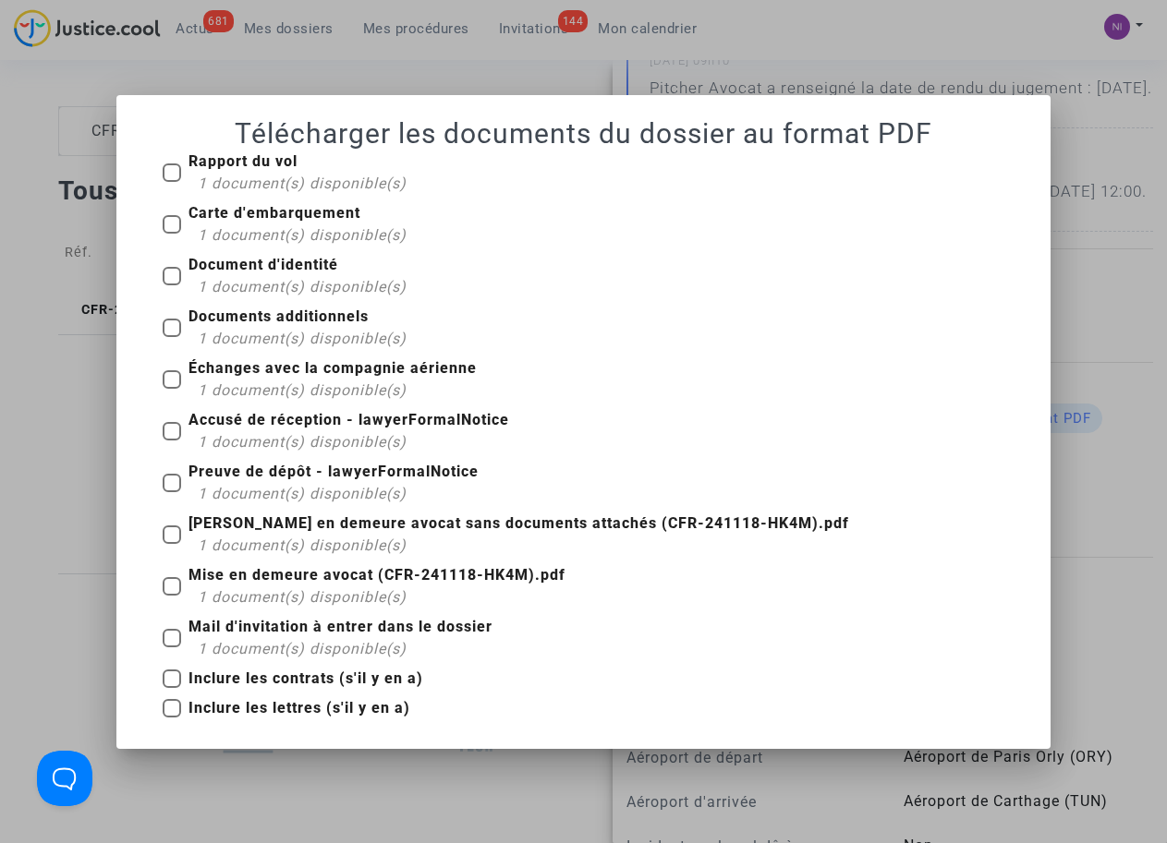
click at [175, 220] on span at bounding box center [172, 224] width 18 height 18
click at [172, 234] on input "Carte d'embarquement 1 document(s) disponible(s)" at bounding box center [171, 234] width 1 height 1
checkbox input "true"
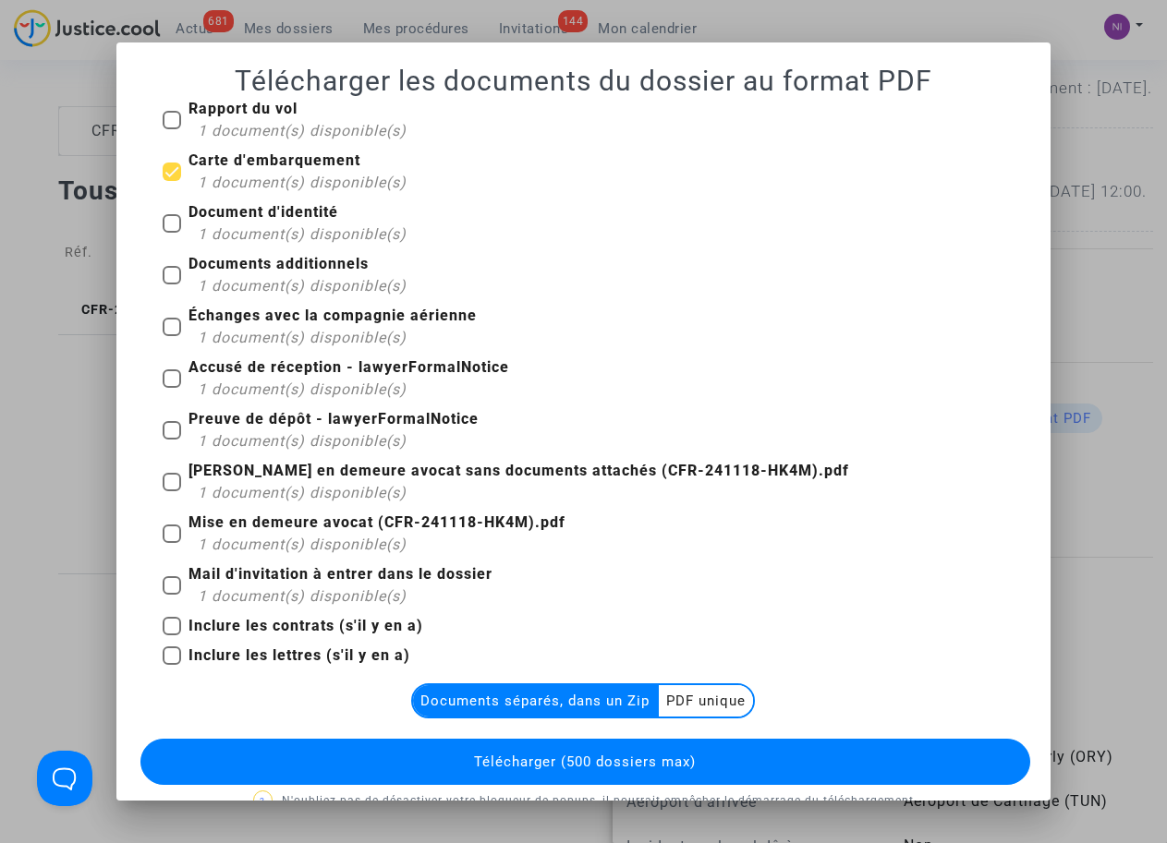
click at [703, 697] on multi-toggle-item "PDF unique" at bounding box center [706, 700] width 94 height 31
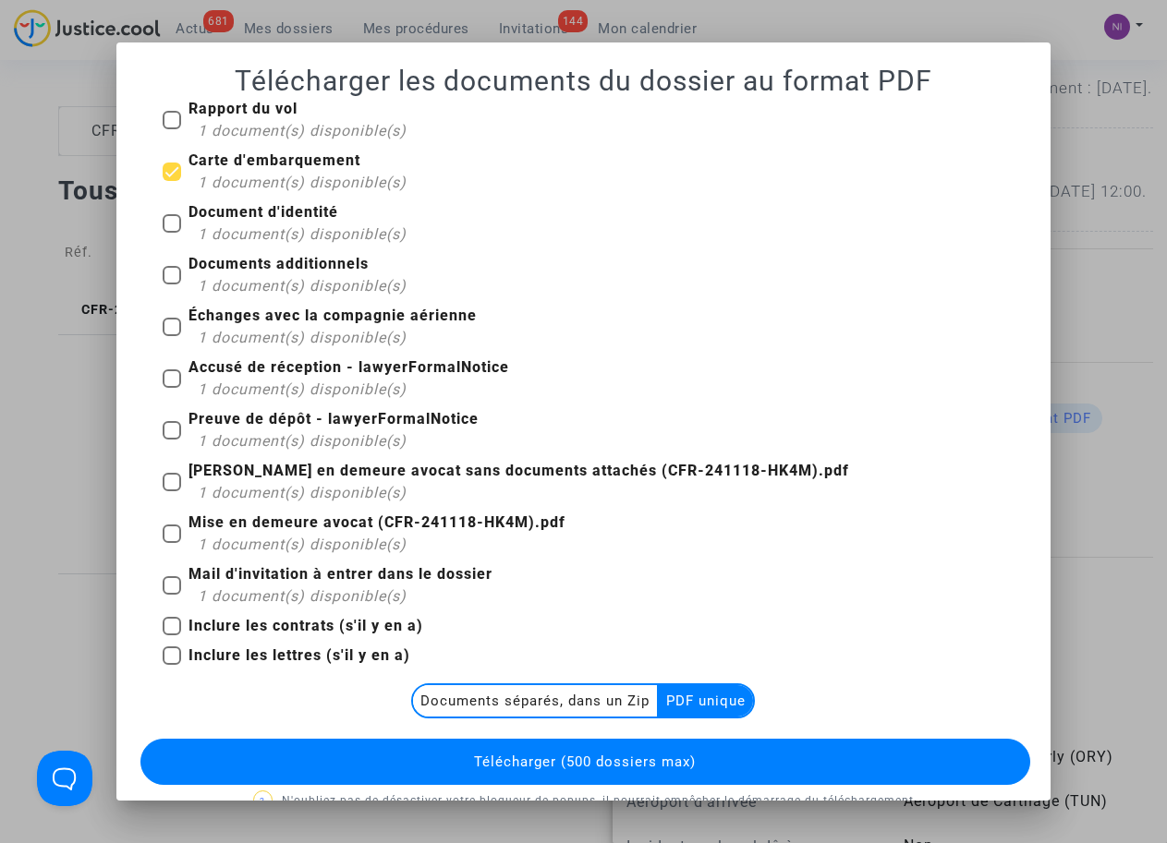
click at [564, 757] on span "Télécharger (500 dossiers max)" at bounding box center [585, 762] width 222 height 17
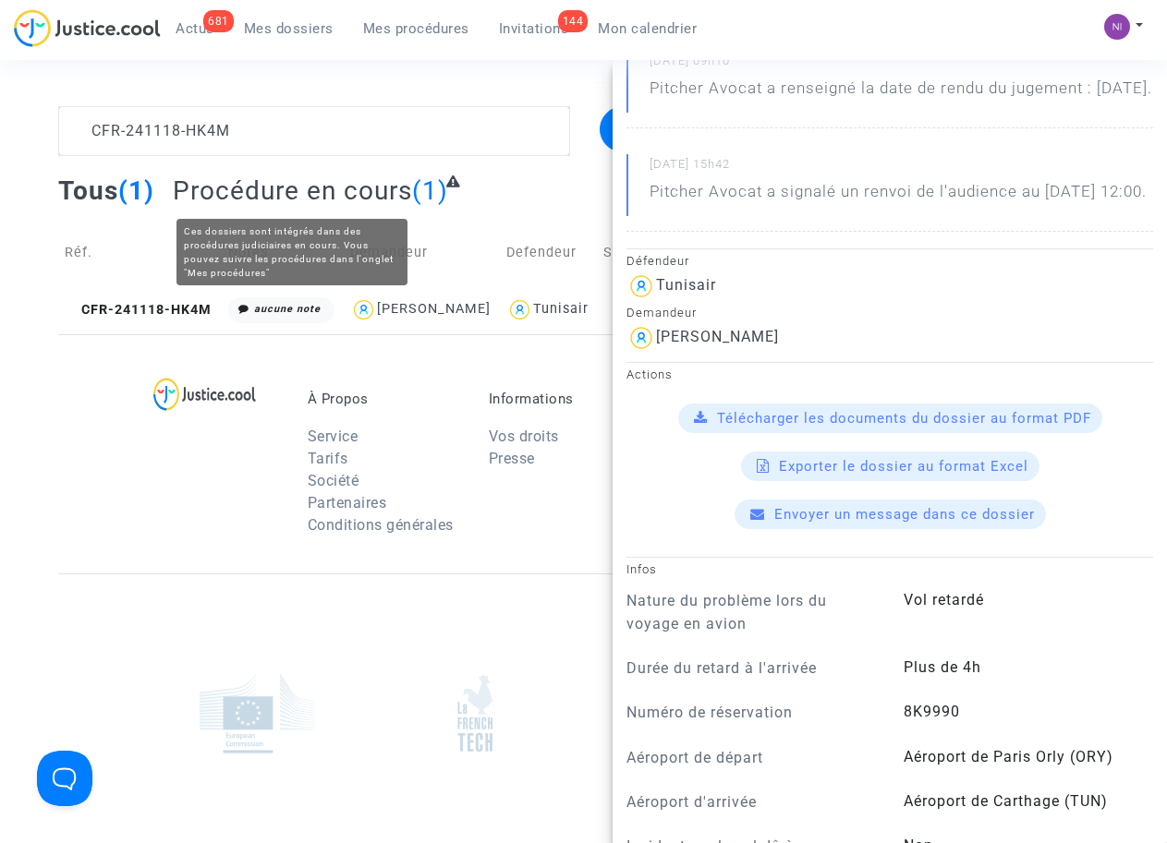
click at [131, 766] on div at bounding box center [583, 713] width 1050 height 278
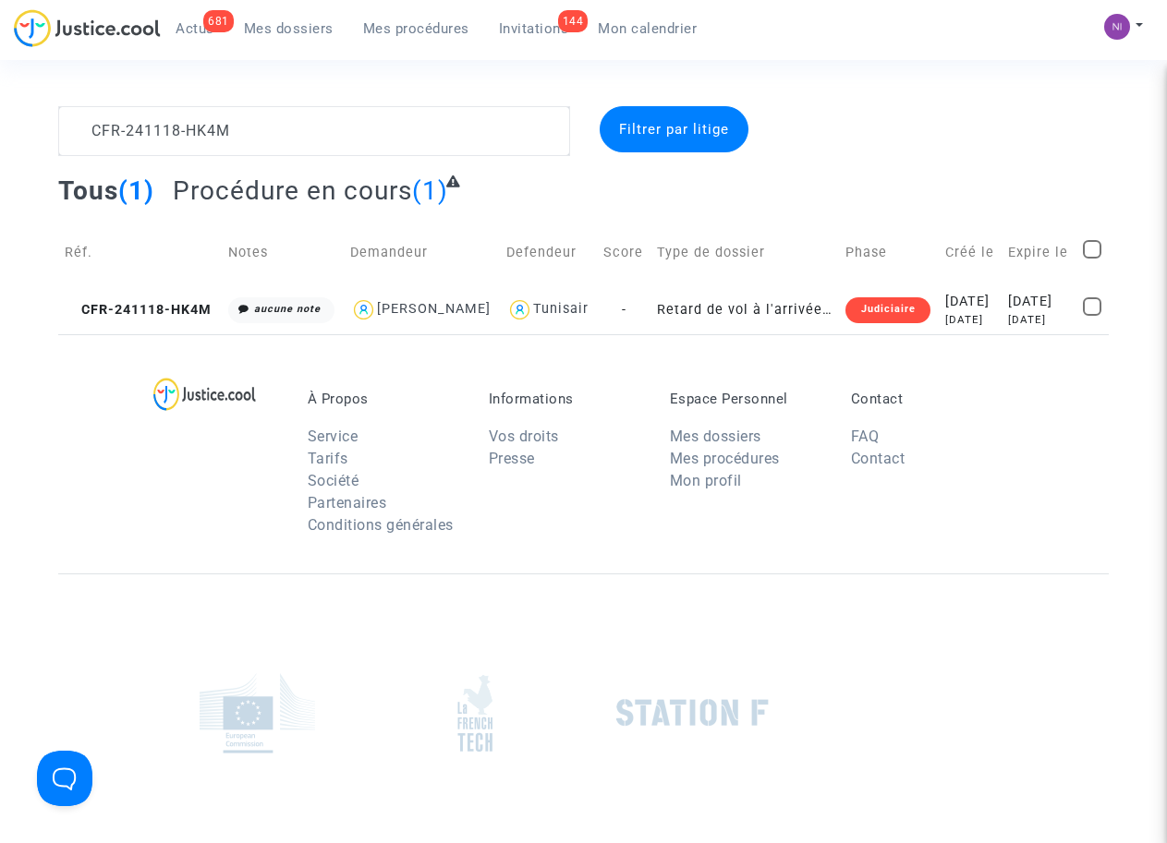
scroll to position [0, 0]
drag, startPoint x: 259, startPoint y: 127, endPoint x: 0, endPoint y: 91, distance: 261.2
click at [0, 91] on section "CFR-241118-HK4M Filtrer par litige Tous (1) Procédure en cours (1) Réf. Notes D…" at bounding box center [583, 510] width 1167 height 1020
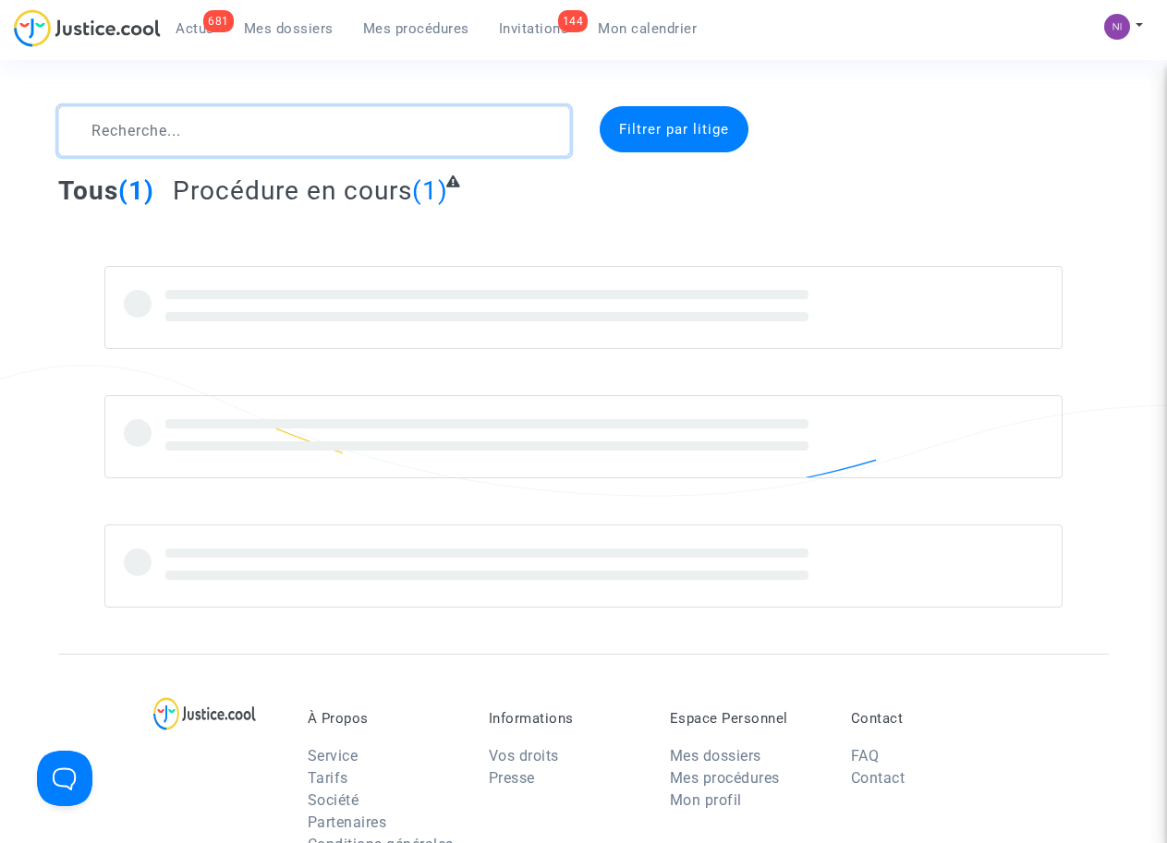
click at [118, 122] on textarea at bounding box center [313, 131] width 511 height 50
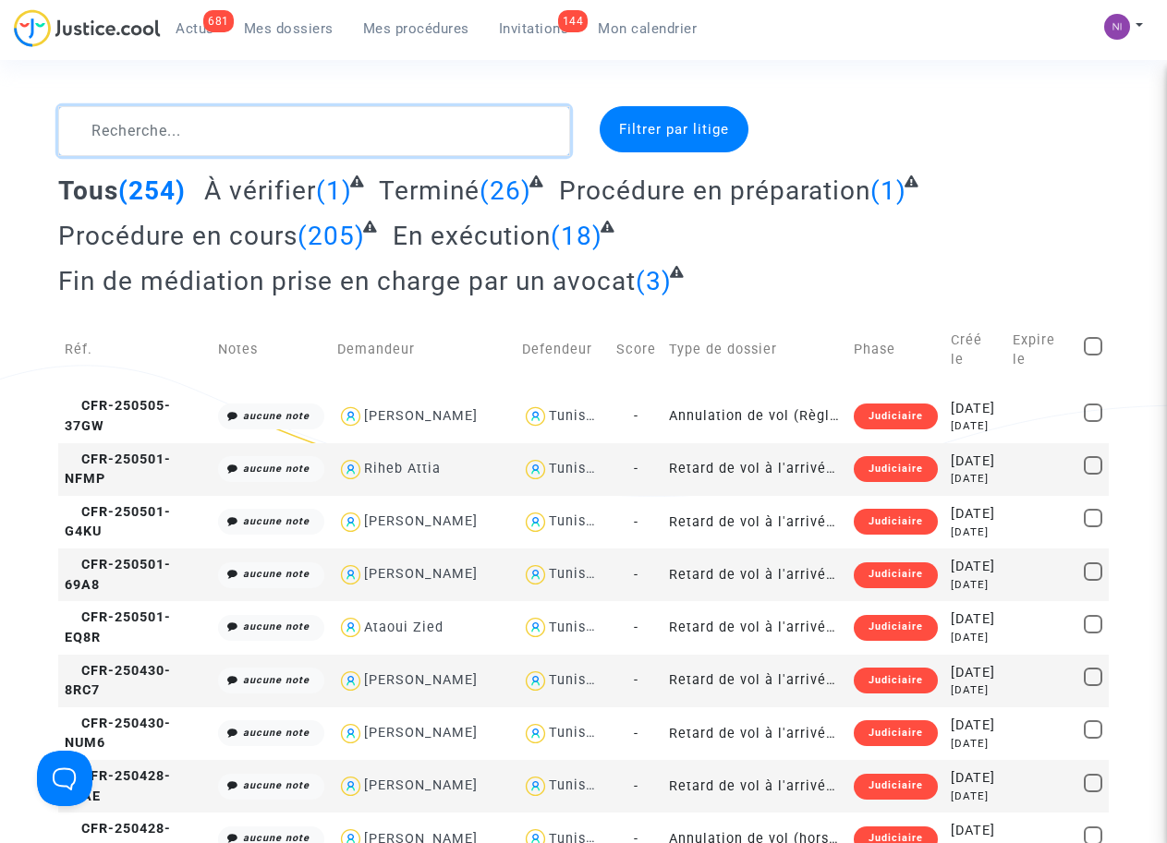
click at [118, 131] on textarea at bounding box center [313, 131] width 511 height 50
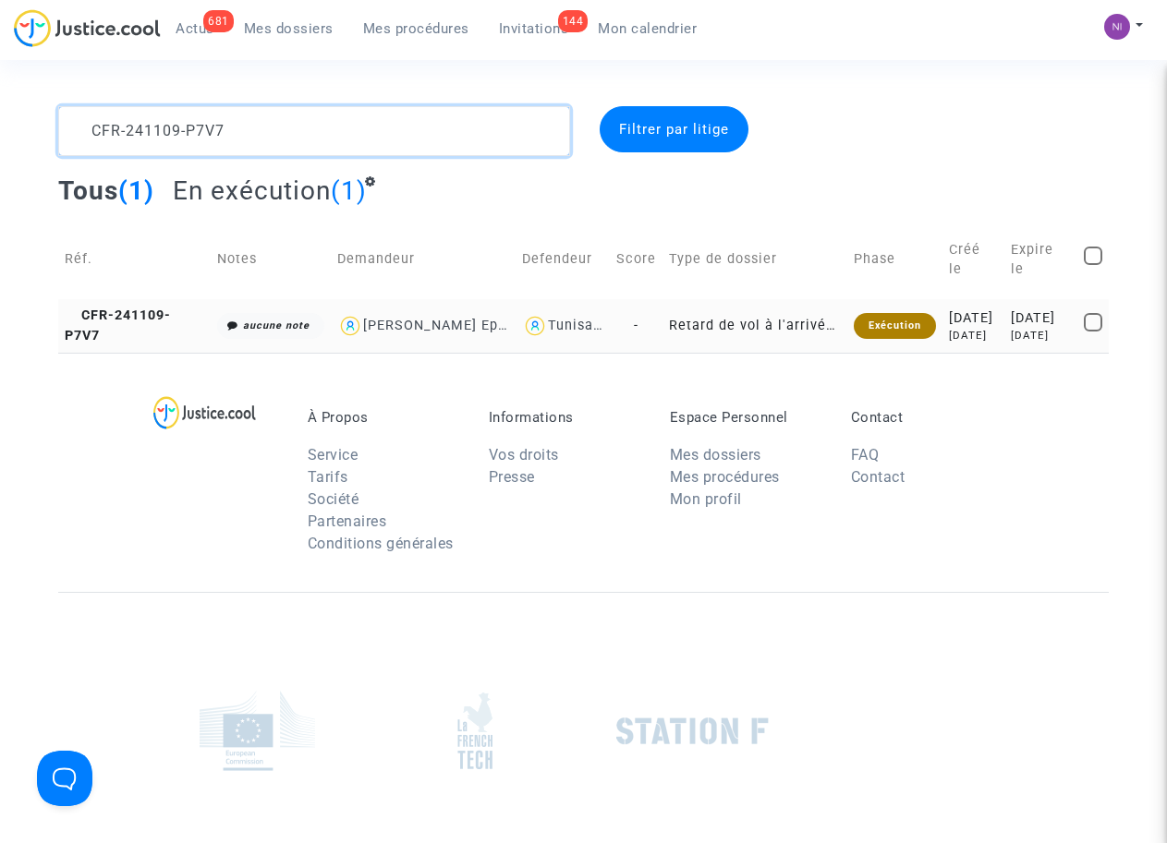
type textarea "CFR-241109-P7V7"
click at [1023, 328] on div "[DATE]" at bounding box center [1041, 319] width 60 height 20
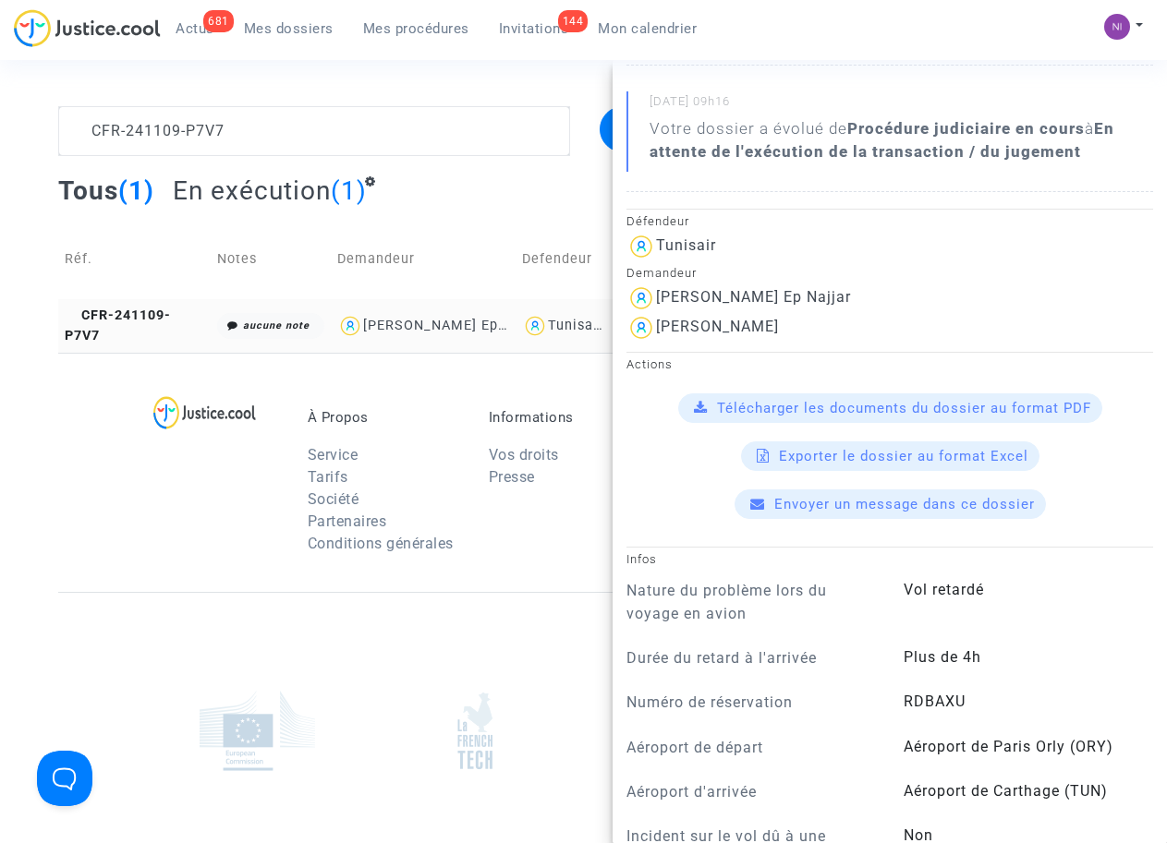
scroll to position [352, 0]
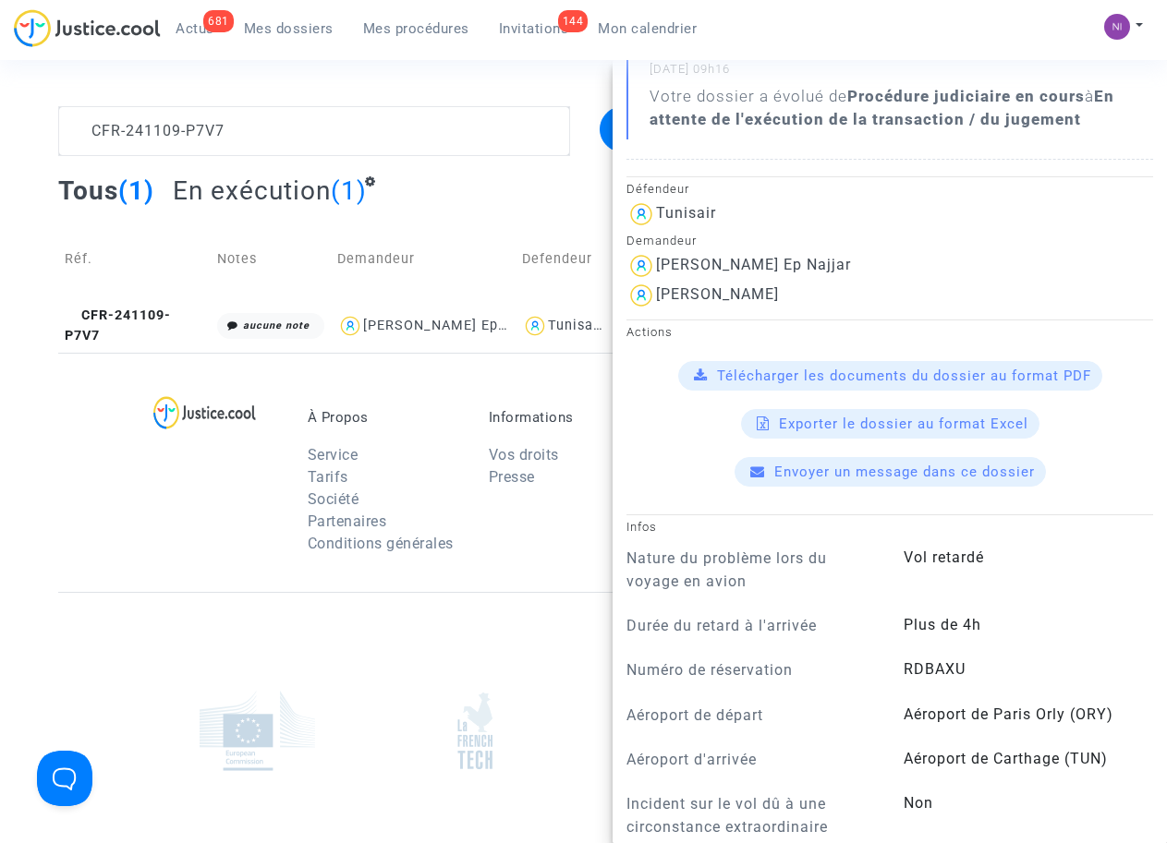
click at [825, 374] on span "Télécharger les documents du dossier au format PDF" at bounding box center [904, 376] width 374 height 17
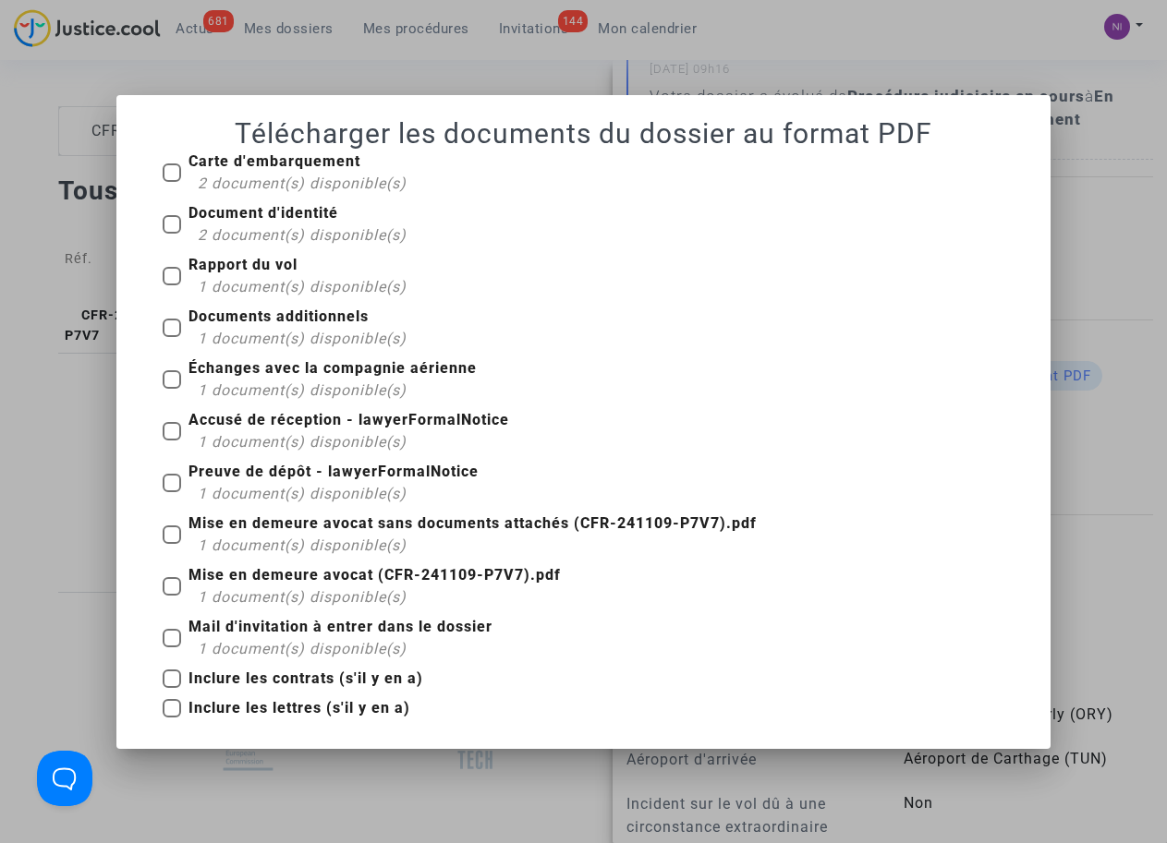
click at [167, 167] on span at bounding box center [172, 173] width 18 height 18
click at [171, 182] on input "Carte d'embarquement 2 document(s) disponible(s)" at bounding box center [171, 182] width 1 height 1
checkbox input "true"
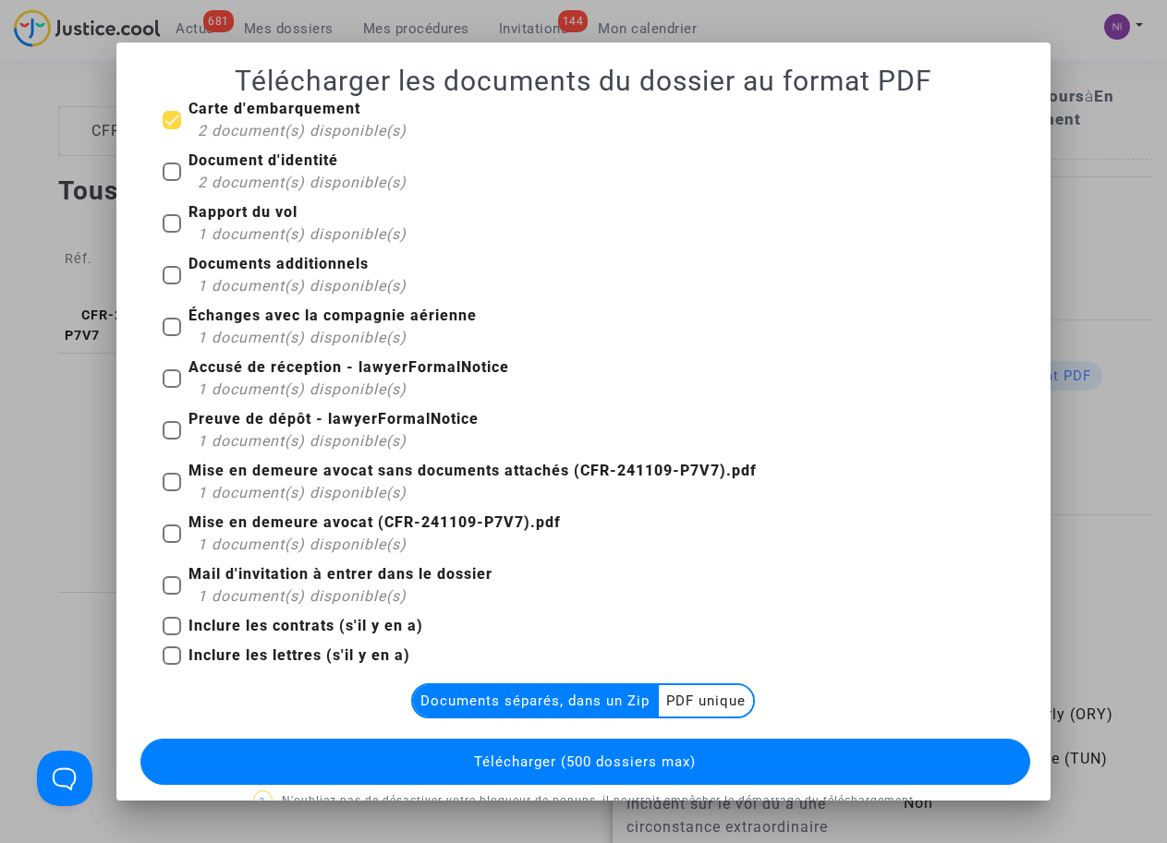
click at [671, 709] on multi-toggle-item "PDF unique" at bounding box center [706, 700] width 94 height 31
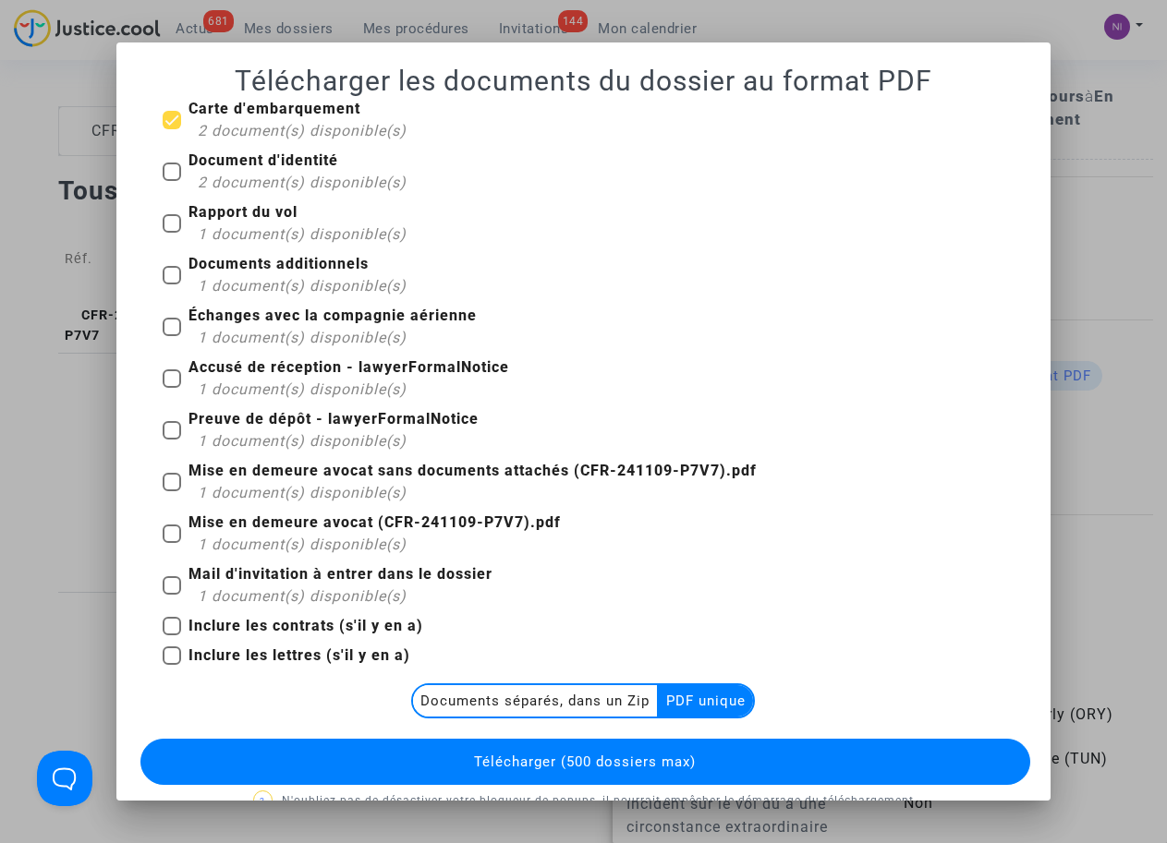
click at [606, 754] on span "Télécharger (500 dossiers max)" at bounding box center [585, 762] width 222 height 17
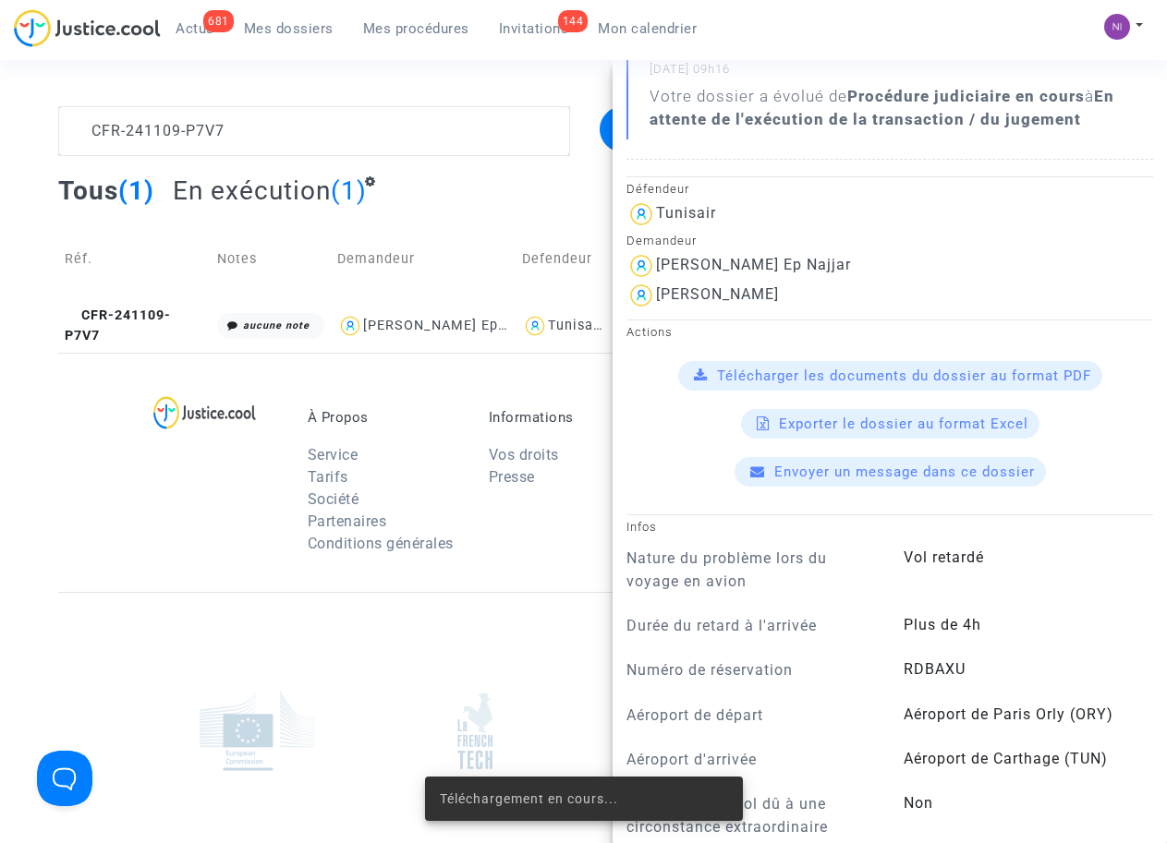
click at [188, 515] on div at bounding box center [221, 486] width 145 height 155
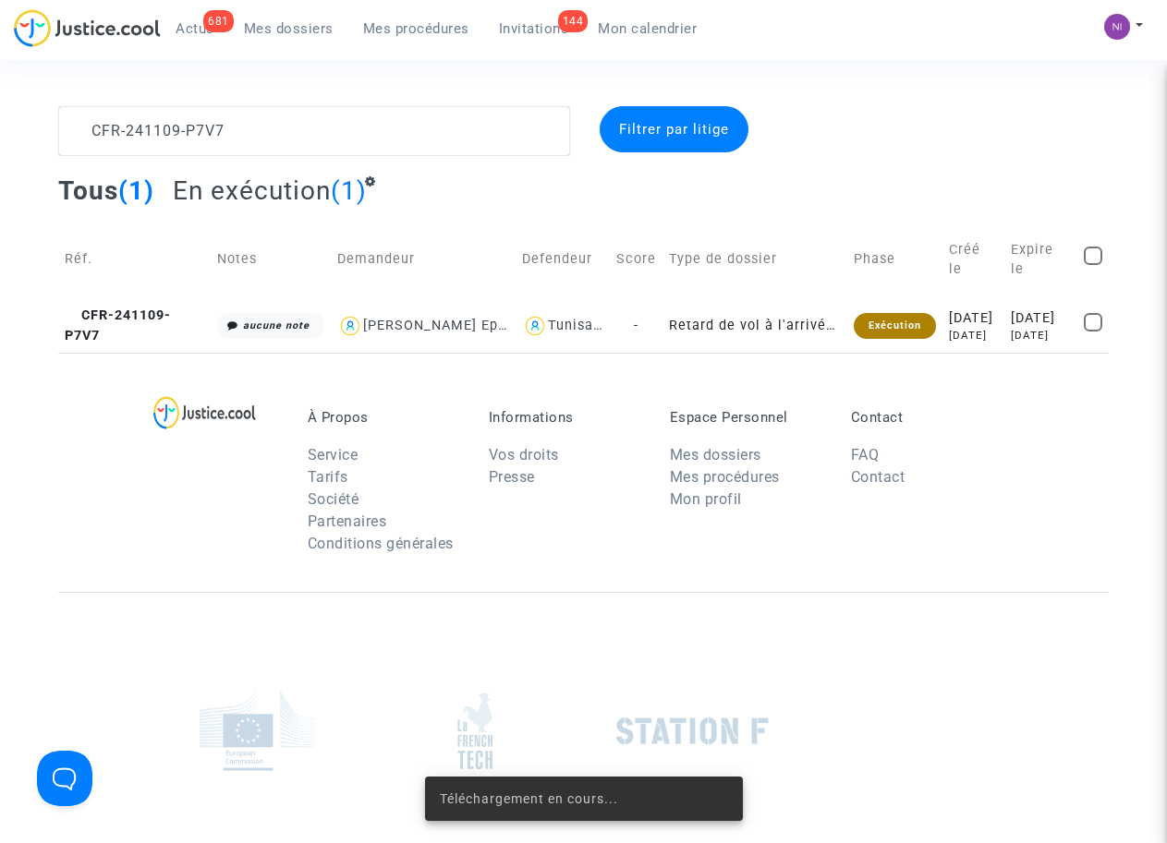
scroll to position [0, 0]
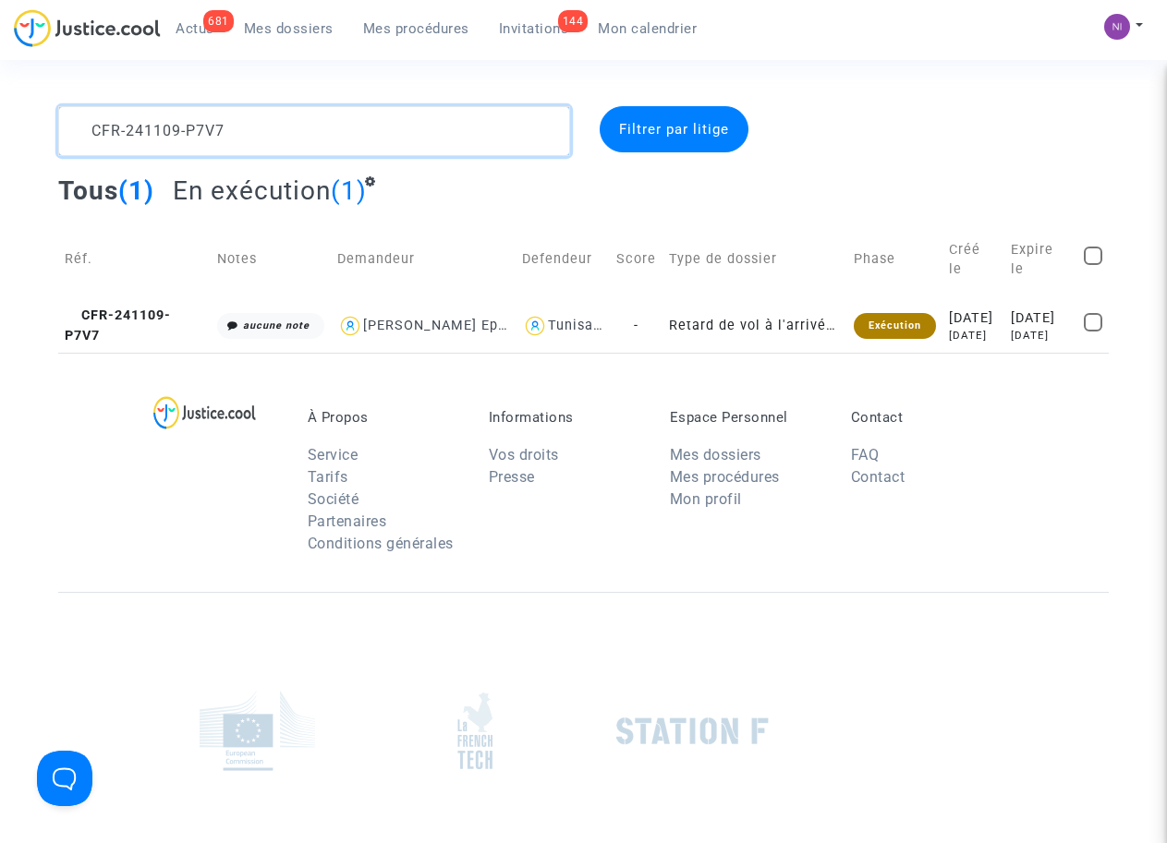
drag, startPoint x: 232, startPoint y: 138, endPoint x: 7, endPoint y: 138, distance: 224.5
click at [7, 138] on div "CFR-241109-P7V7 Filtrer par litige Tous (1) En exécution (1) Réf. Notes Demande…" at bounding box center [583, 229] width 1167 height 247
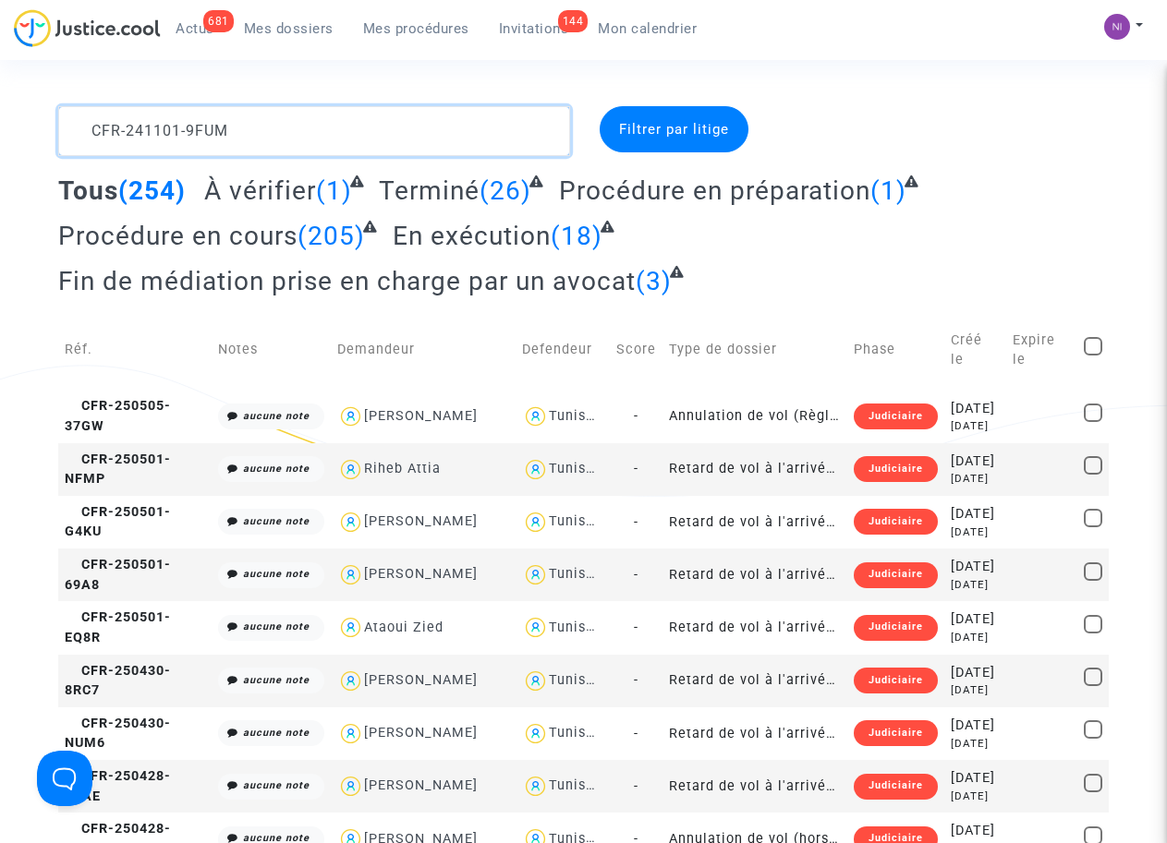
click at [347, 132] on textarea at bounding box center [313, 131] width 511 height 50
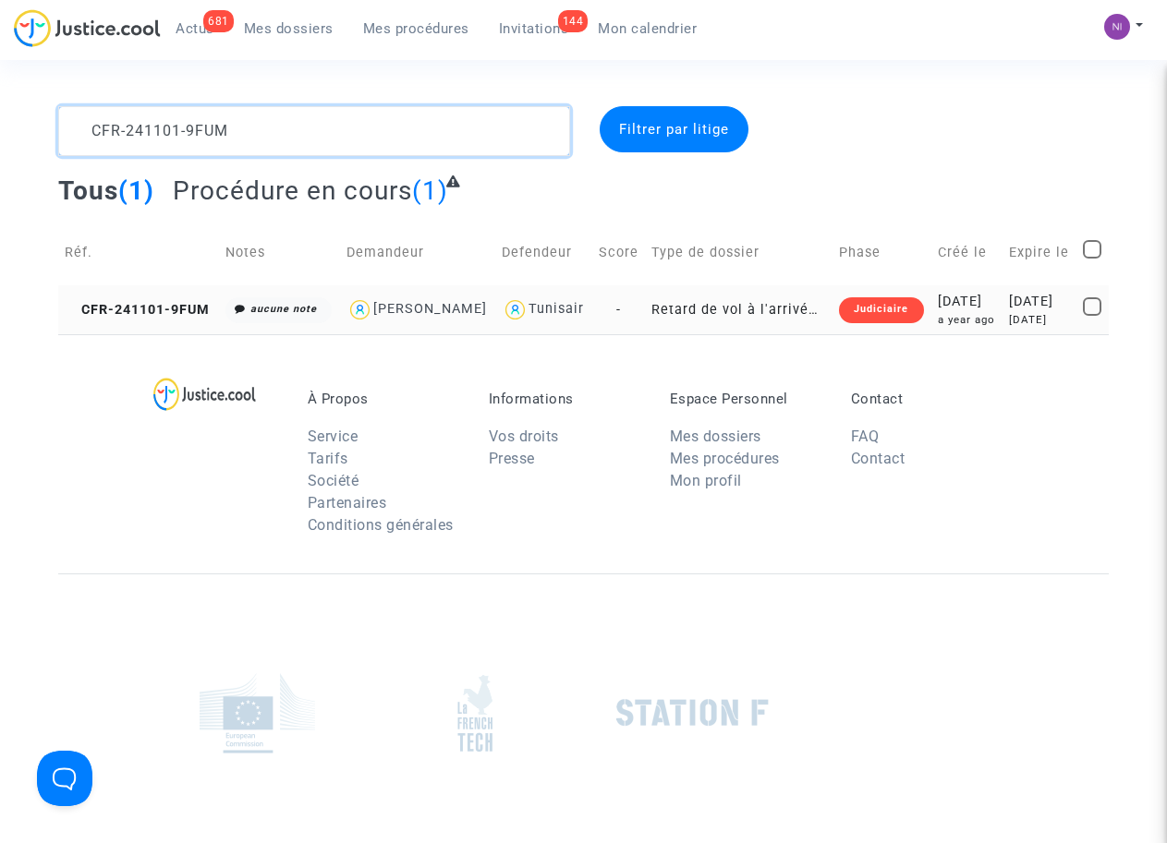
type textarea "CFR-241101-9FUM"
click at [1038, 297] on div "[DATE]" at bounding box center [1039, 302] width 61 height 20
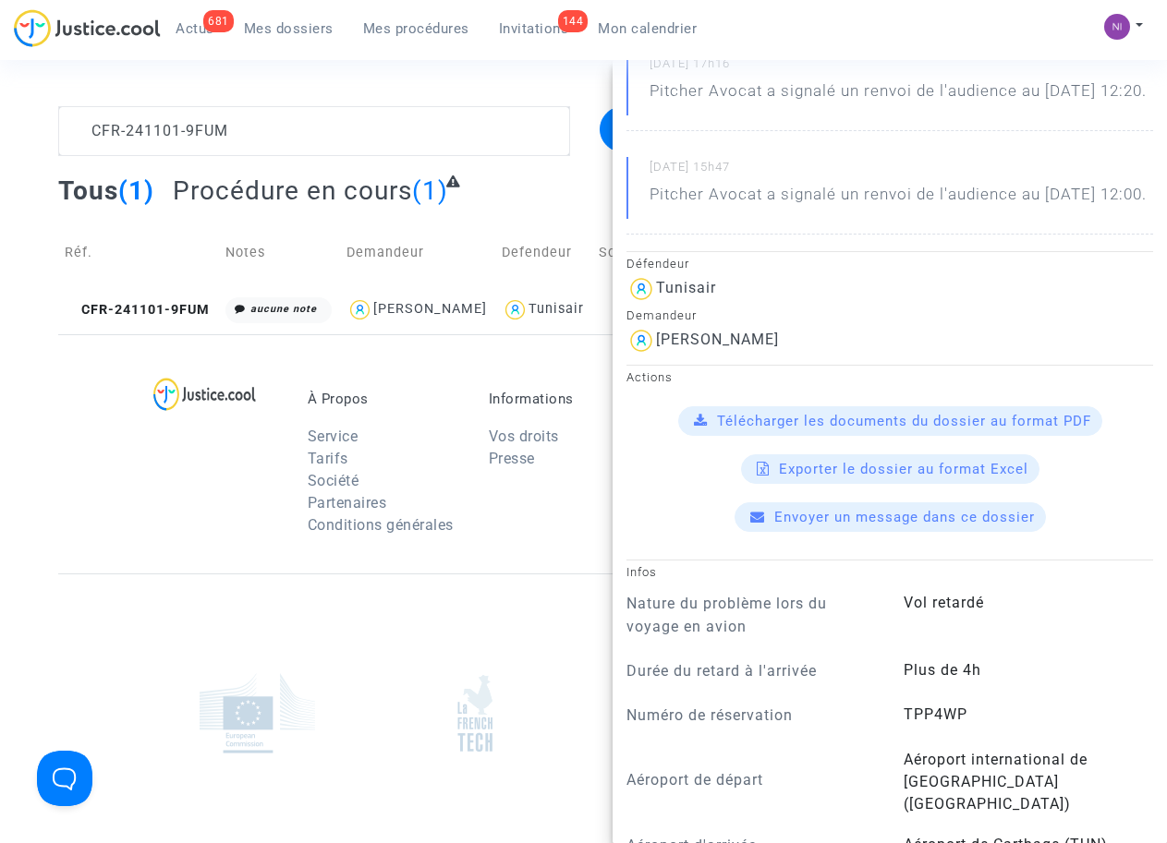
scroll to position [235, 0]
click at [907, 427] on span "Télécharger les documents du dossier au format PDF" at bounding box center [904, 418] width 374 height 17
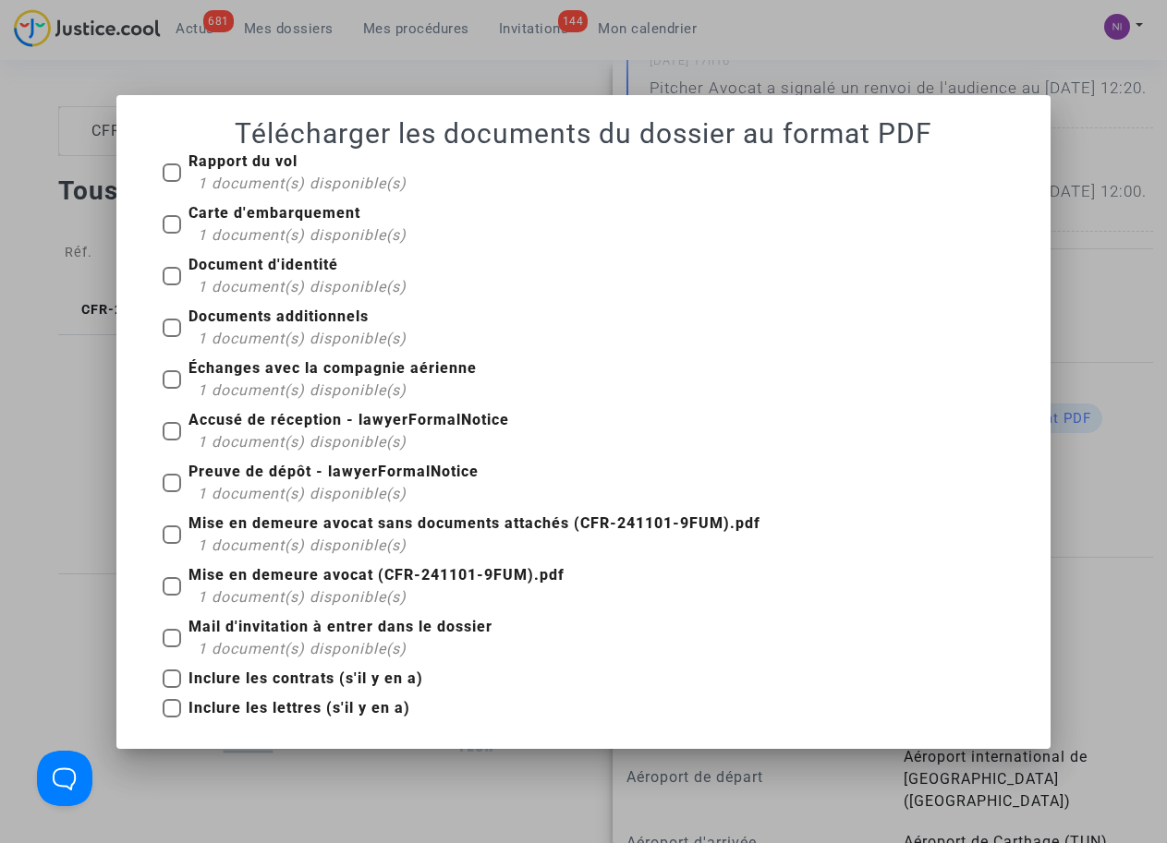
click at [174, 225] on span at bounding box center [172, 224] width 18 height 18
click at [172, 234] on input "Carte d'embarquement 1 document(s) disponible(s)" at bounding box center [171, 234] width 1 height 1
checkbox input "true"
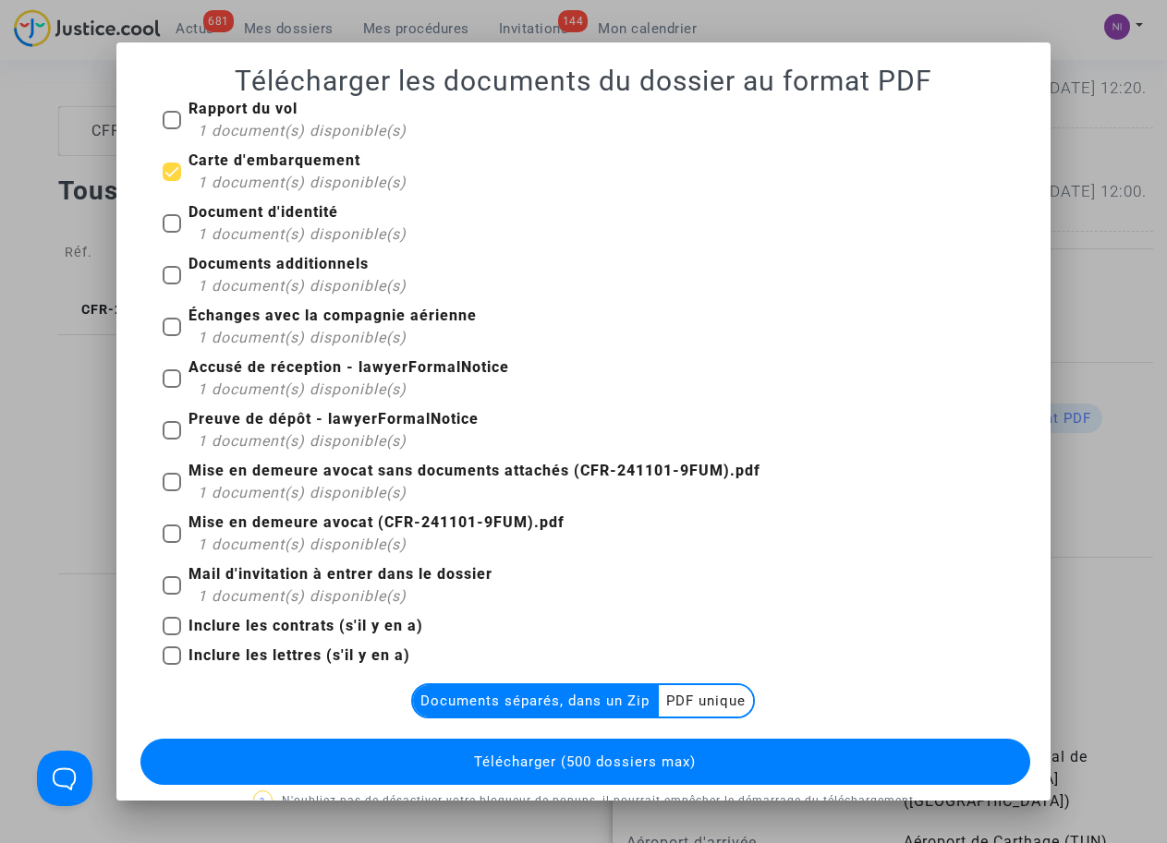
click at [685, 700] on multi-toggle-item "PDF unique" at bounding box center [706, 700] width 94 height 31
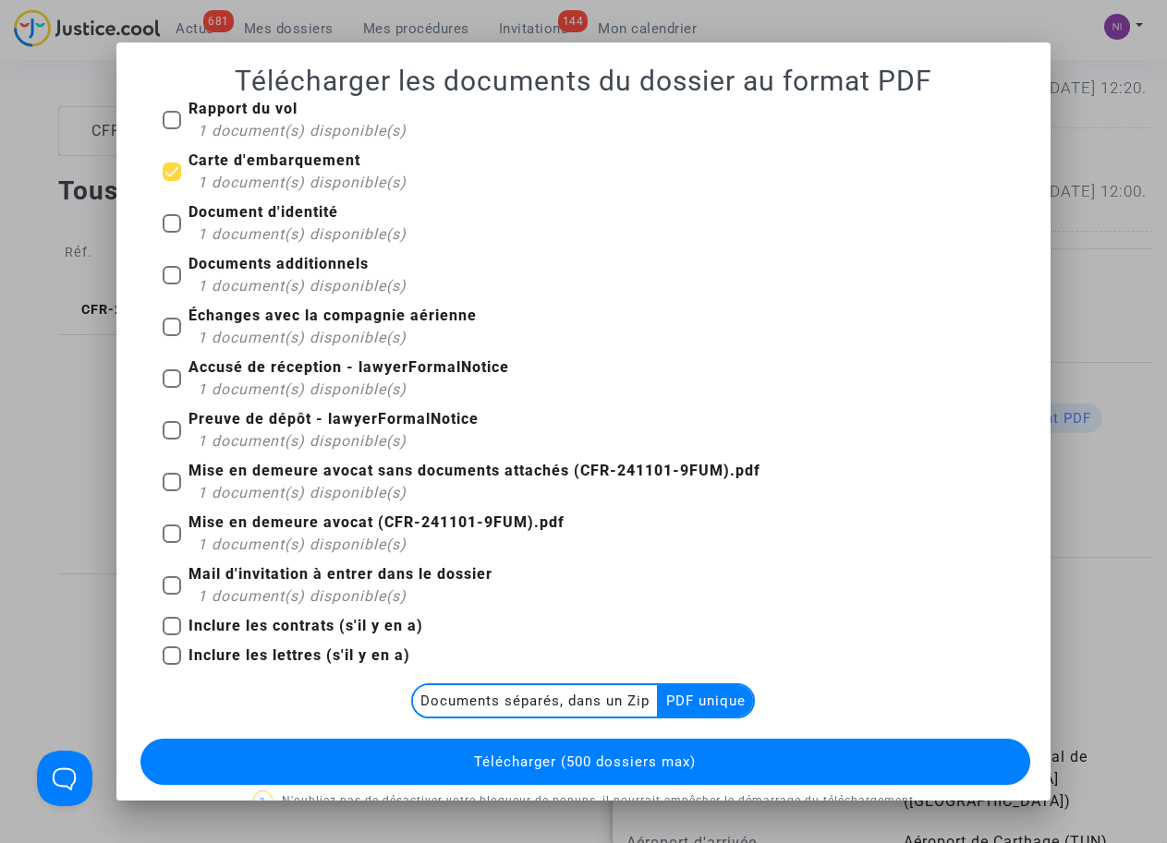
click at [556, 762] on span "Télécharger (500 dossiers max)" at bounding box center [585, 762] width 222 height 17
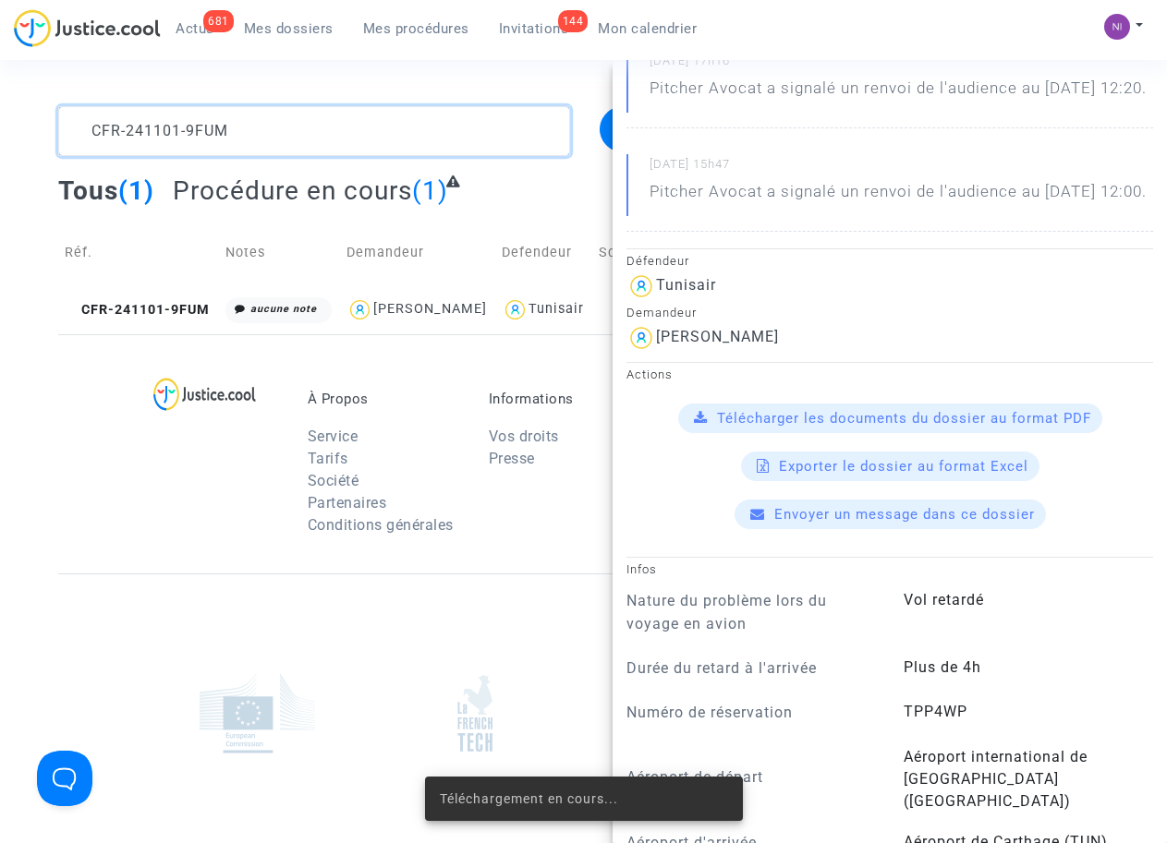
drag, startPoint x: 244, startPoint y: 127, endPoint x: 0, endPoint y: 126, distance: 243.9
click at [0, 126] on div "CFR-241101-9FUM Filtrer par litige Tous (1) Procédure en cours (1) Réf. Notes D…" at bounding box center [583, 220] width 1167 height 228
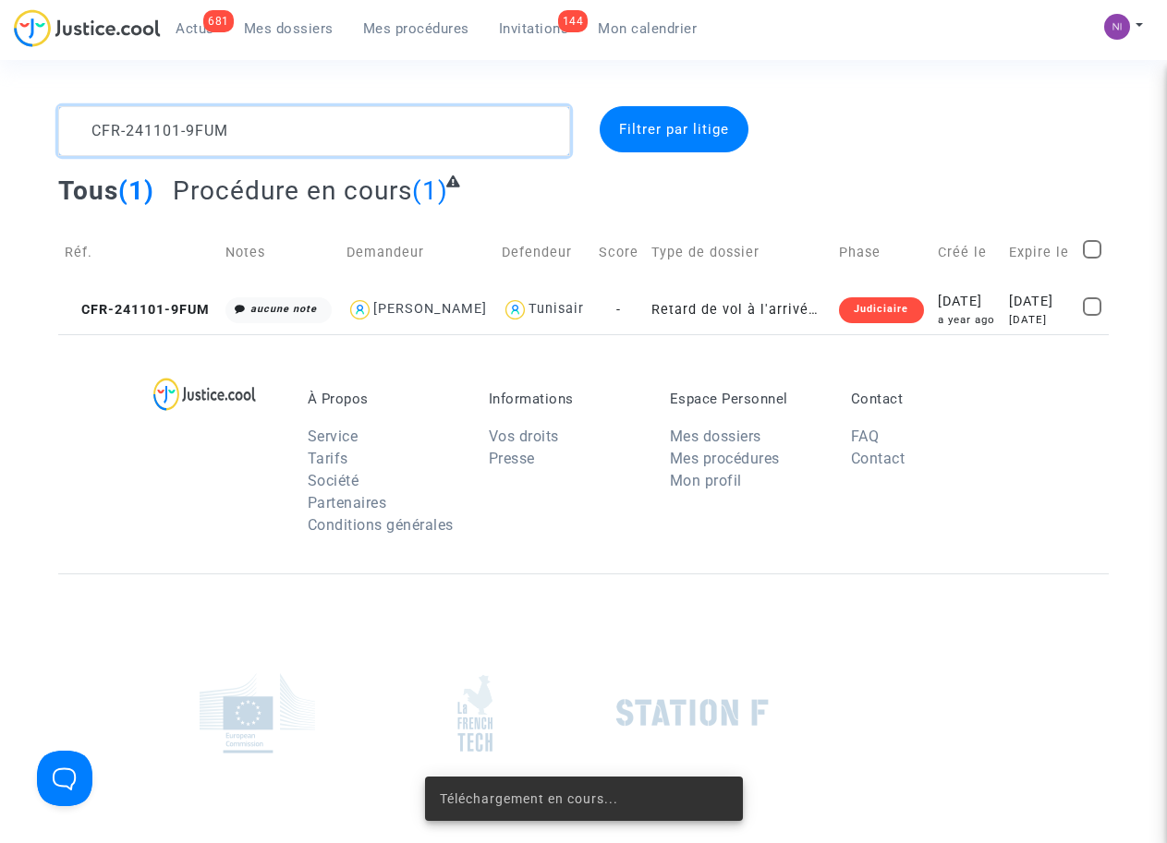
scroll to position [0, 0]
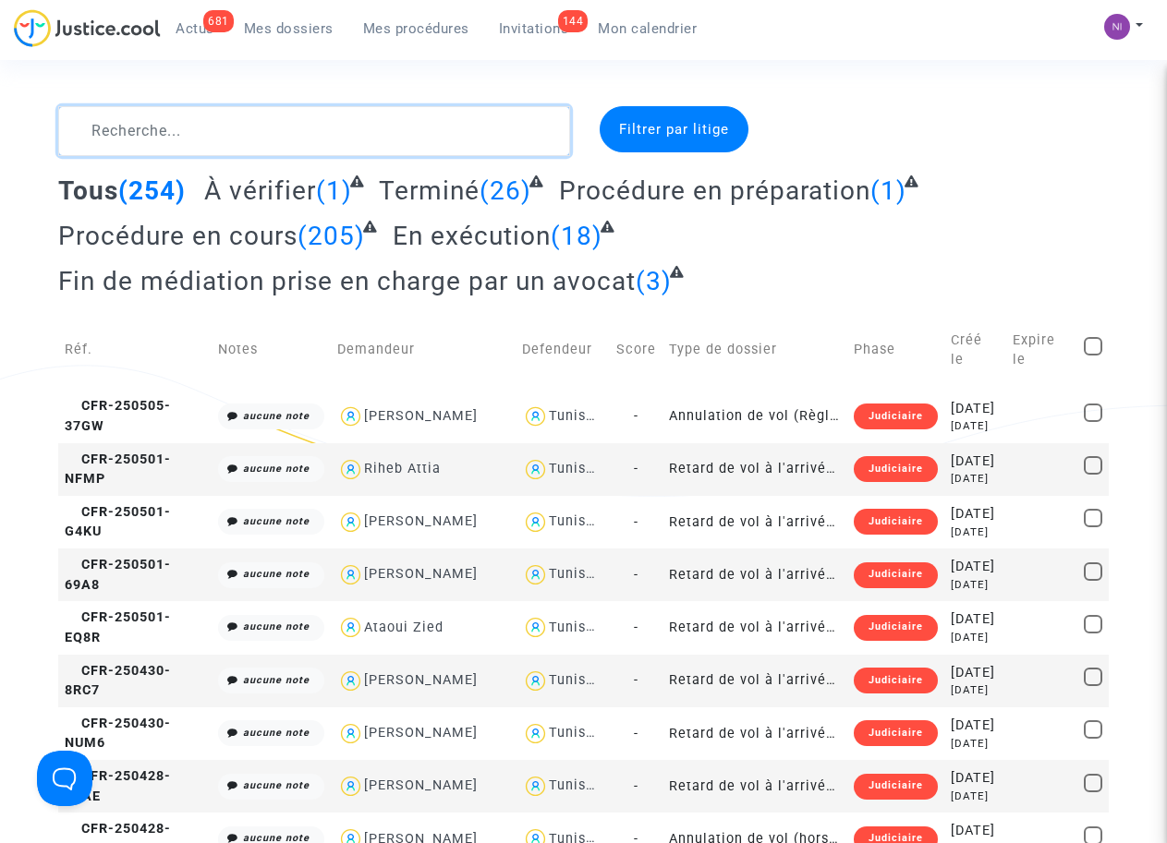
click at [263, 133] on textarea at bounding box center [313, 131] width 511 height 50
drag, startPoint x: 357, startPoint y: 260, endPoint x: 127, endPoint y: 130, distance: 263.9
click at [169, 141] on textarea at bounding box center [313, 131] width 511 height 50
paste textarea "CFR-241101-9FUM"
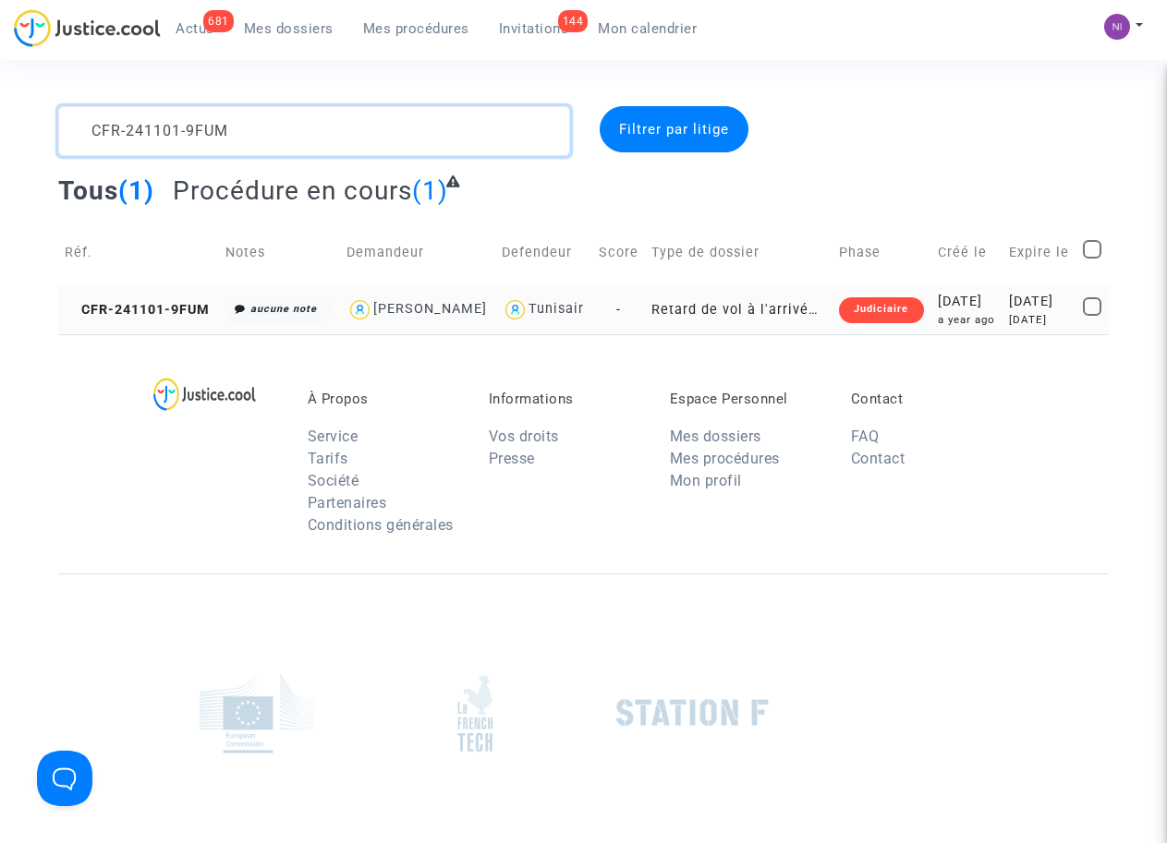
type textarea "CFR-241101-9FUM"
click at [1044, 296] on div "[DATE]" at bounding box center [1039, 302] width 61 height 20
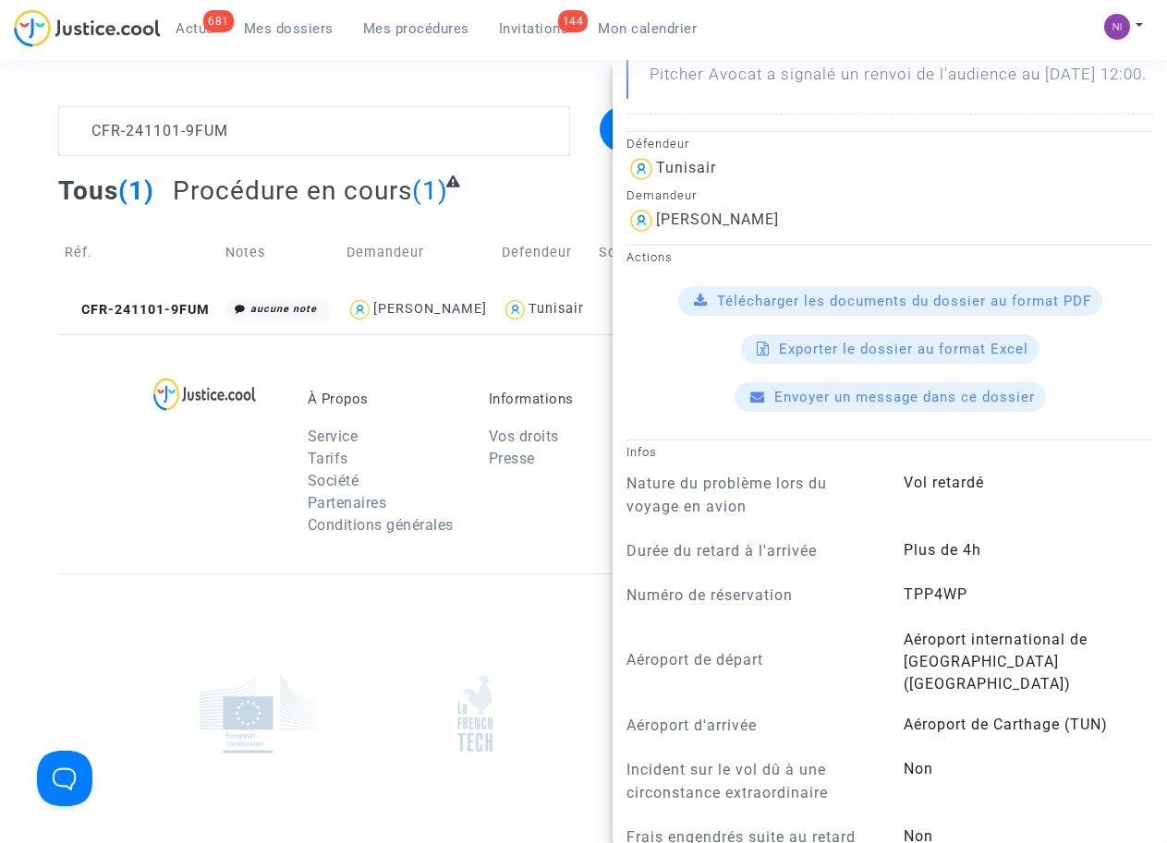
scroll to position [352, 0]
click at [895, 309] on span "Télécharger les documents du dossier au format PDF" at bounding box center [904, 301] width 374 height 17
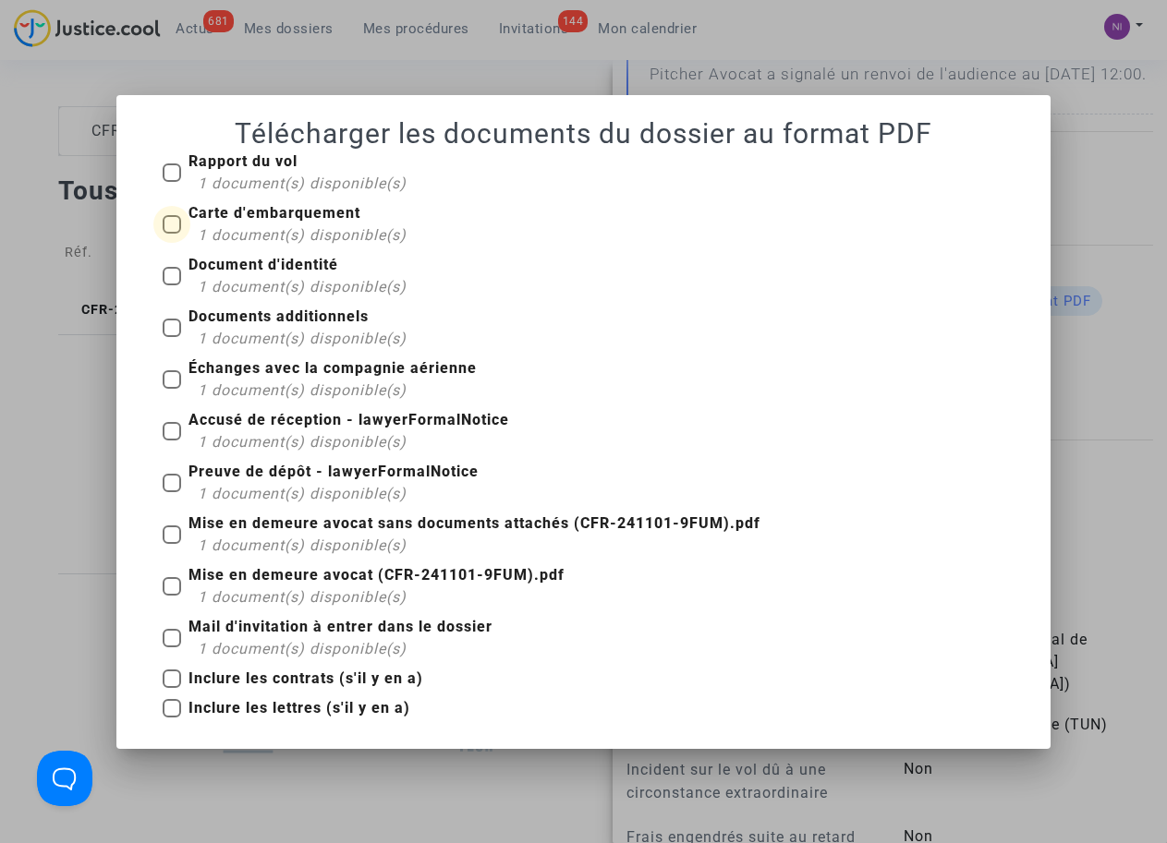
click at [168, 216] on span at bounding box center [172, 224] width 18 height 18
click at [171, 234] on input "Carte d'embarquement 1 document(s) disponible(s)" at bounding box center [171, 234] width 1 height 1
checkbox input "true"
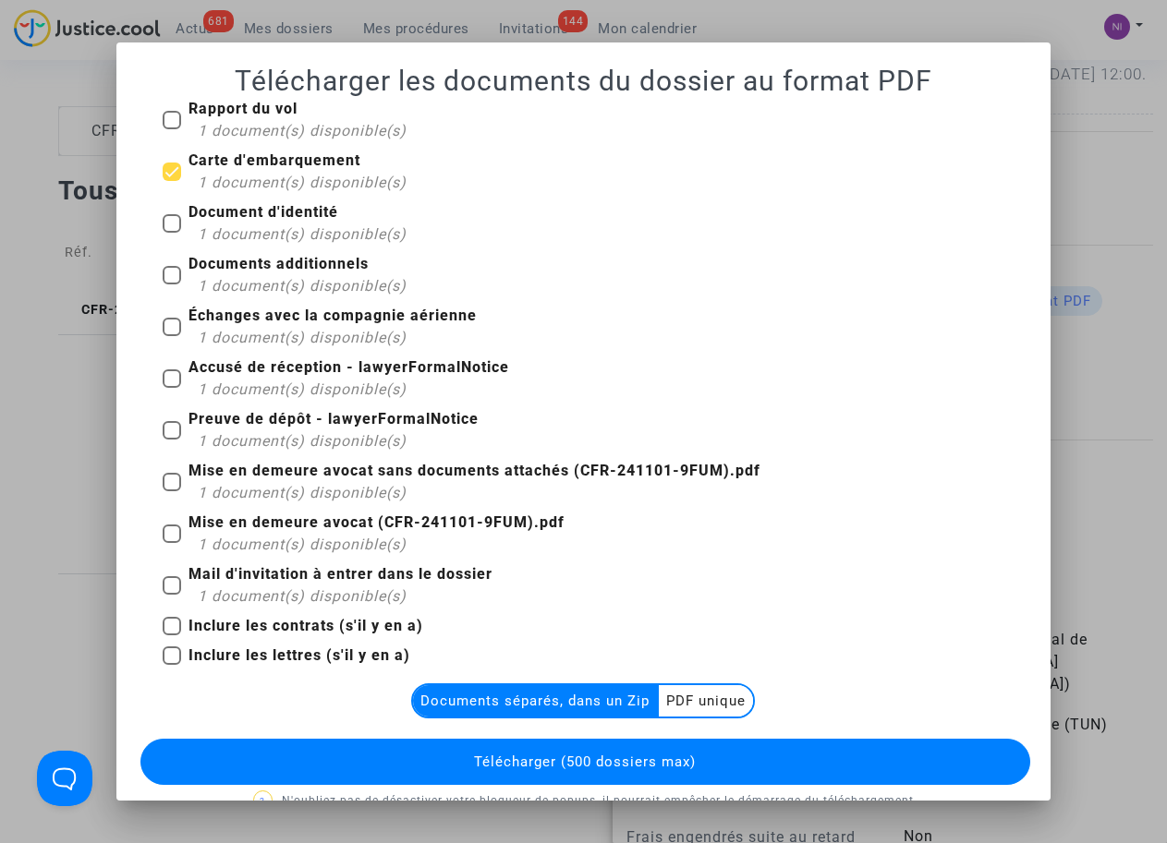
click at [680, 702] on multi-toggle-item "PDF unique" at bounding box center [706, 700] width 94 height 31
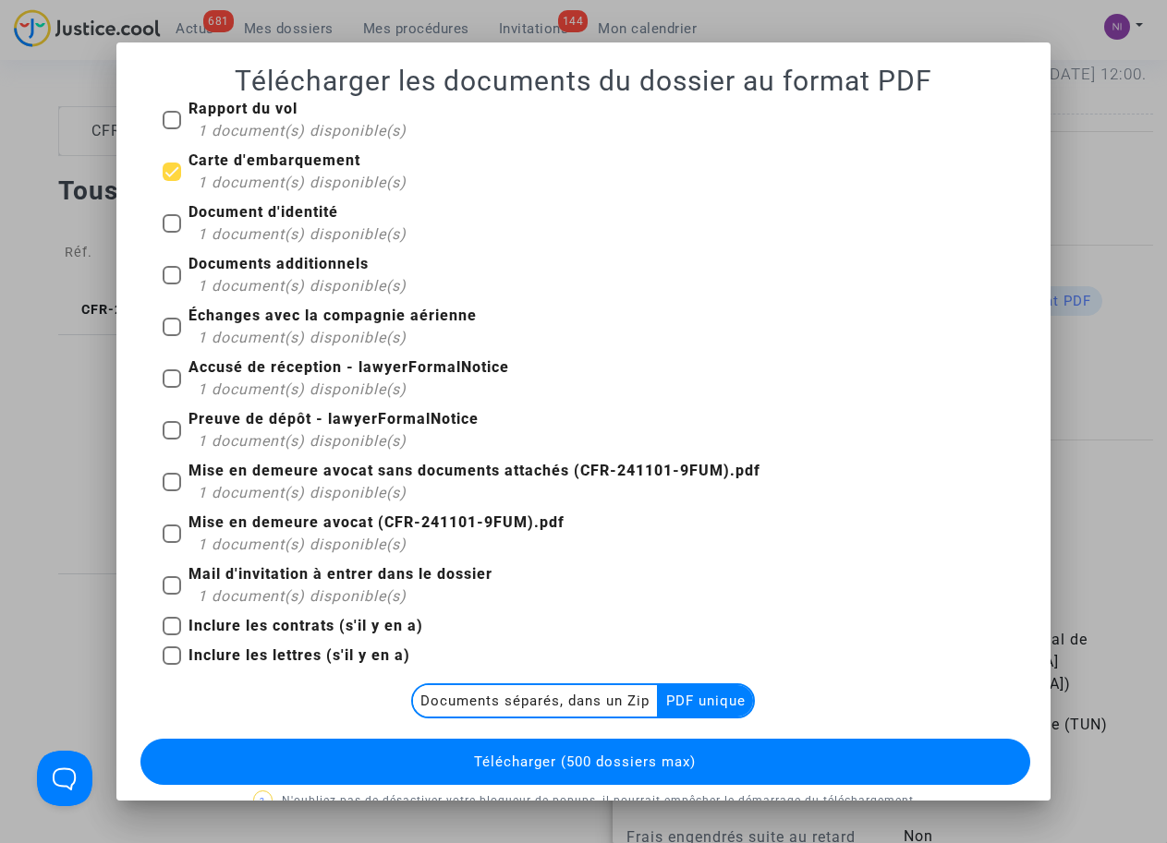
click at [565, 763] on span "Télécharger (500 dossiers max)" at bounding box center [585, 762] width 222 height 17
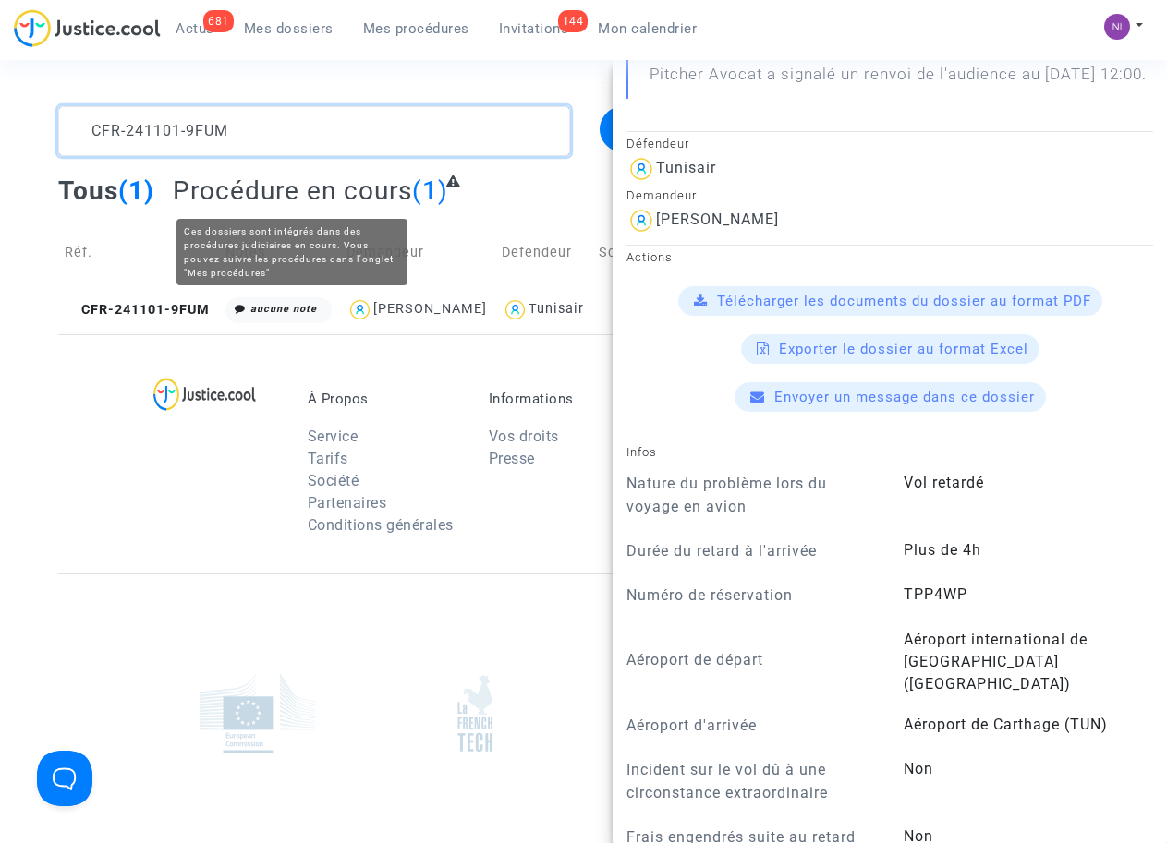
click at [228, 110] on textarea at bounding box center [313, 131] width 511 height 50
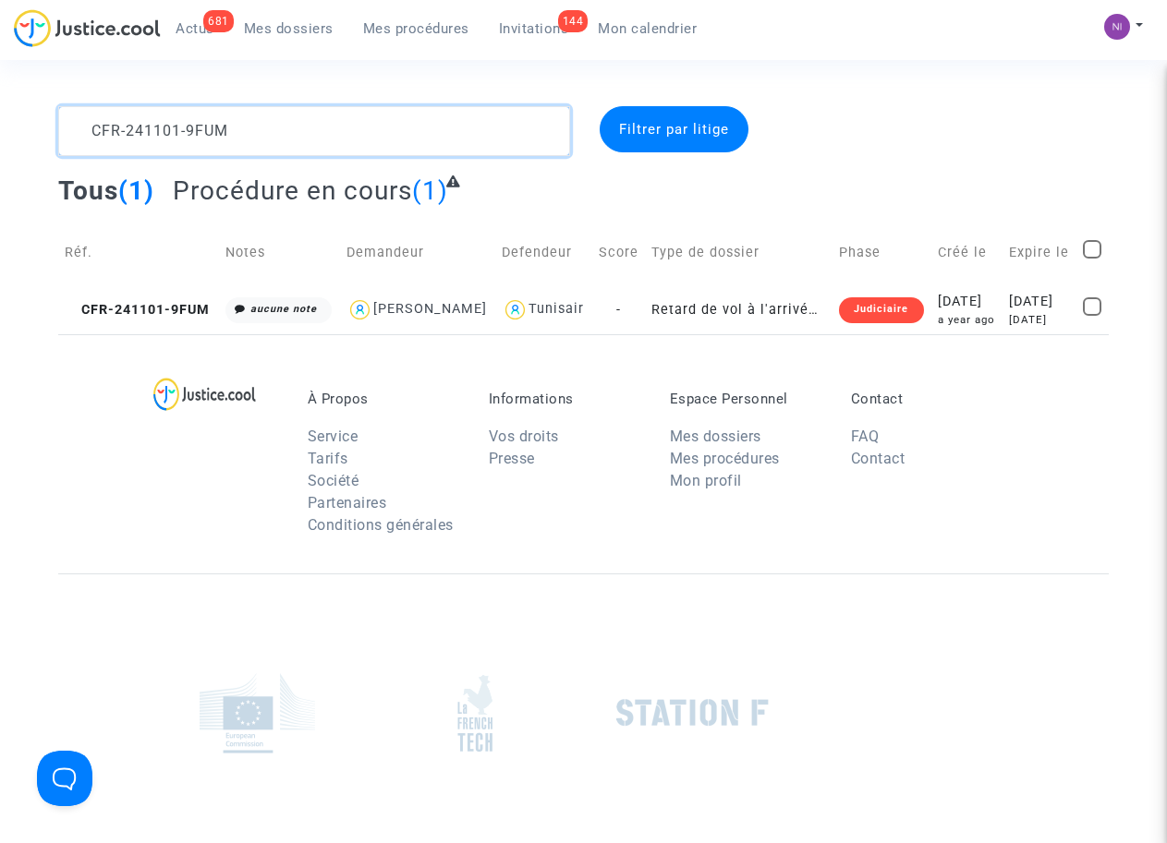
scroll to position [0, 0]
drag, startPoint x: 264, startPoint y: 140, endPoint x: 48, endPoint y: 139, distance: 216.2
click at [48, 139] on div "CFR-241101-9FUM" at bounding box center [313, 131] width 539 height 50
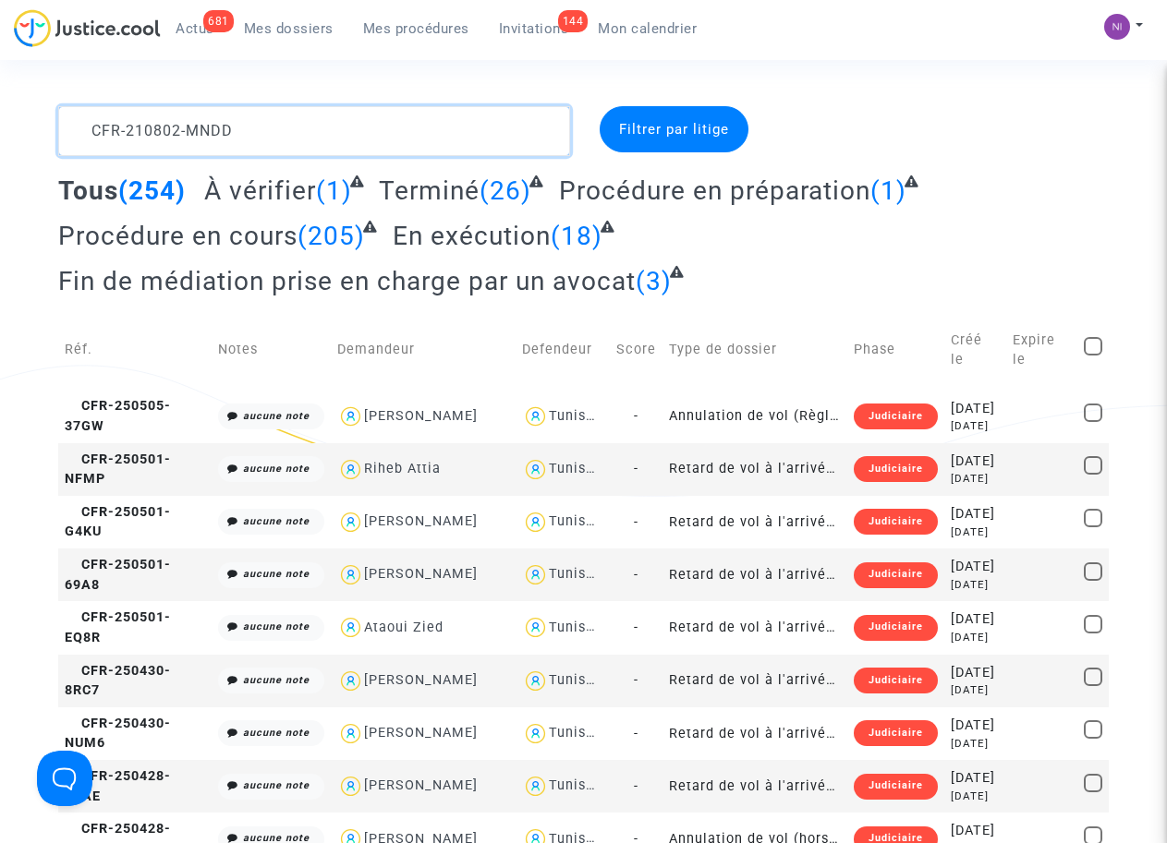
click at [364, 139] on textarea at bounding box center [313, 131] width 511 height 50
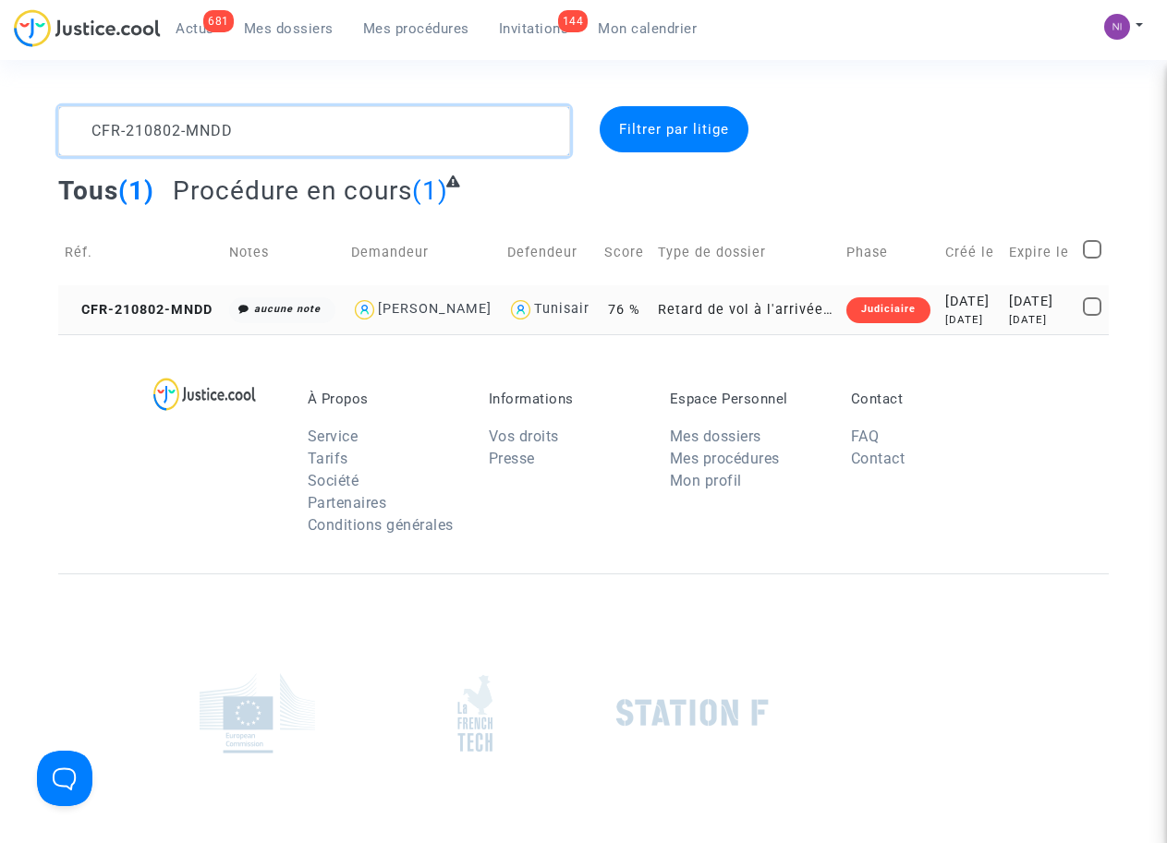
type textarea "CFR-210802-MNDD"
click at [1009, 303] on div "[DATE]" at bounding box center [1040, 302] width 62 height 20
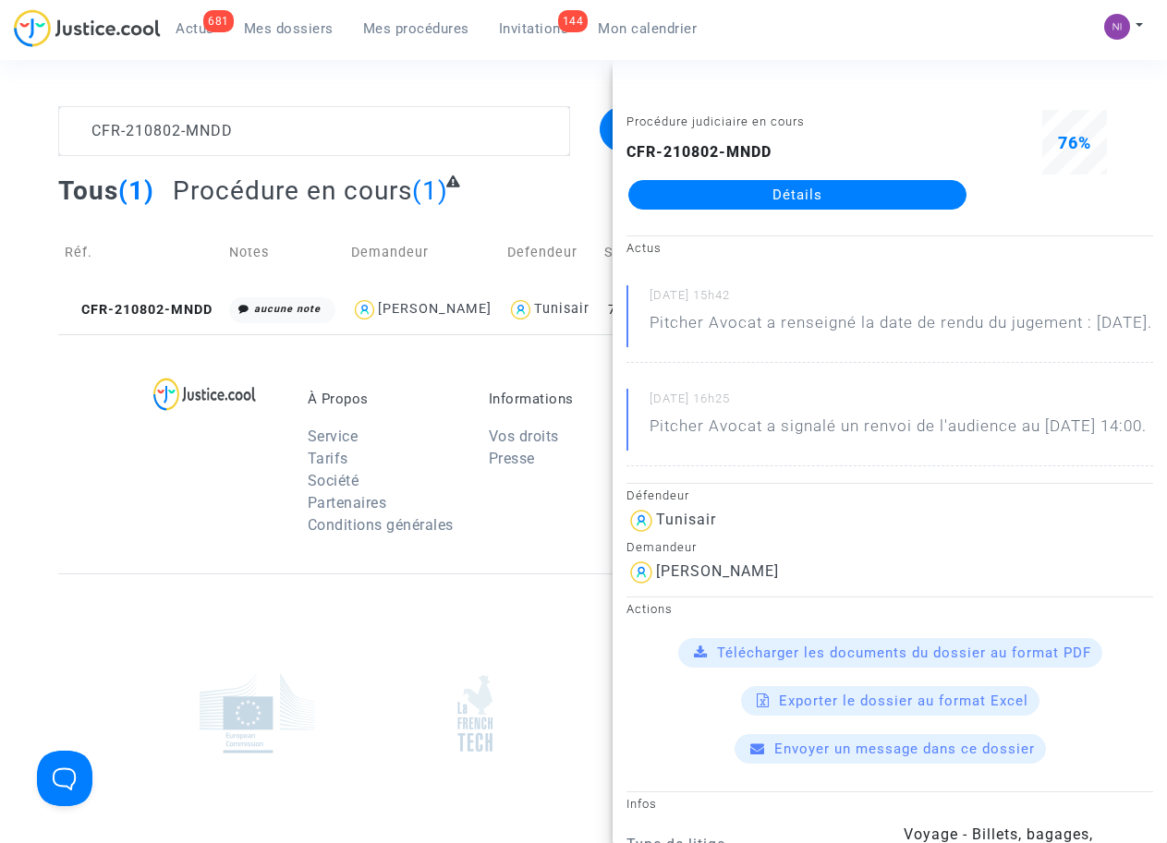
click at [190, 496] on div at bounding box center [221, 468] width 145 height 155
